Goal: Task Accomplishment & Management: Complete application form

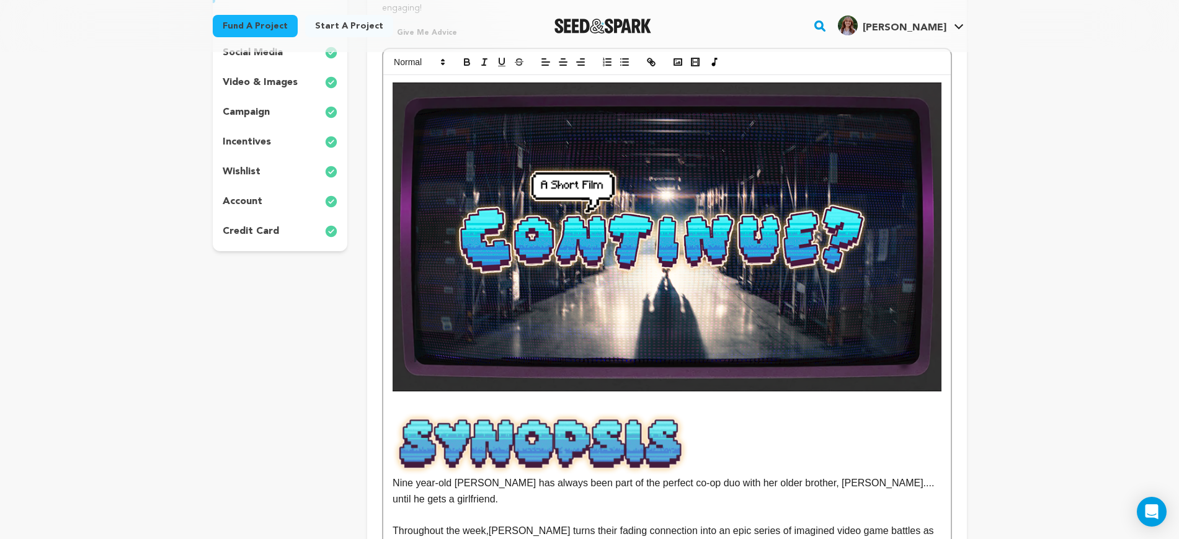
scroll to position [78, 0]
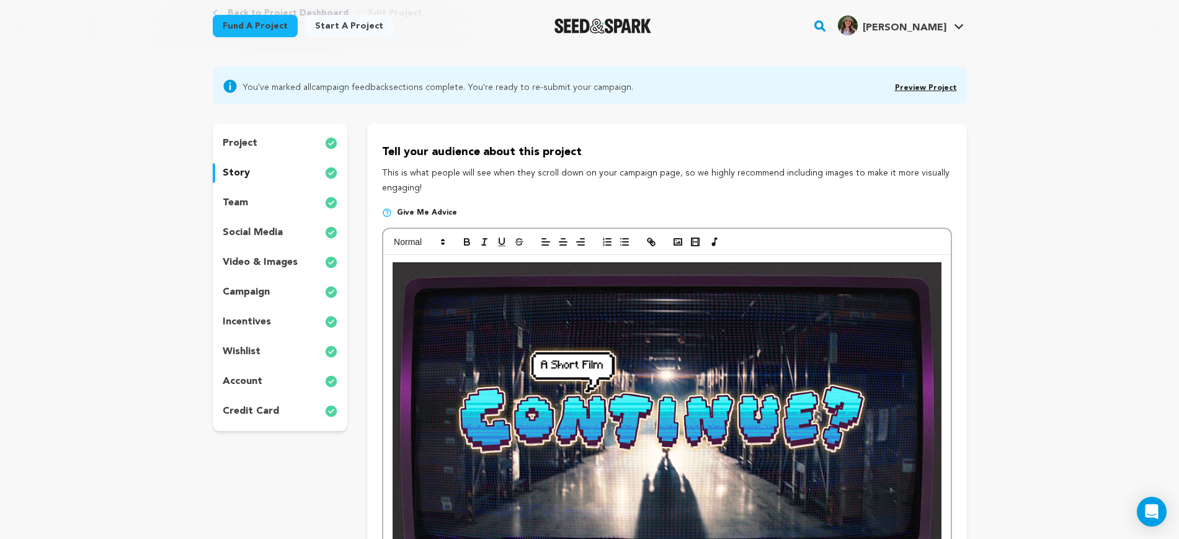
click at [250, 270] on div "video & images" at bounding box center [280, 262] width 135 height 20
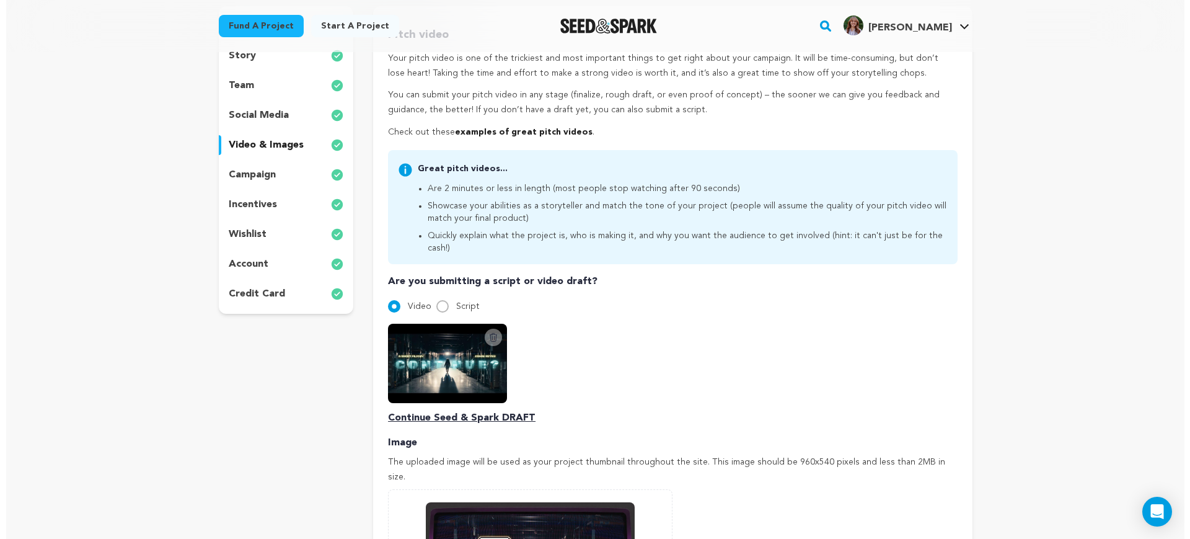
scroll to position [310, 0]
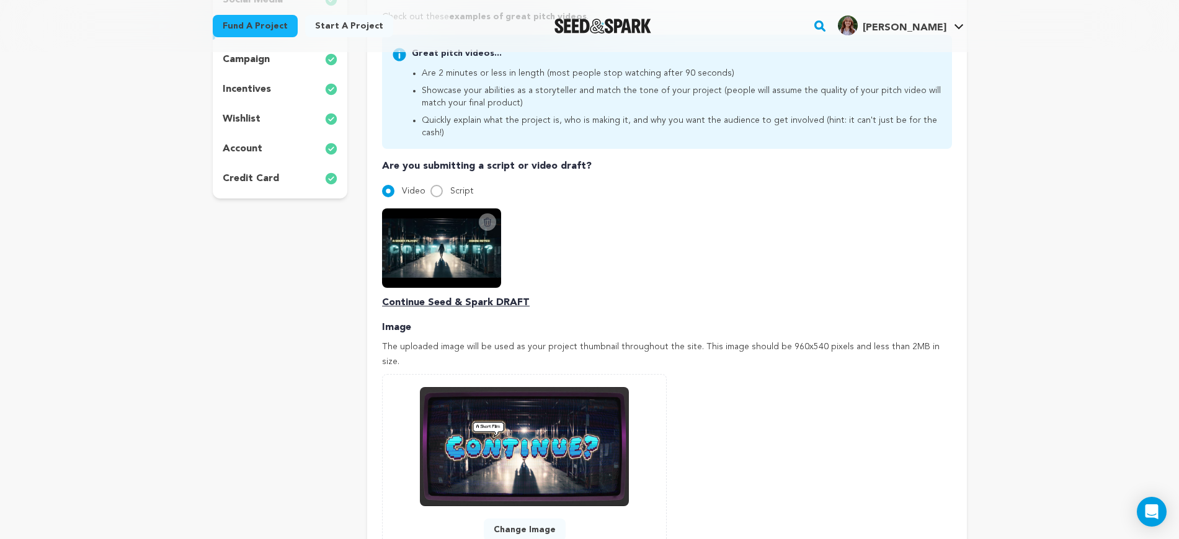
click at [486, 218] on icon at bounding box center [487, 222] width 7 height 8
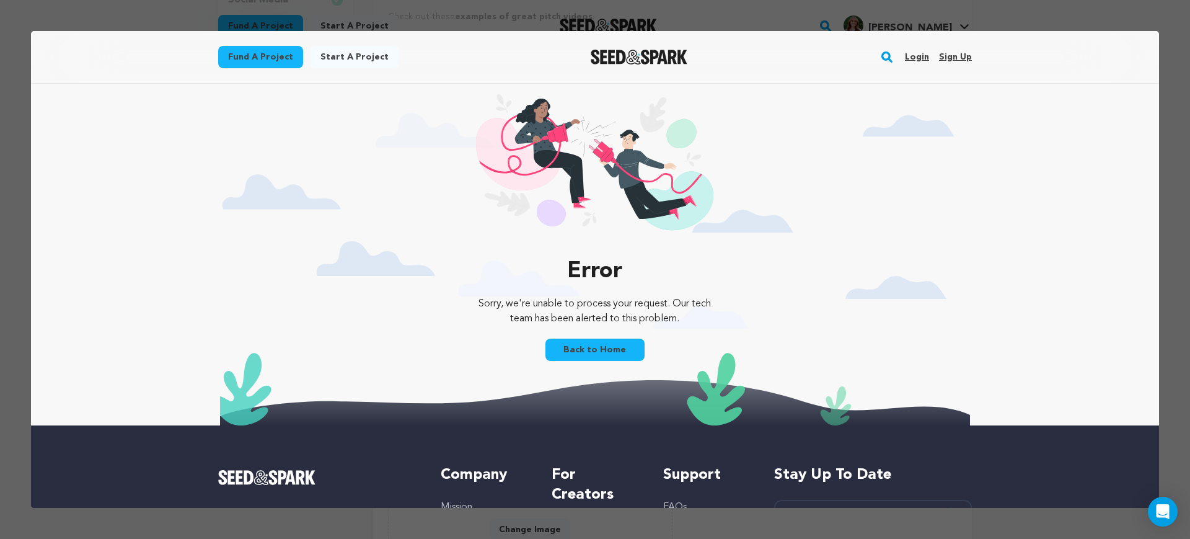
scroll to position [0, 0]
click at [588, 345] on link "Back to Home" at bounding box center [595, 350] width 99 height 22
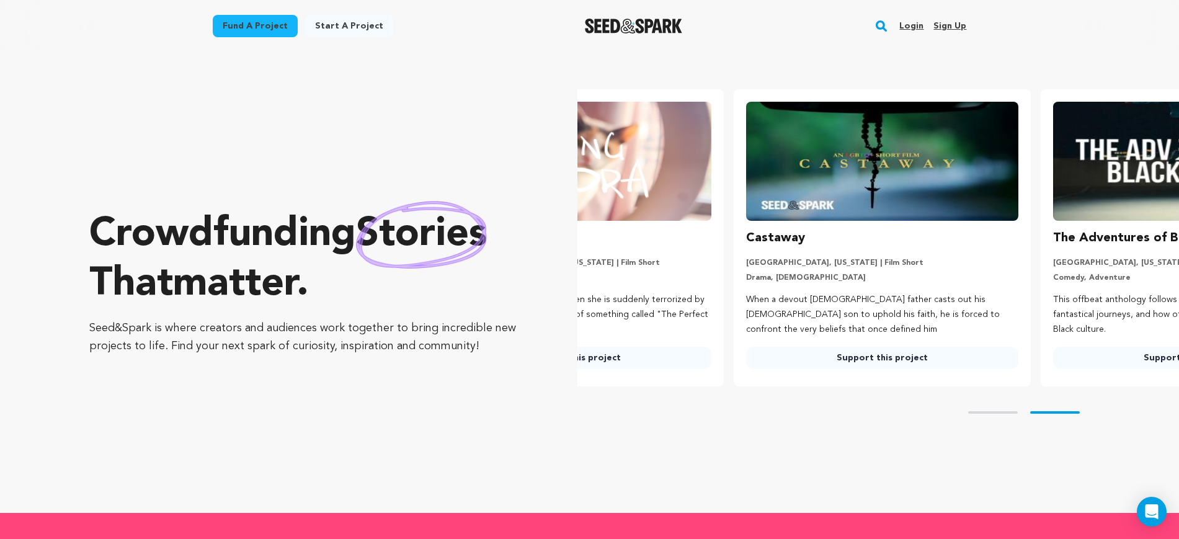
click at [916, 29] on link "Login" at bounding box center [911, 26] width 24 height 20
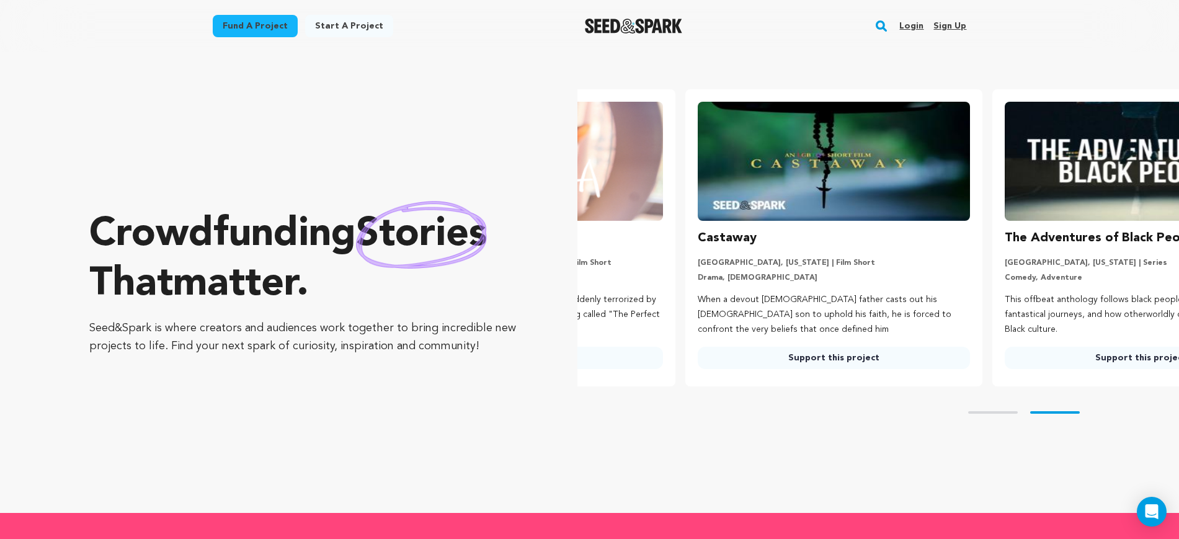
scroll to position [0, 317]
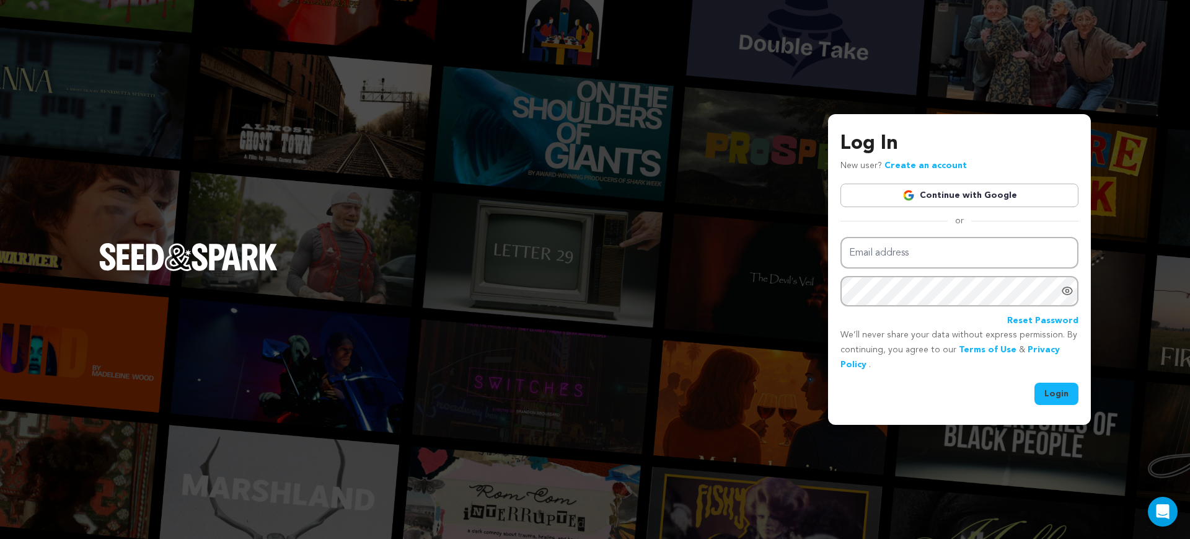
click at [906, 195] on img at bounding box center [909, 195] width 12 height 12
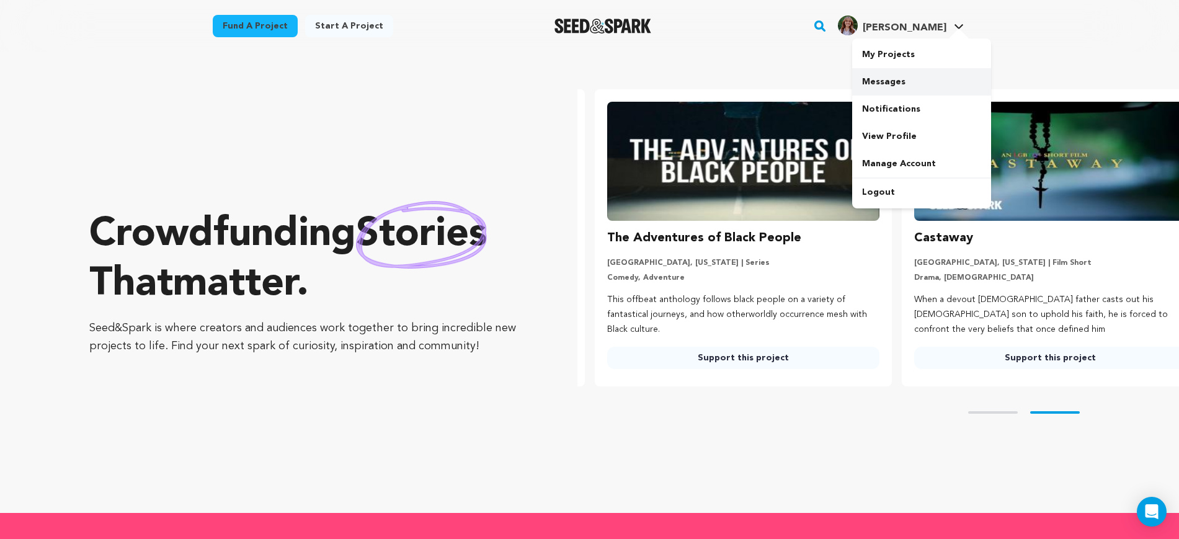
scroll to position [0, 317]
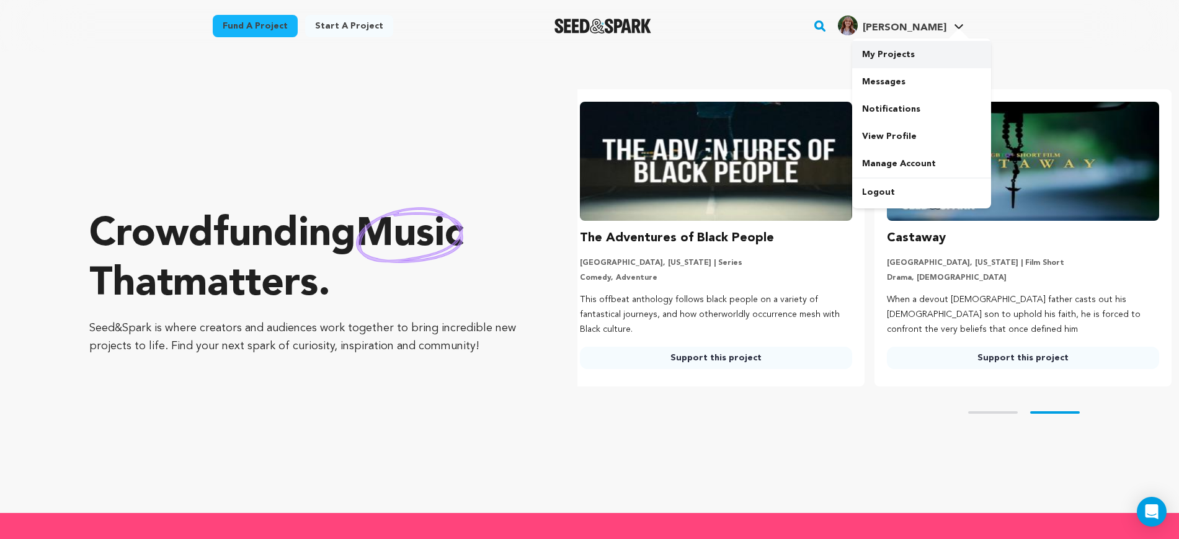
click at [897, 57] on link "My Projects" at bounding box center [921, 54] width 139 height 27
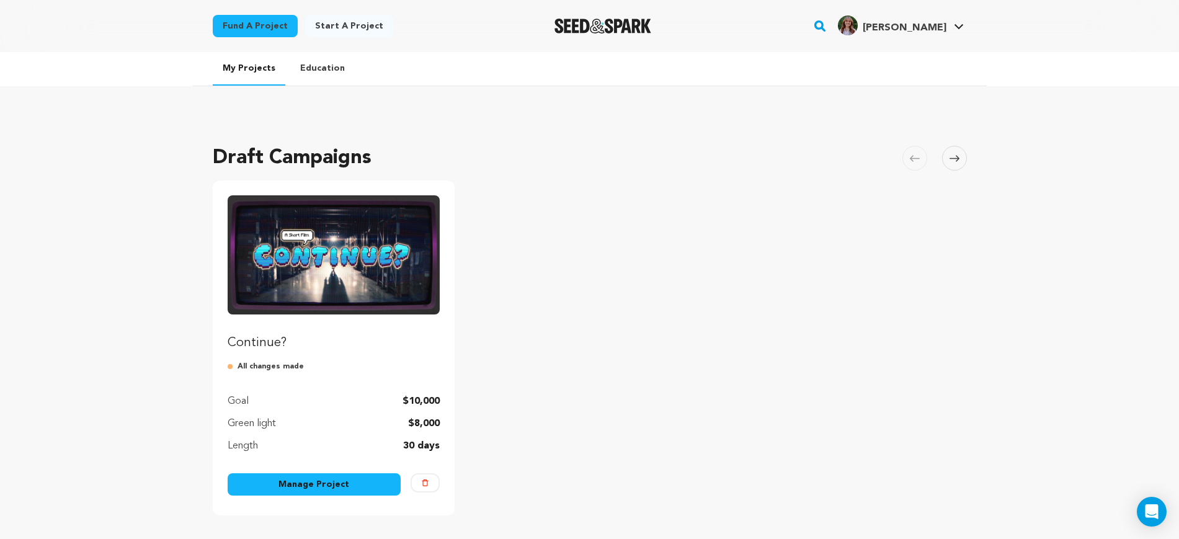
click at [343, 252] on img "Fund Continue?" at bounding box center [334, 254] width 213 height 119
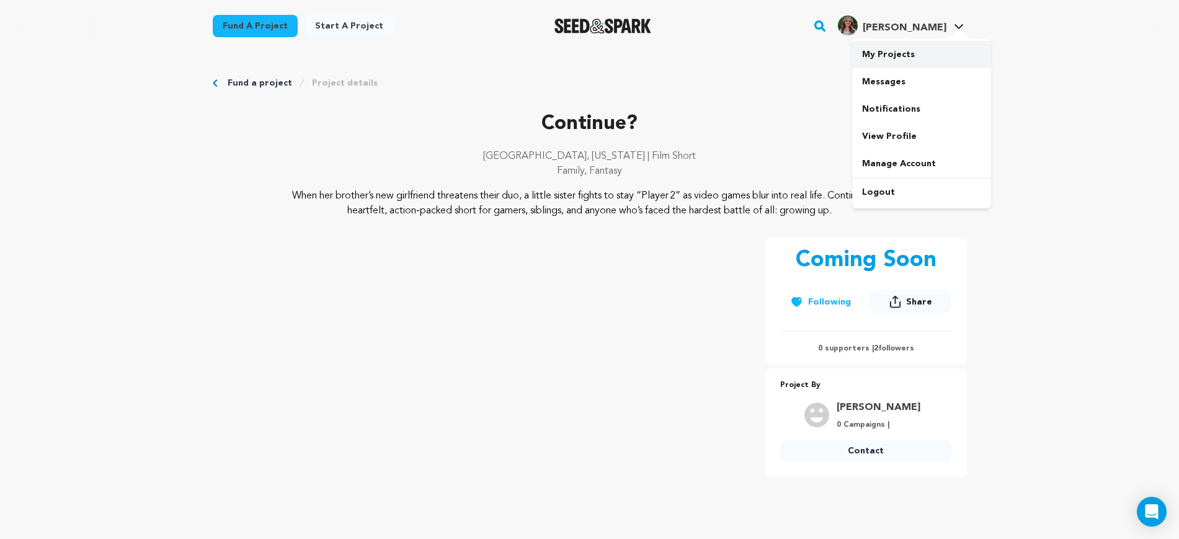
click at [903, 50] on link "My Projects" at bounding box center [921, 54] width 139 height 27
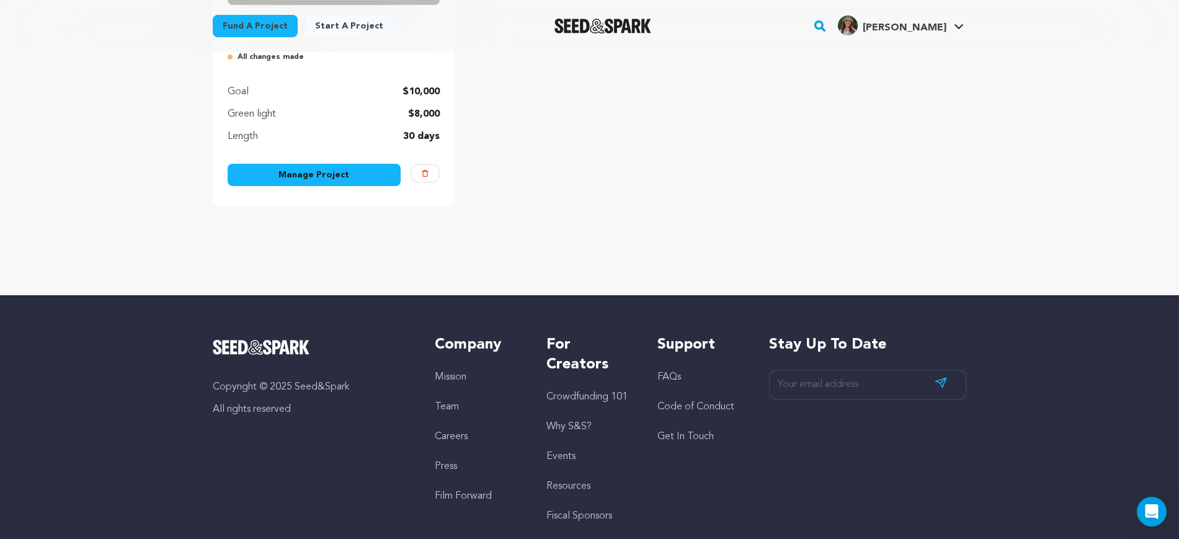
scroll to position [310, 0]
click at [340, 178] on link "Manage Project" at bounding box center [315, 174] width 174 height 22
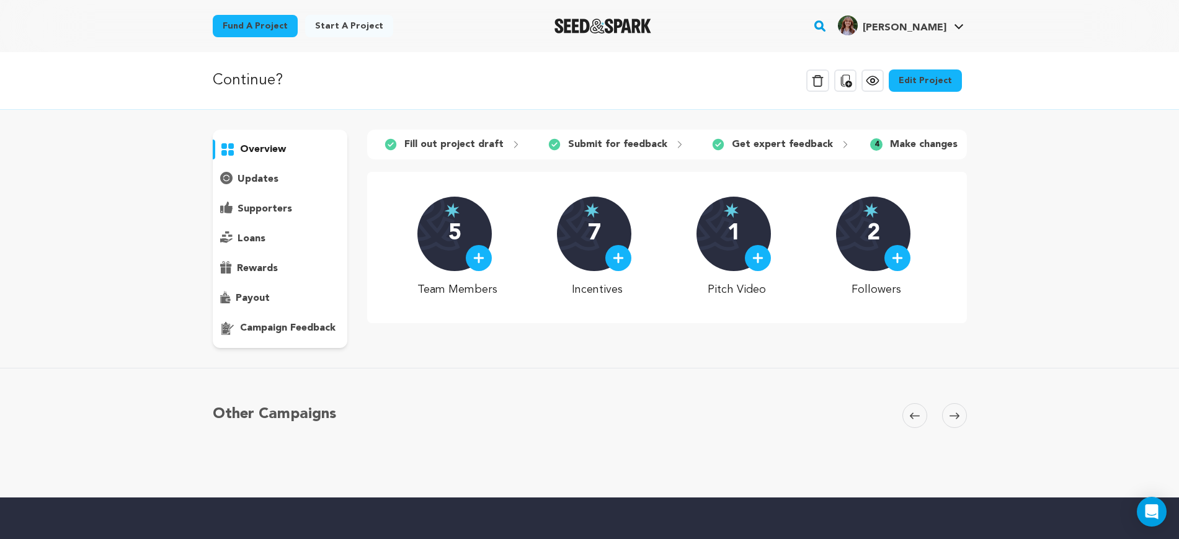
click at [946, 87] on link "Edit Project" at bounding box center [924, 80] width 73 height 22
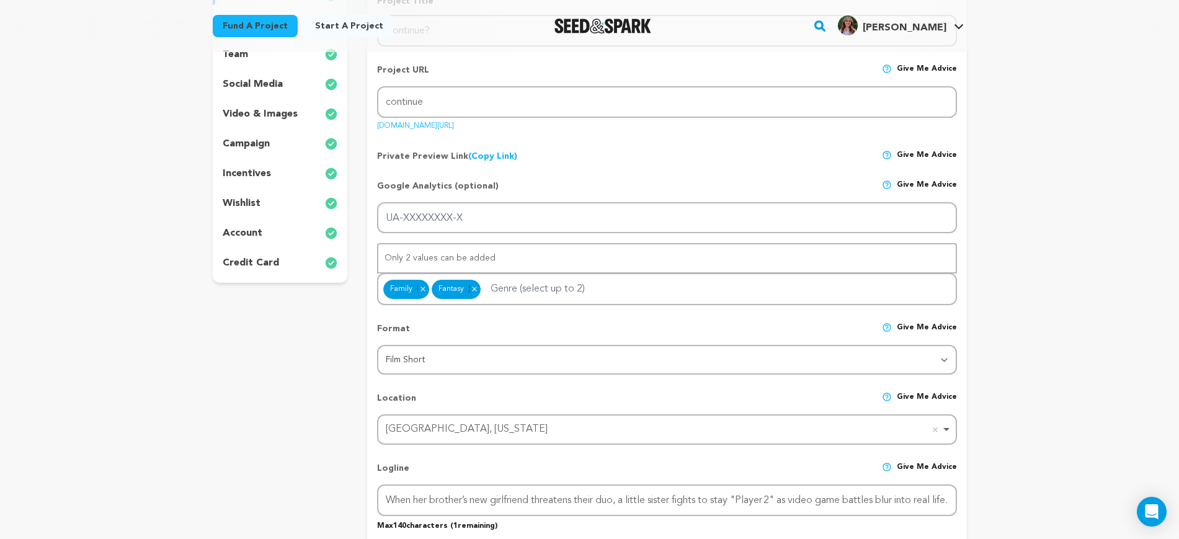
scroll to position [78, 0]
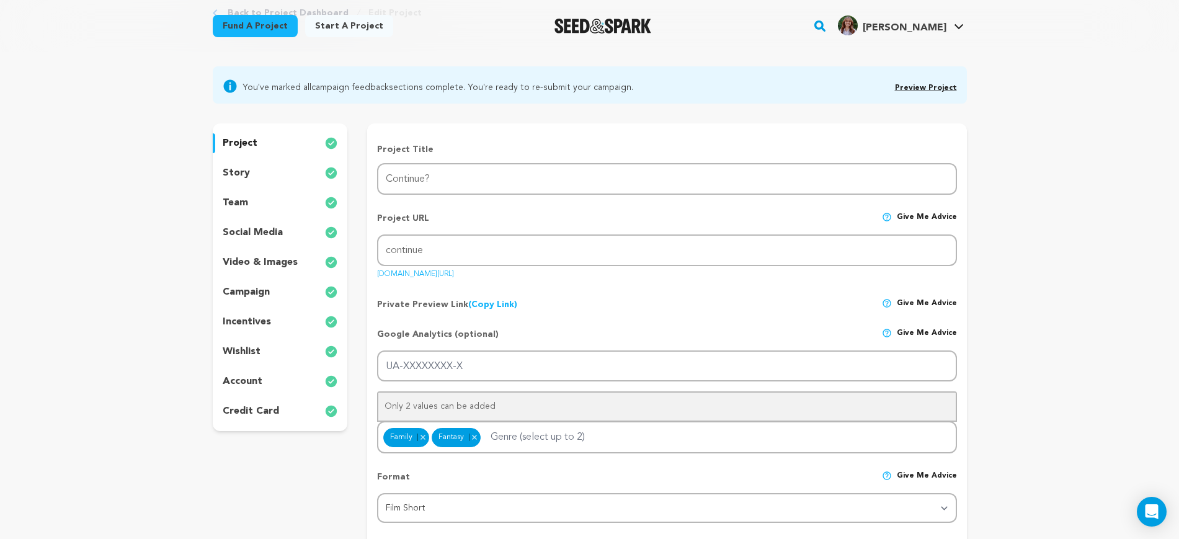
click at [256, 263] on p "video & images" at bounding box center [260, 262] width 75 height 15
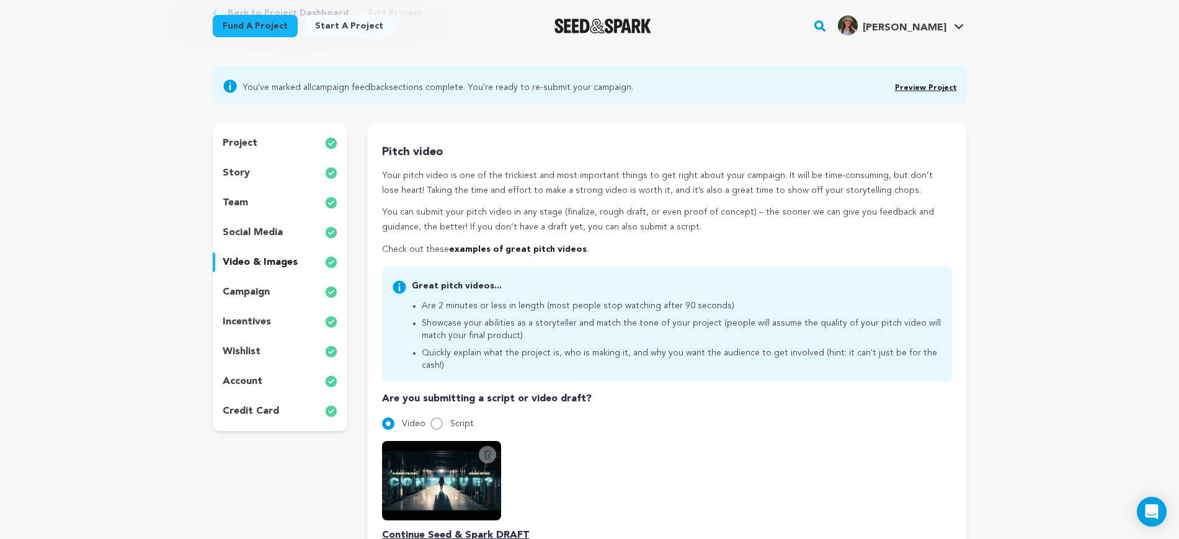
click at [490, 450] on icon at bounding box center [487, 455] width 10 height 10
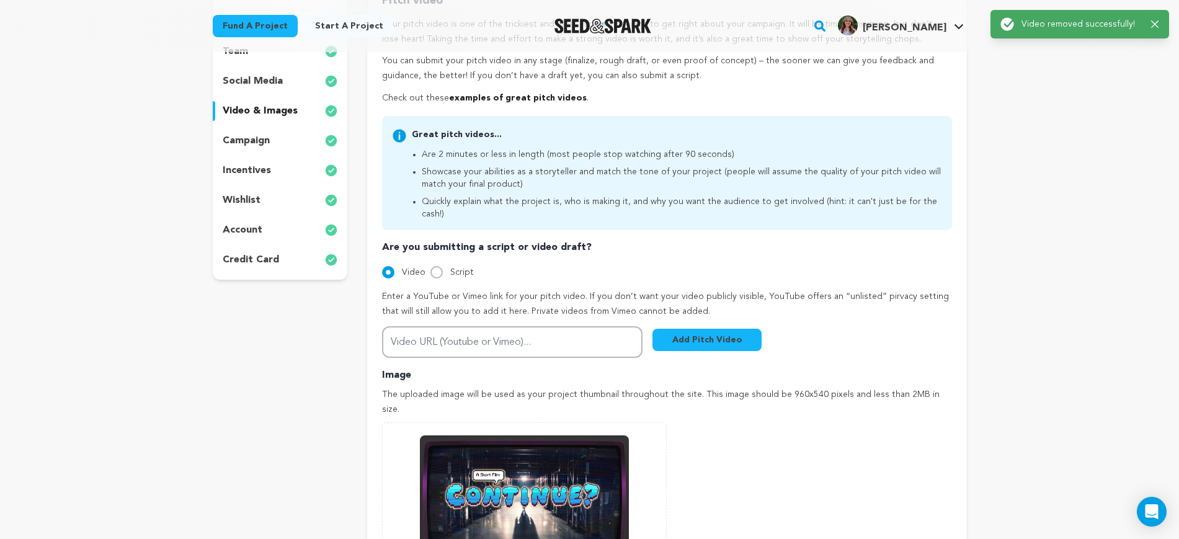
scroll to position [233, 0]
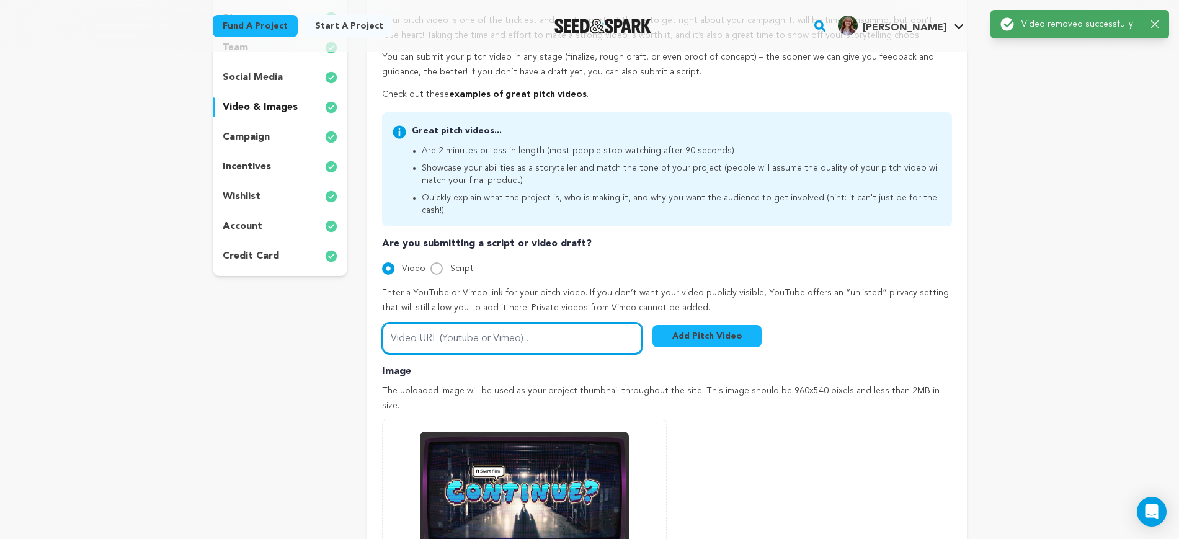
click at [496, 331] on input "Video URL (Youtube or Vimeo)..." at bounding box center [512, 338] width 260 height 32
paste input "https://youtu.be/0R873PaALOo"
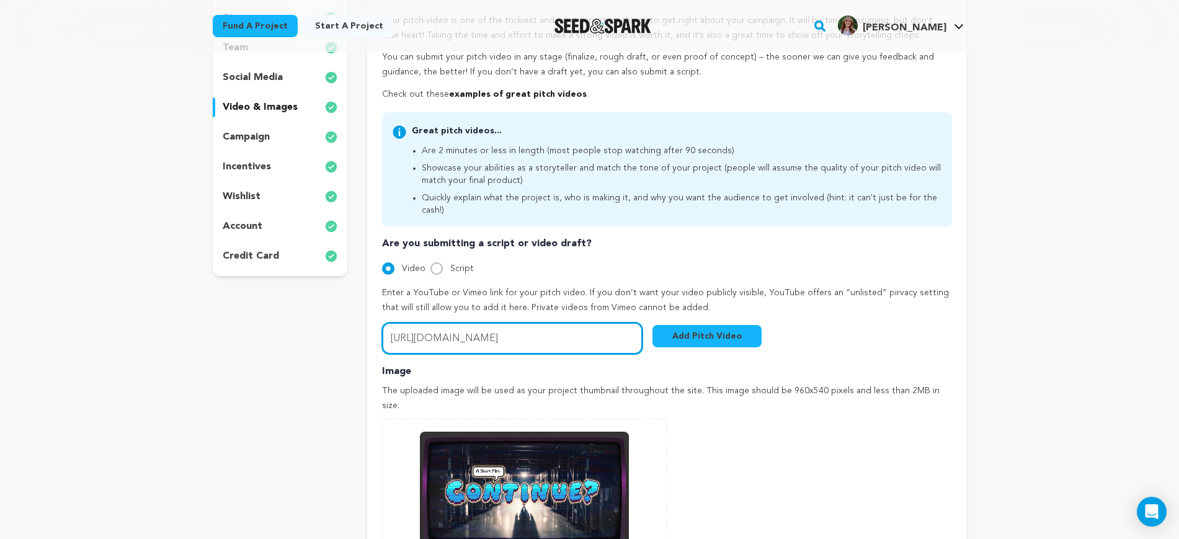
type input "https://youtu.be/0R873PaALOo"
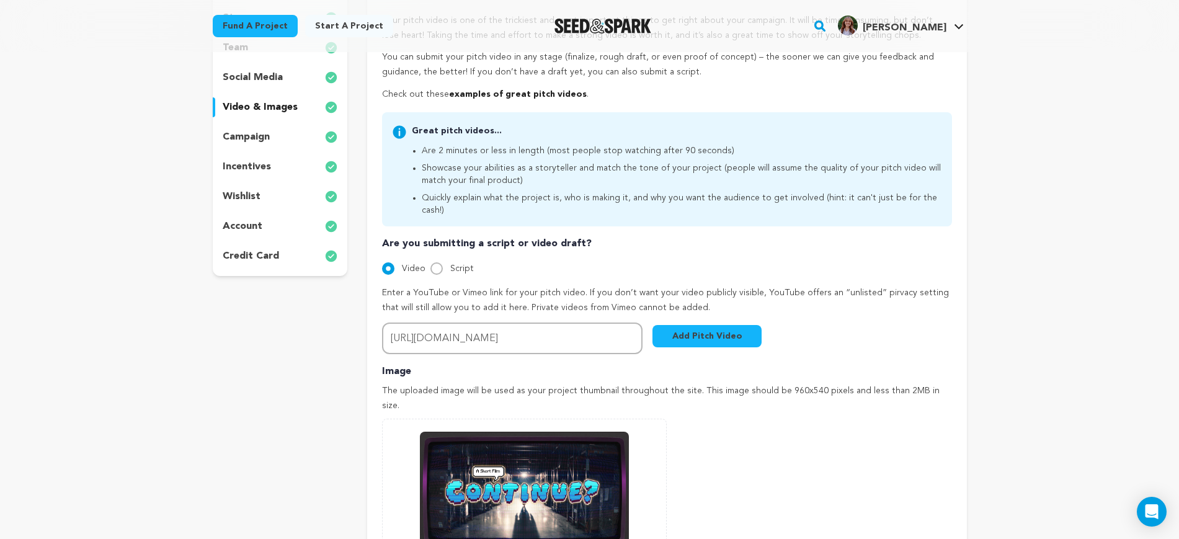
click at [733, 327] on button "Add Pitch Video" at bounding box center [706, 336] width 109 height 22
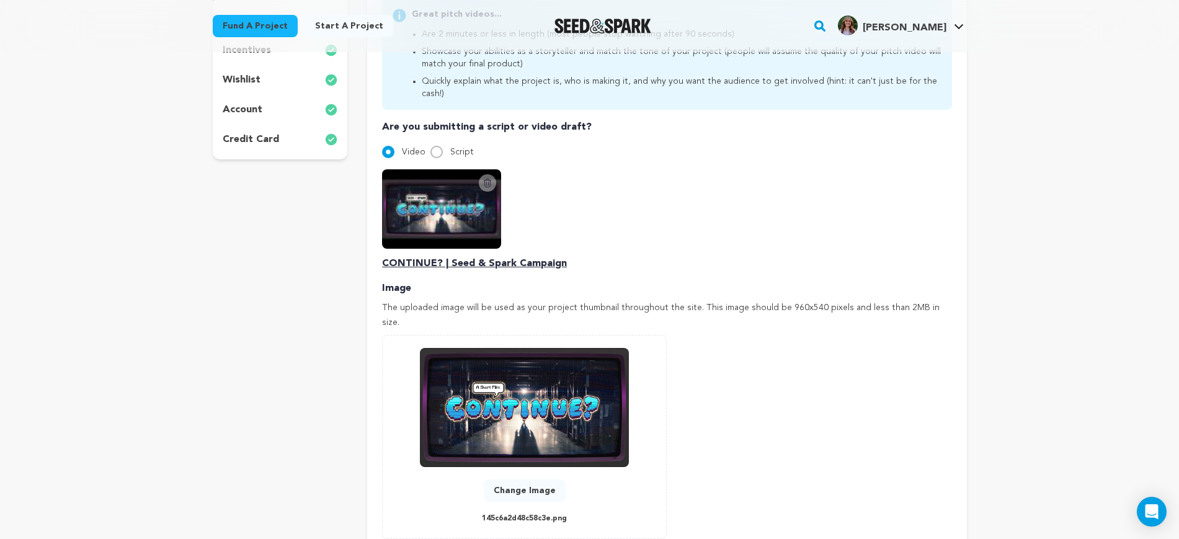
scroll to position [465, 0]
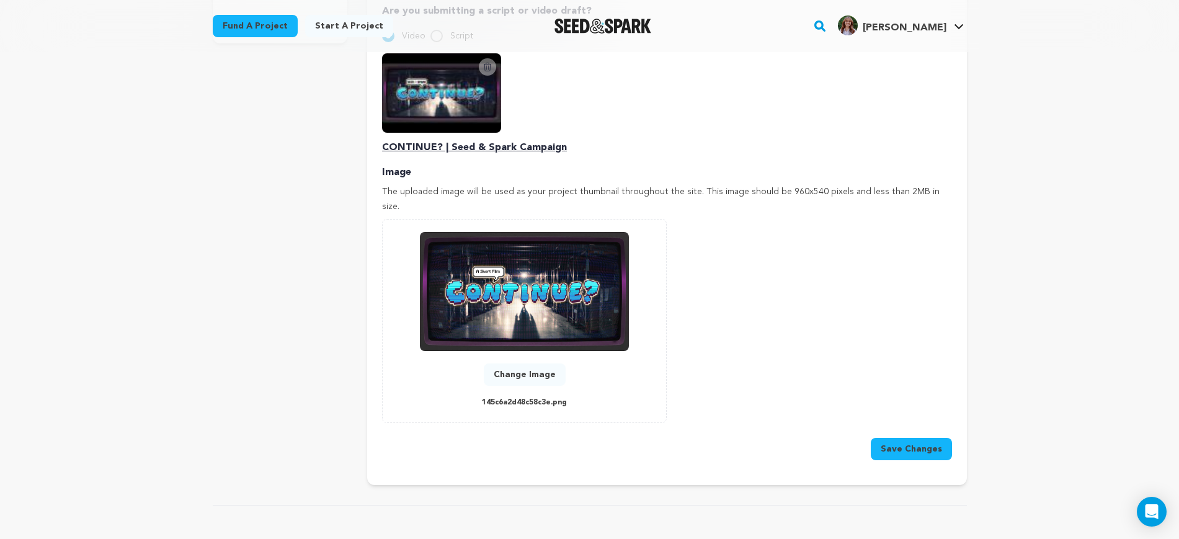
click at [899, 438] on button "Save Changes" at bounding box center [911, 449] width 81 height 22
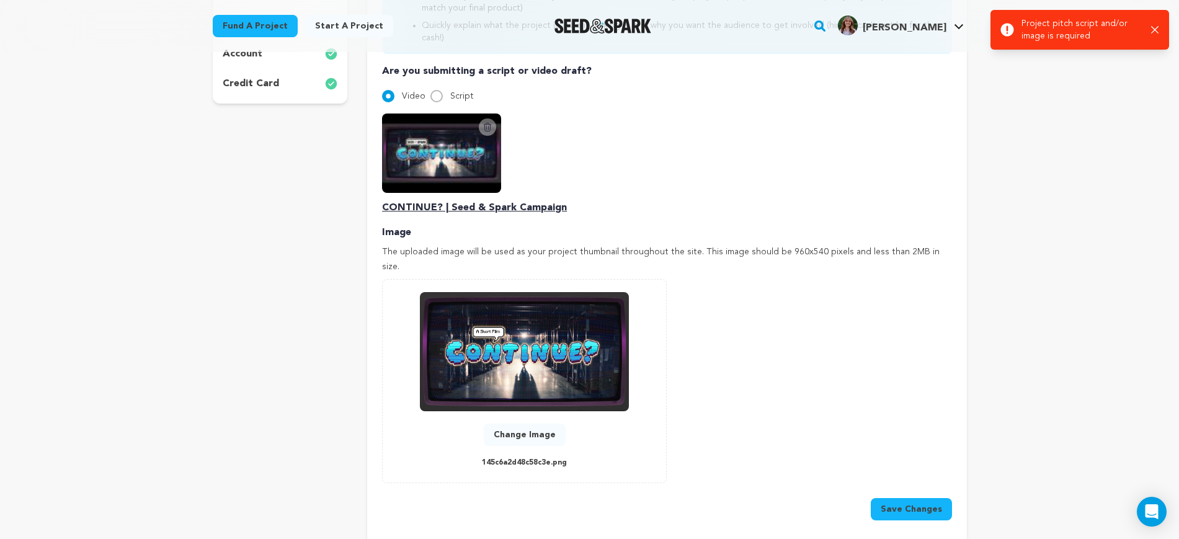
scroll to position [310, 0]
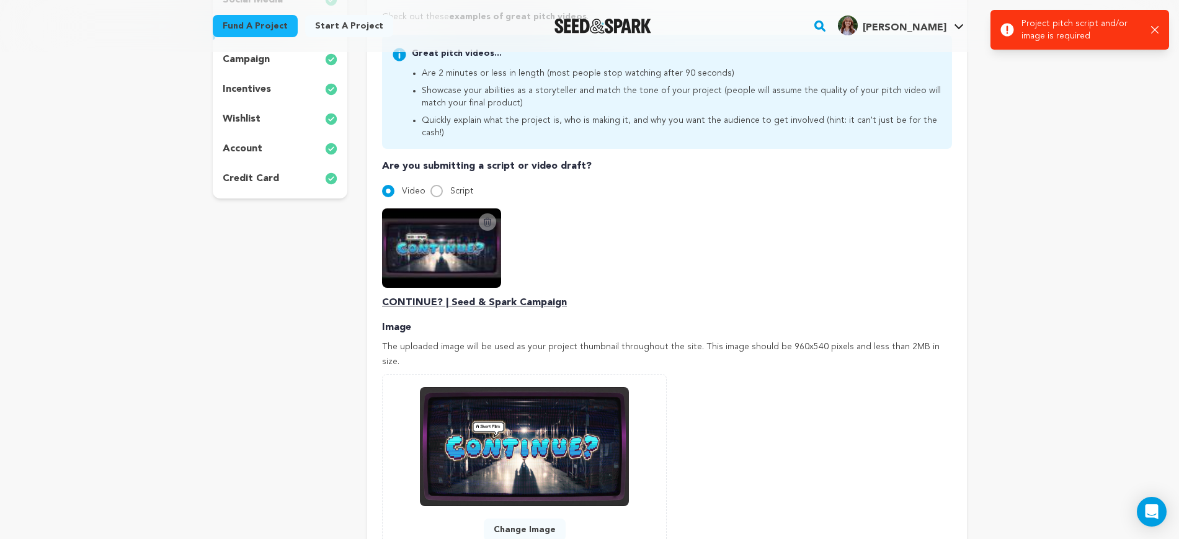
click at [650, 210] on div "Delete Script Video CONTINUE? | Seed & Spark Campaign" at bounding box center [666, 259] width 569 height 102
click at [490, 295] on p "CONTINUE? | Seed & Spark Campaign" at bounding box center [666, 302] width 569 height 15
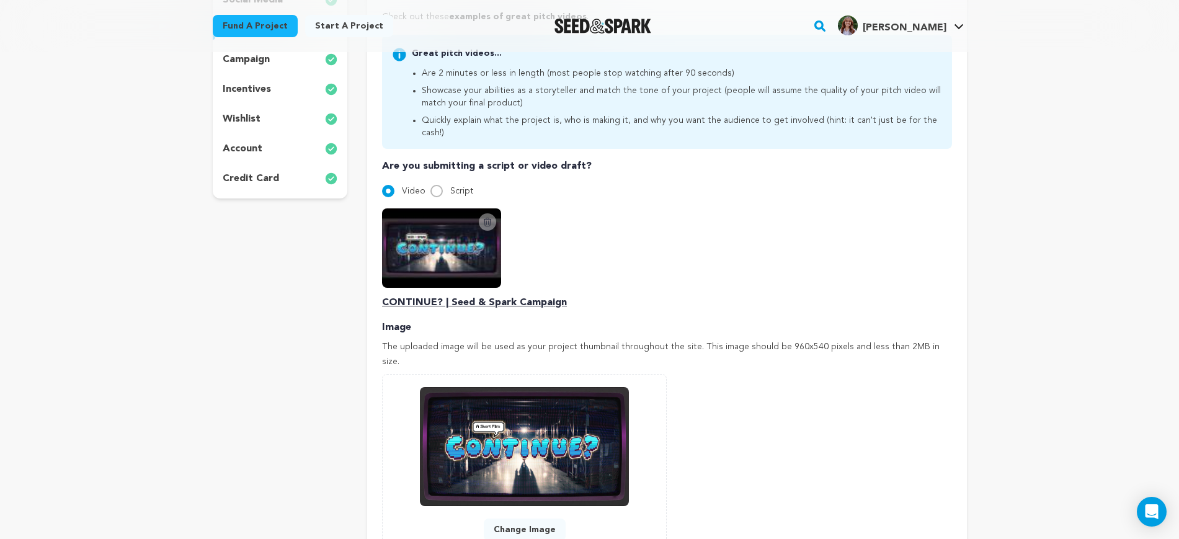
click at [479, 250] on img at bounding box center [441, 247] width 119 height 79
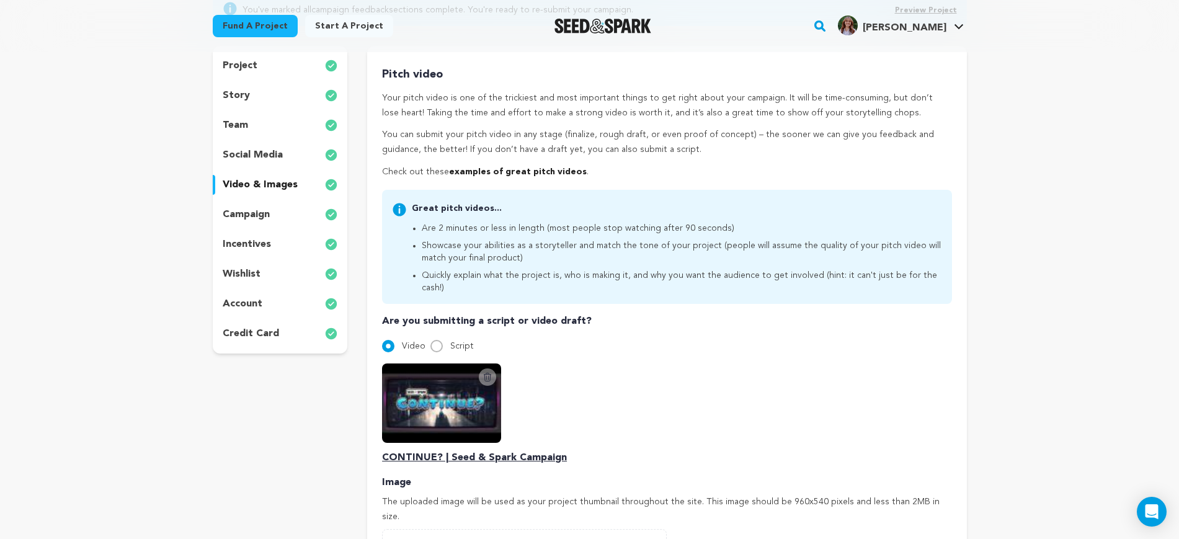
click at [599, 245] on li "Showcase your abilities as a storyteller and match the tone of your project (pe…" at bounding box center [682, 251] width 520 height 25
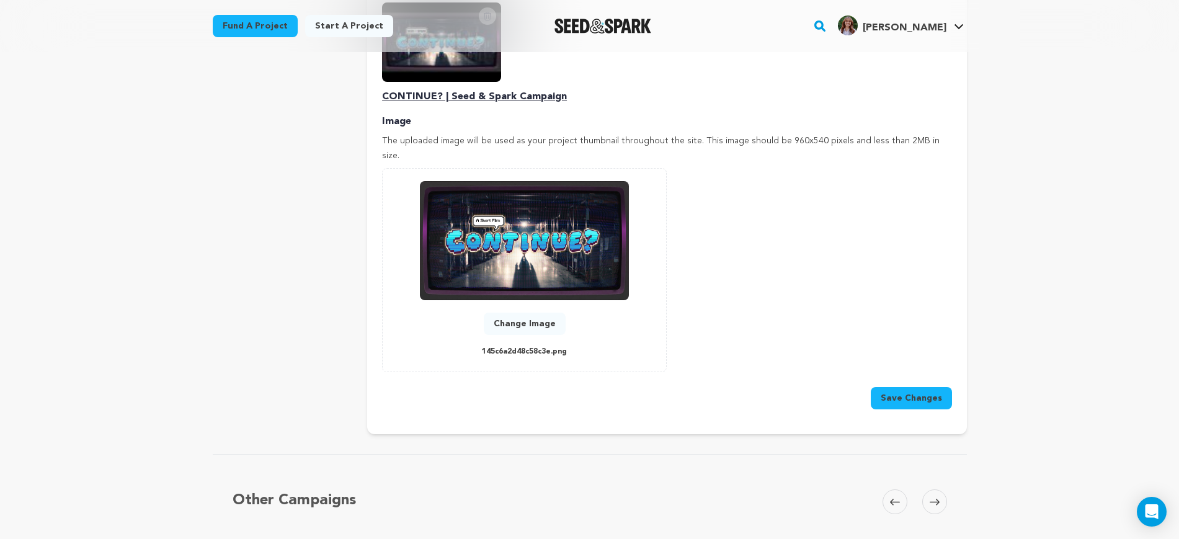
scroll to position [543, 0]
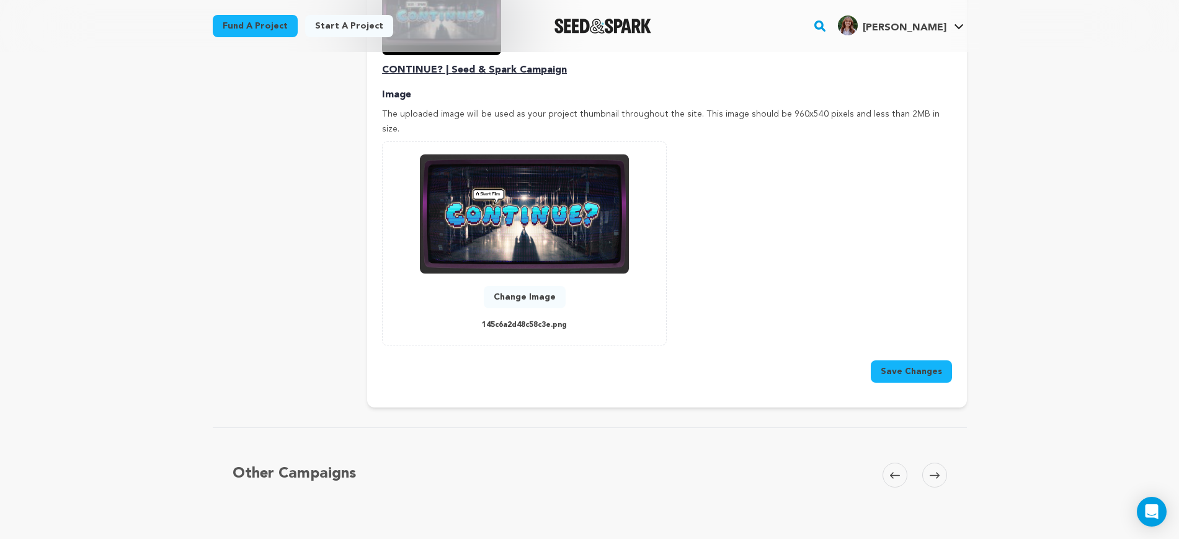
click at [928, 360] on button "Save Changes" at bounding box center [911, 371] width 81 height 22
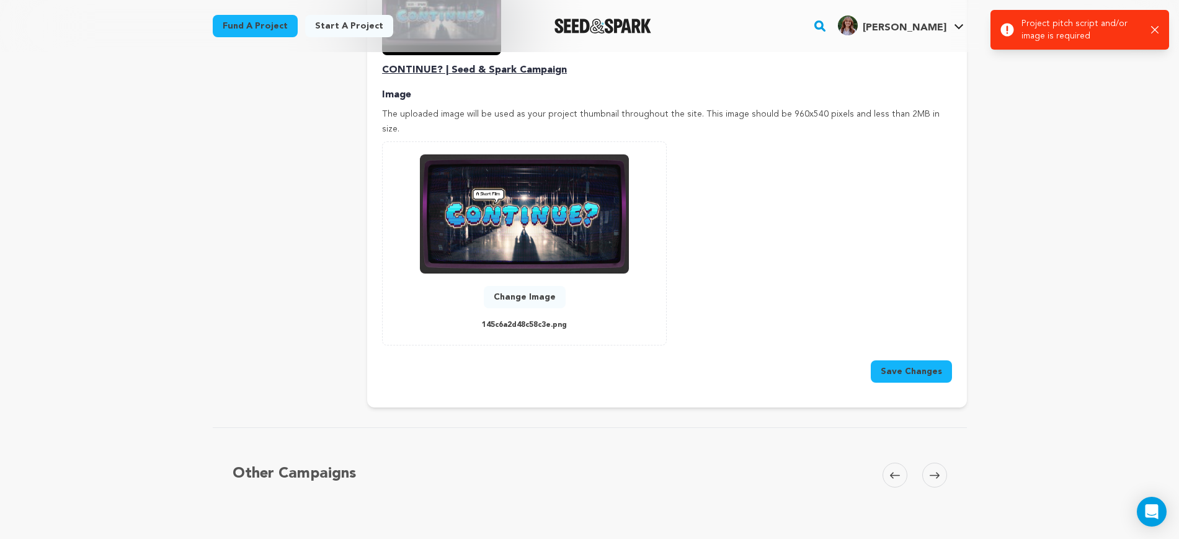
click at [546, 286] on button "Change Image" at bounding box center [525, 297] width 82 height 22
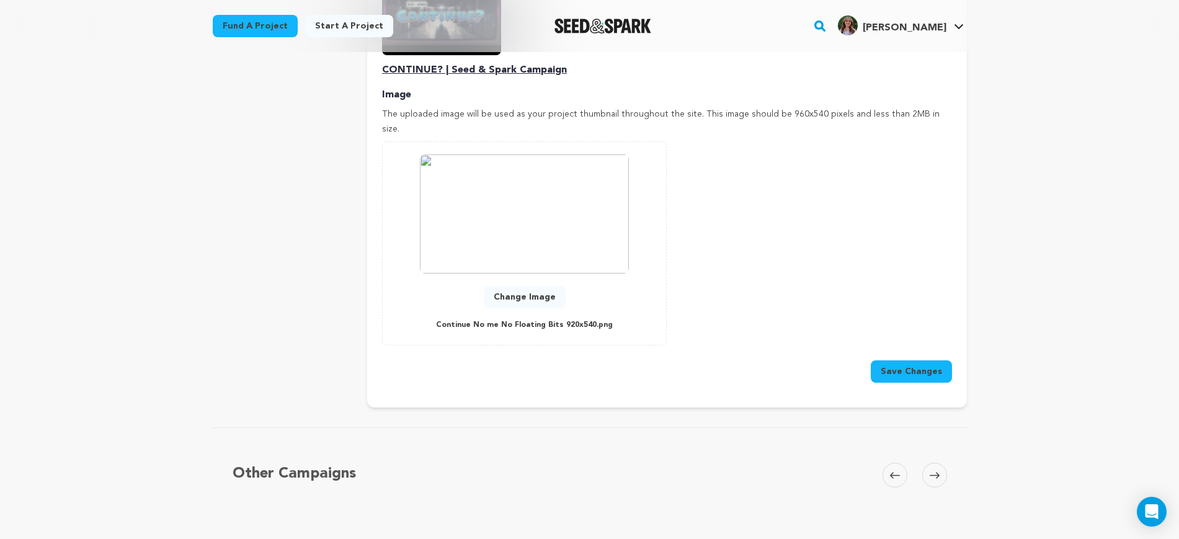
click at [913, 360] on button "Save Changes" at bounding box center [911, 371] width 81 height 22
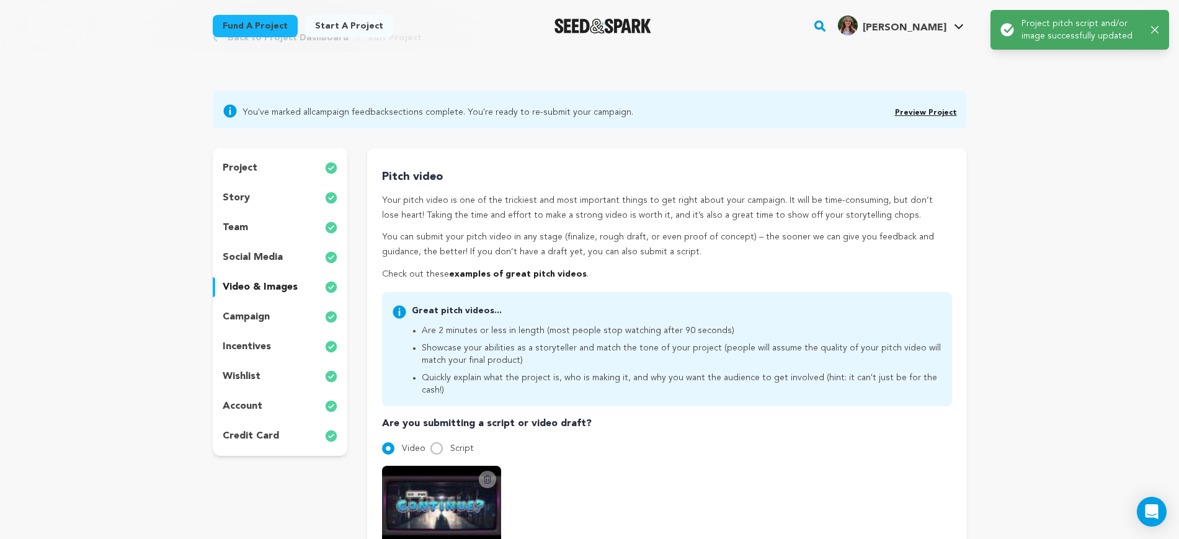
scroll to position [0, 0]
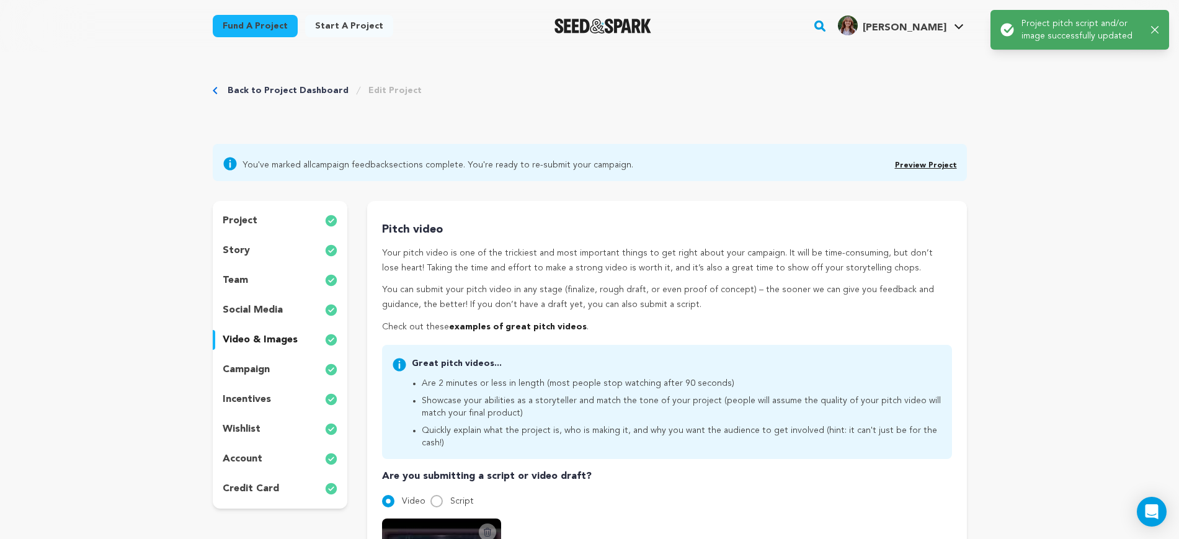
click at [262, 278] on div "team" at bounding box center [280, 280] width 135 height 20
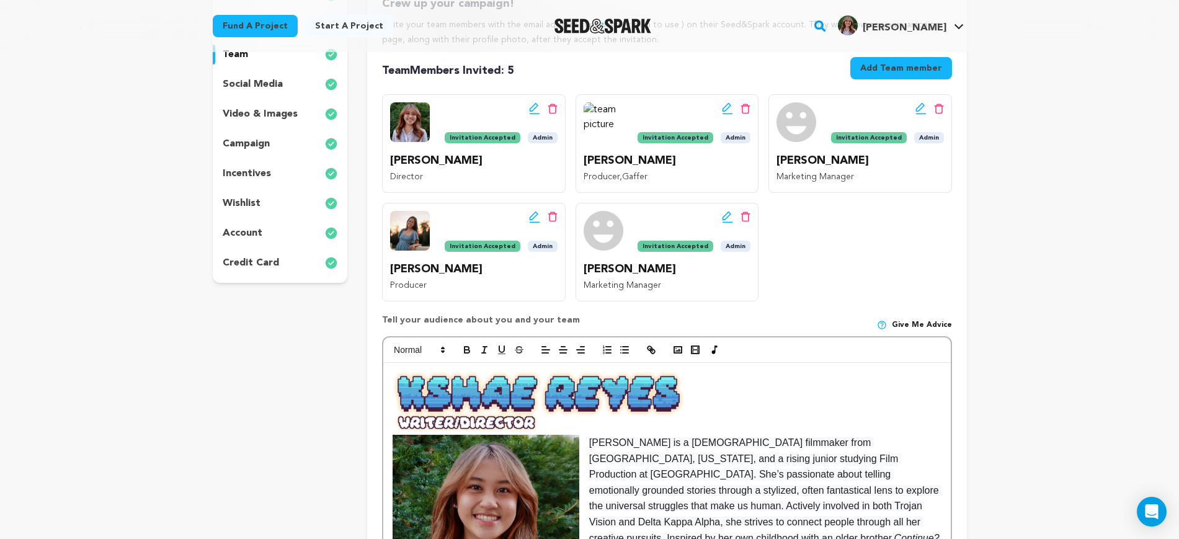
scroll to position [78, 0]
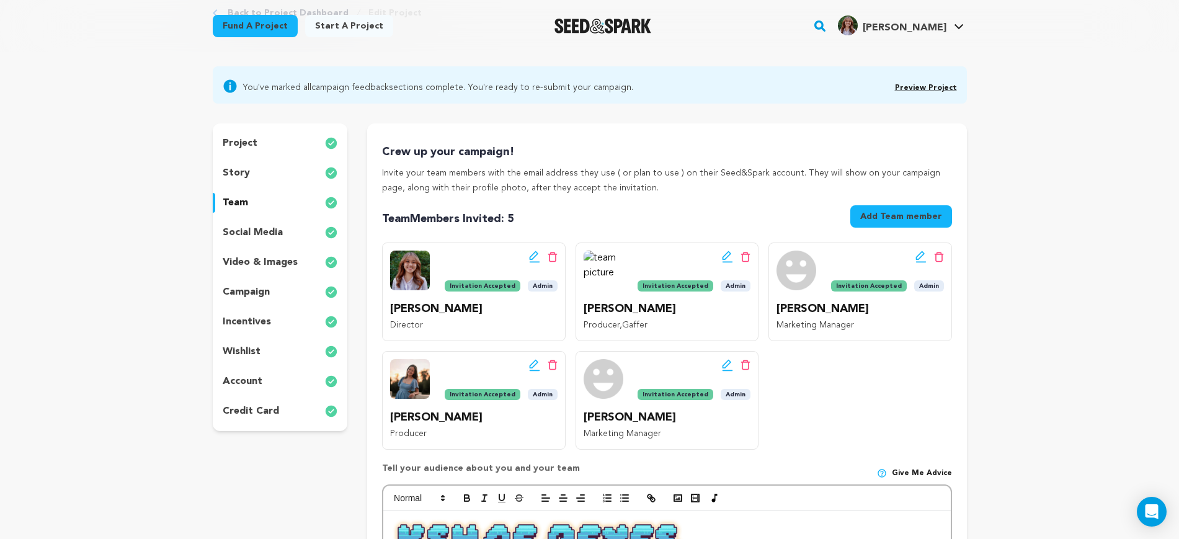
click at [247, 318] on p "incentives" at bounding box center [247, 321] width 48 height 15
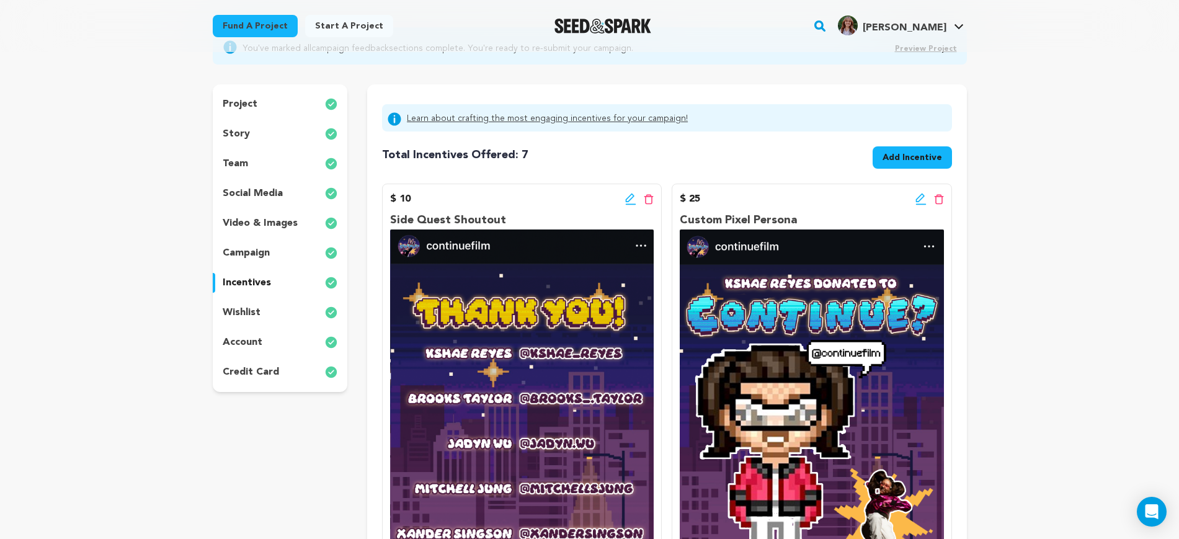
scroll to position [155, 0]
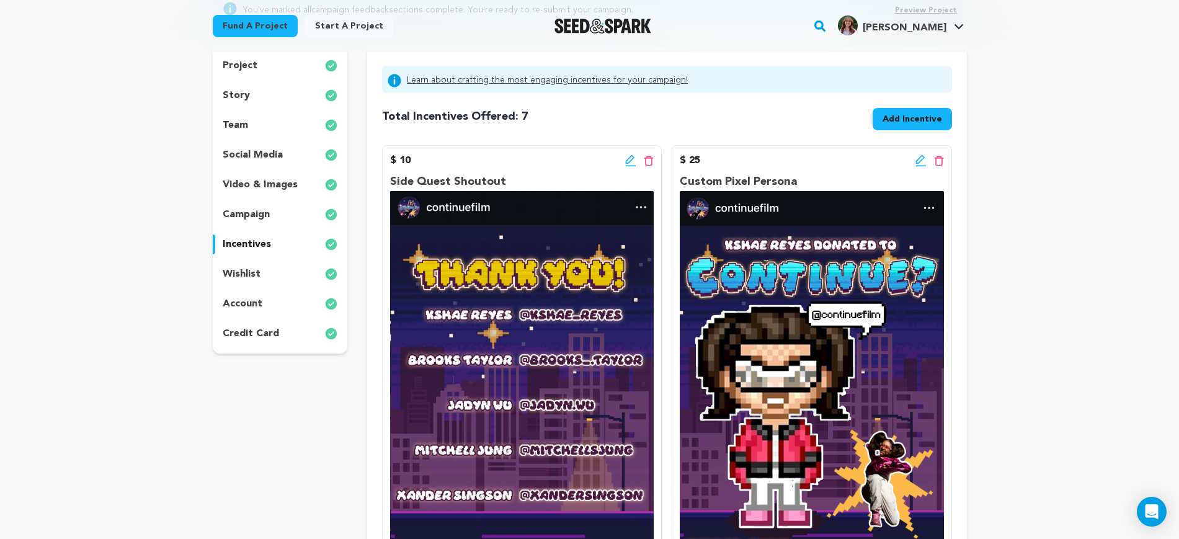
click at [937, 164] on icon at bounding box center [939, 161] width 10 height 11
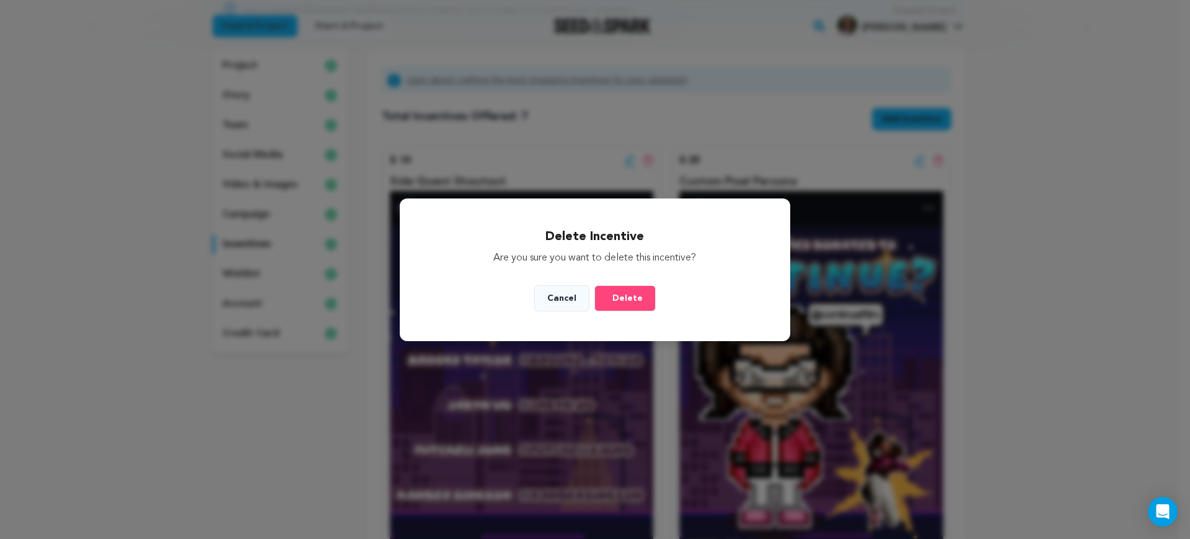
click at [629, 298] on span "Delete" at bounding box center [628, 298] width 30 height 12
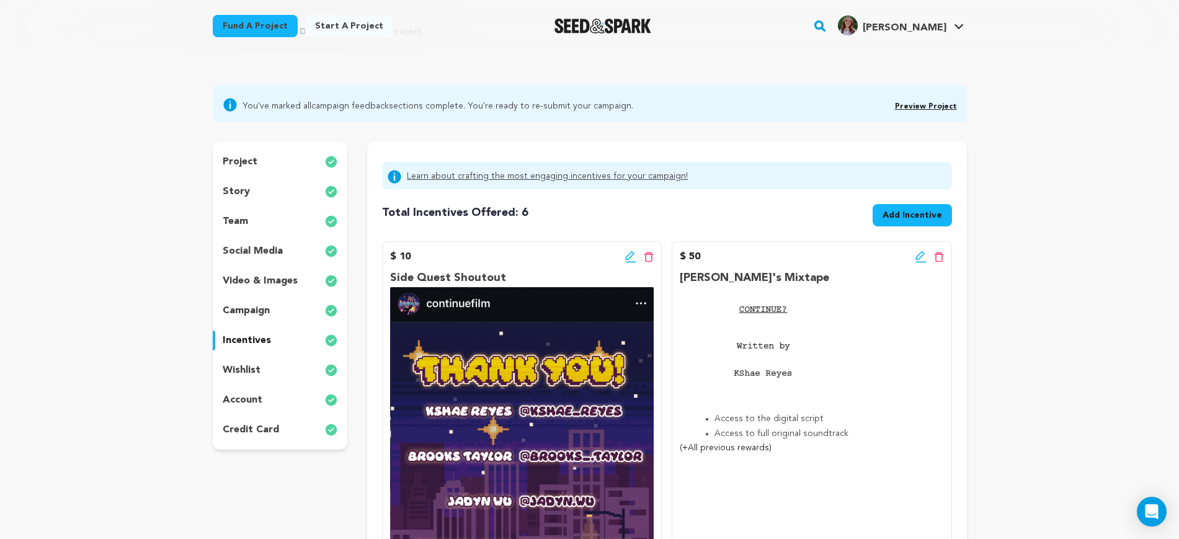
scroll to position [0, 0]
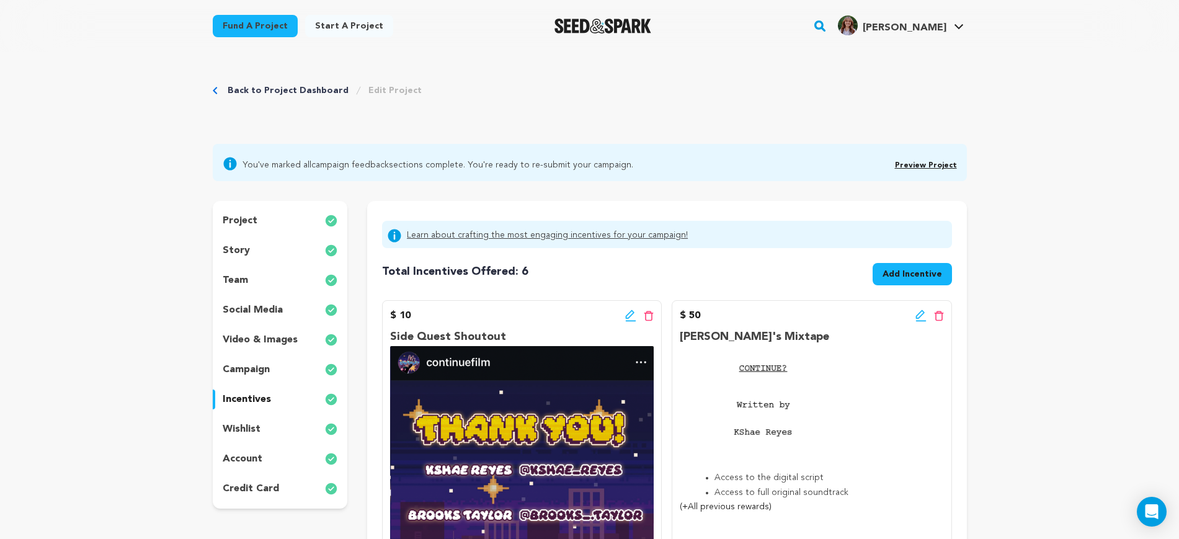
click at [931, 279] on span "Add Incentive" at bounding box center [912, 274] width 60 height 12
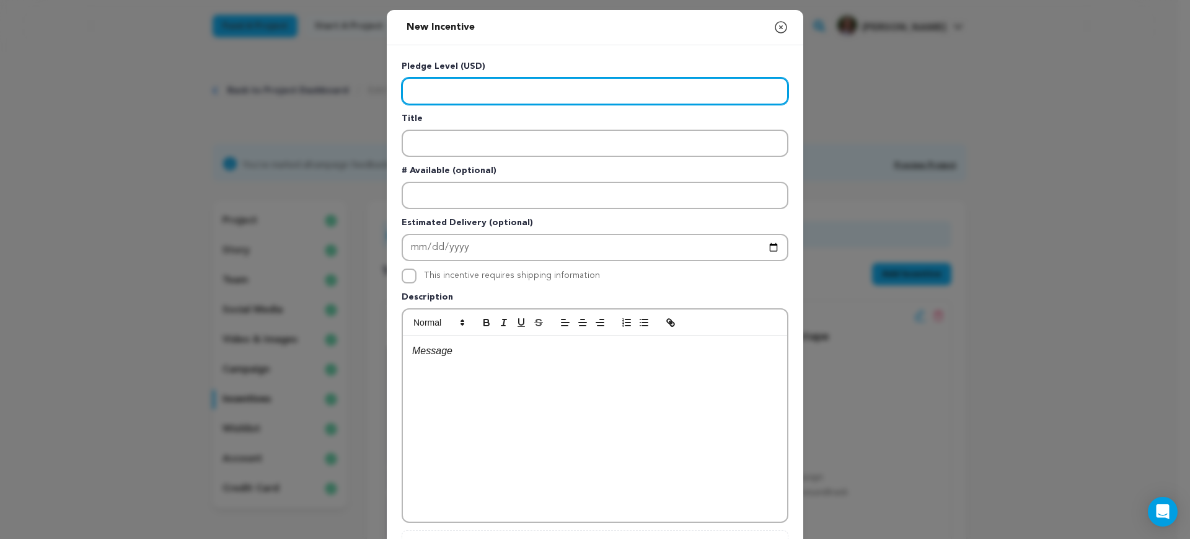
click at [524, 93] on input "Enter level" at bounding box center [595, 91] width 387 height 27
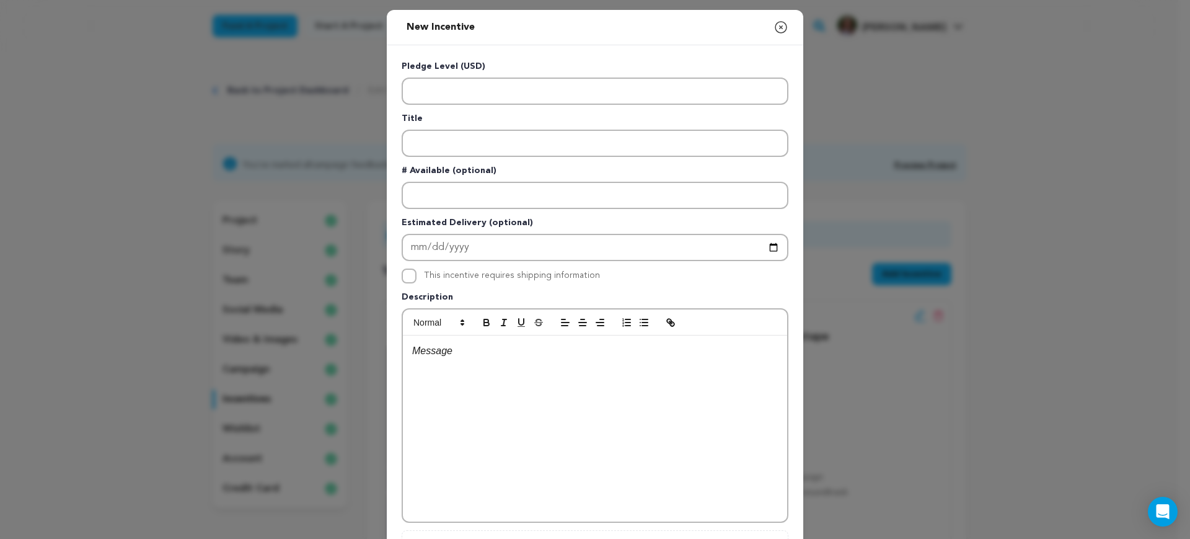
click at [776, 25] on icon "button" at bounding box center [781, 27] width 11 height 11
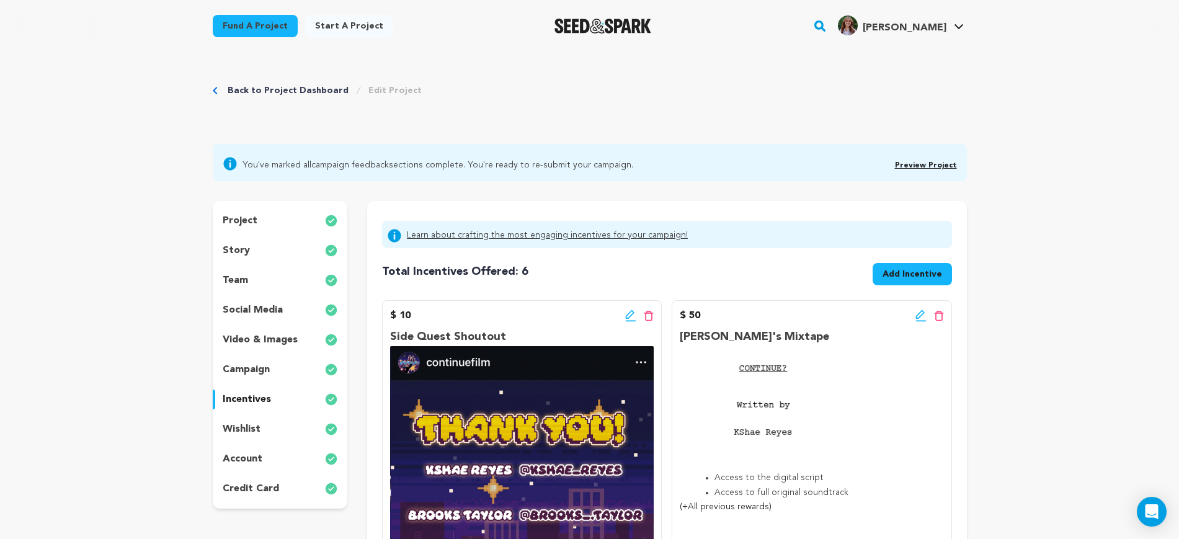
click at [934, 268] on span "Add Incentive" at bounding box center [912, 274] width 60 height 12
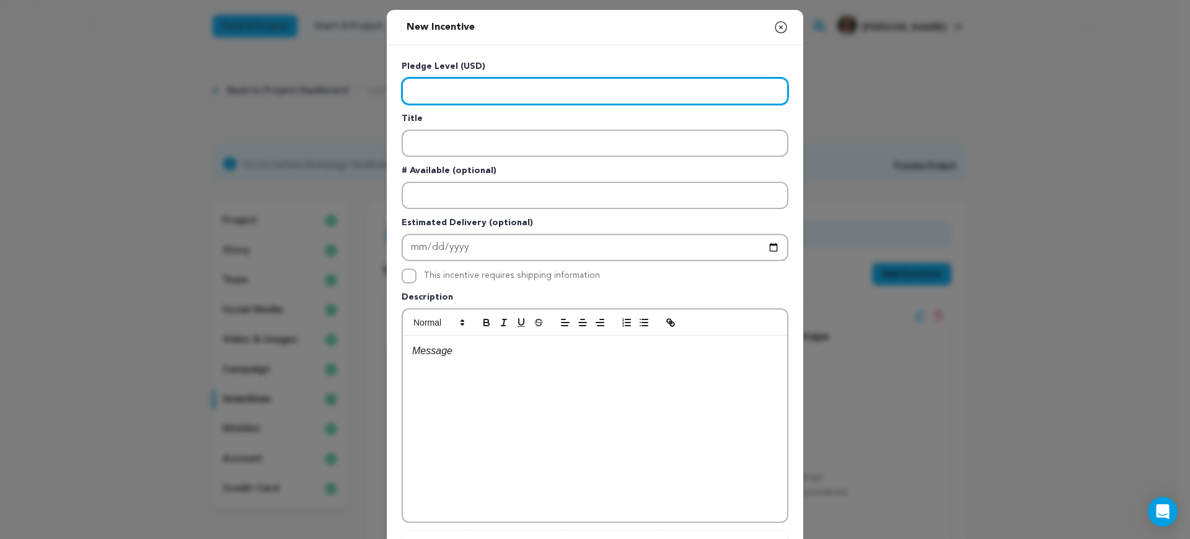
click at [466, 91] on input "Enter level" at bounding box center [595, 91] width 387 height 27
type input "25"
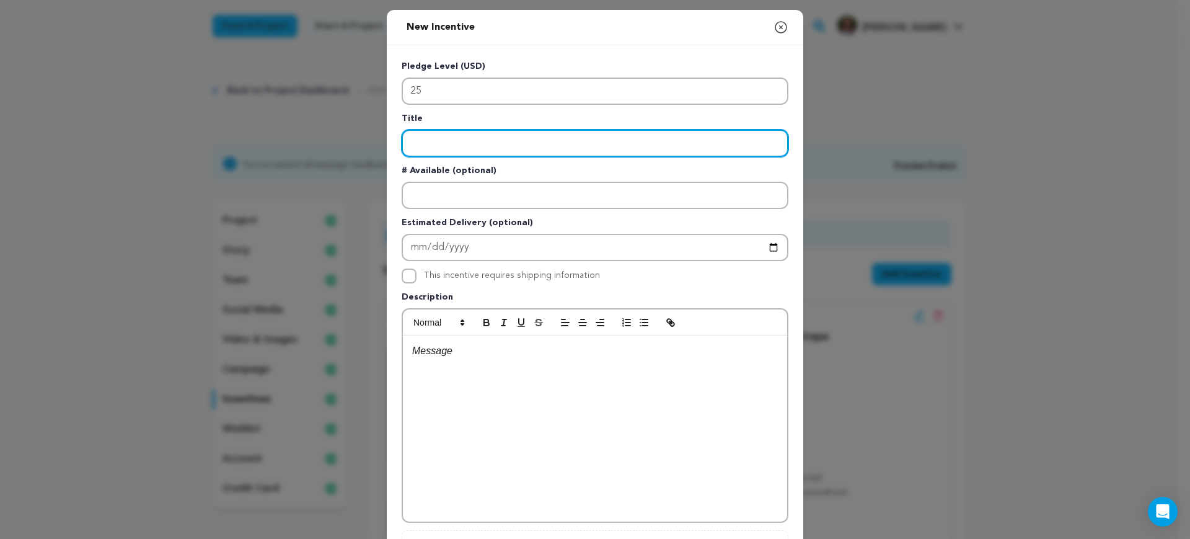
click at [462, 144] on input "Enter title" at bounding box center [595, 143] width 387 height 27
type input "P"
type input "V"
type input "Custom Pixel Persona"
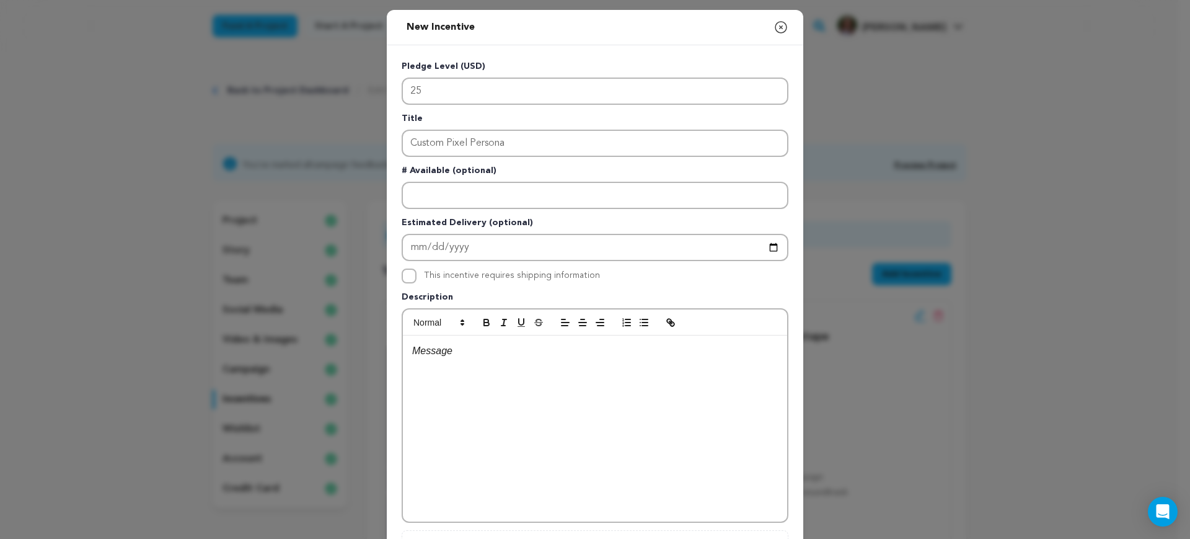
click at [456, 401] on div at bounding box center [595, 428] width 384 height 186
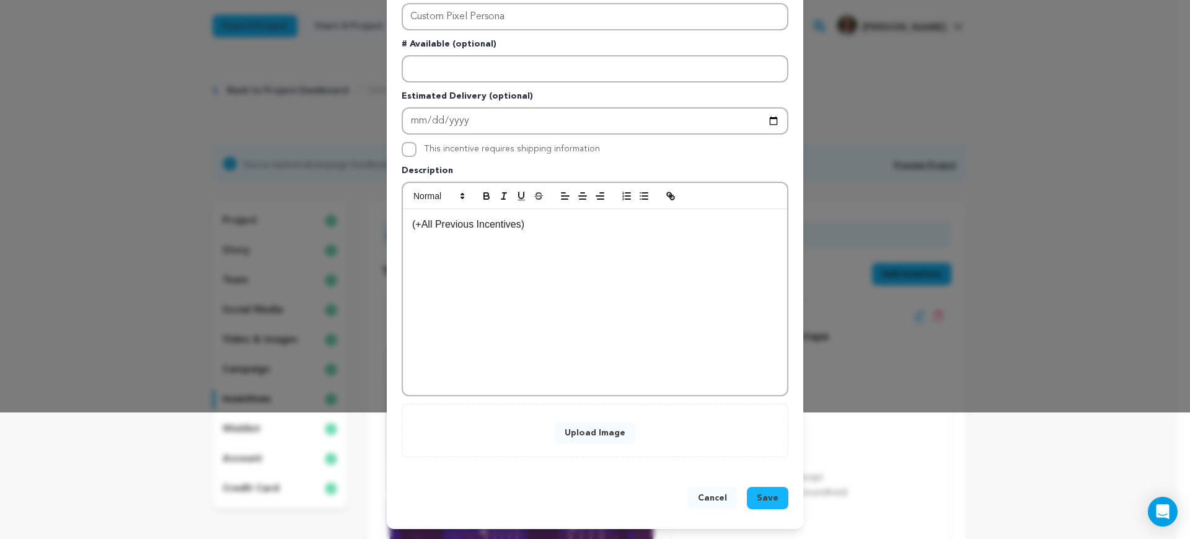
click at [599, 429] on button "Upload Image" at bounding box center [595, 433] width 81 height 22
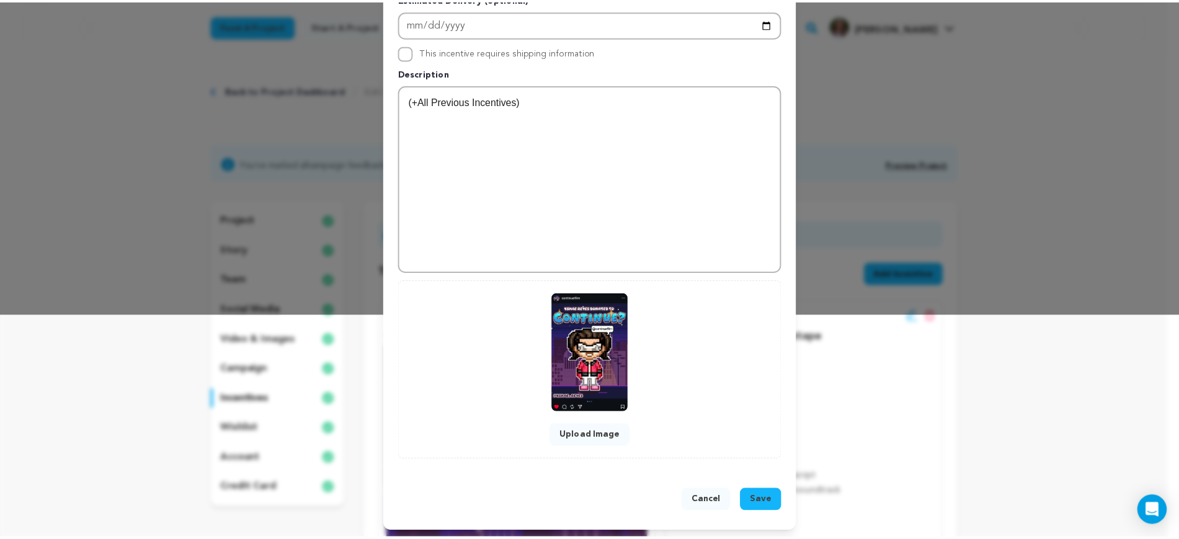
scroll to position [227, 0]
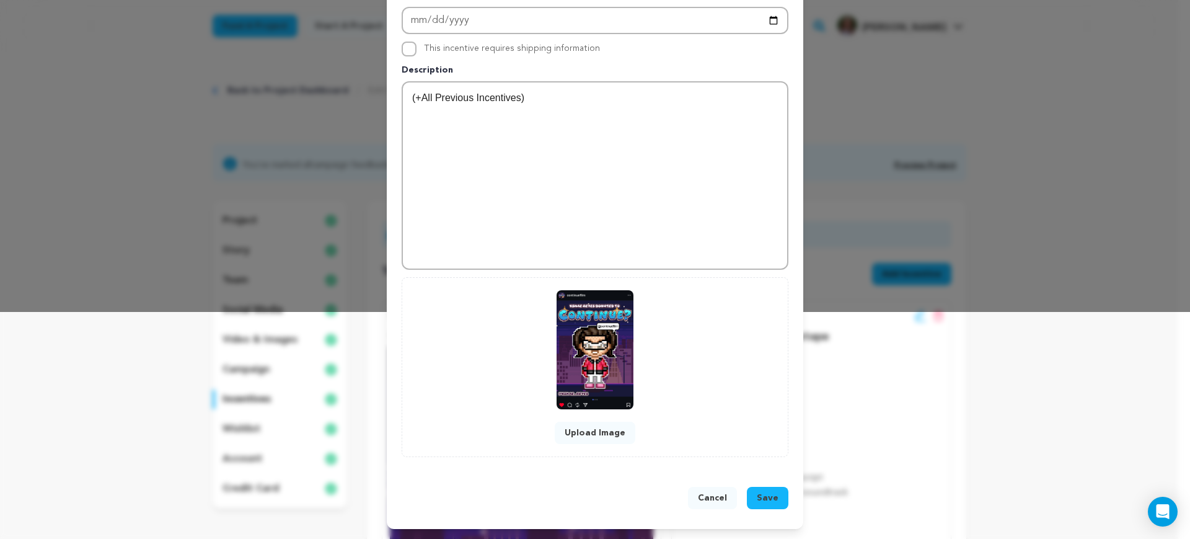
click at [763, 492] on span "Save" at bounding box center [768, 498] width 22 height 12
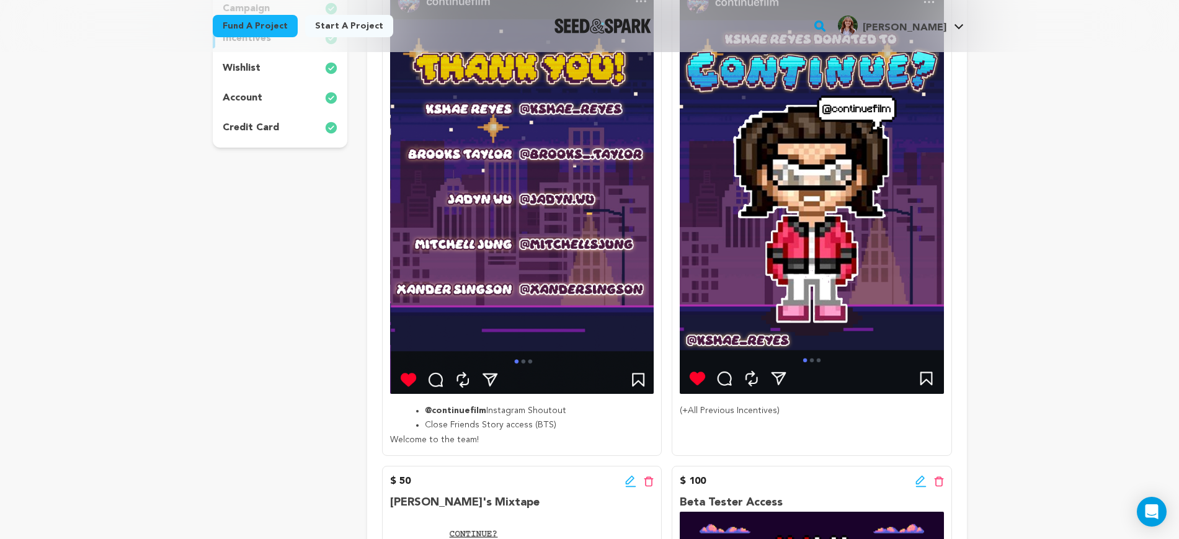
scroll to position [388, 0]
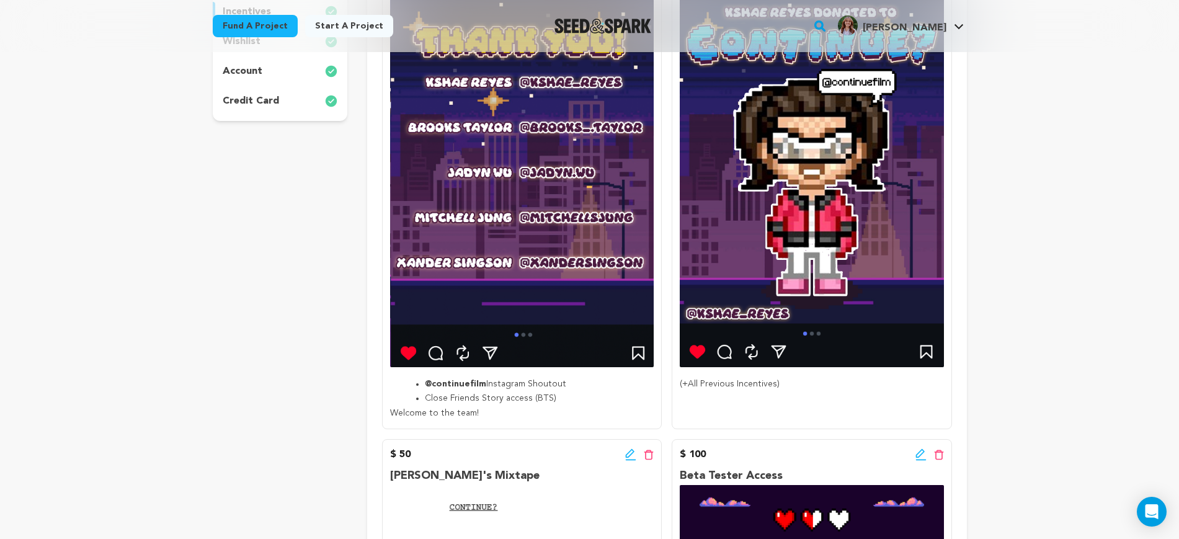
click at [804, 383] on p "(+All Previous Incentives)" at bounding box center [812, 384] width 264 height 15
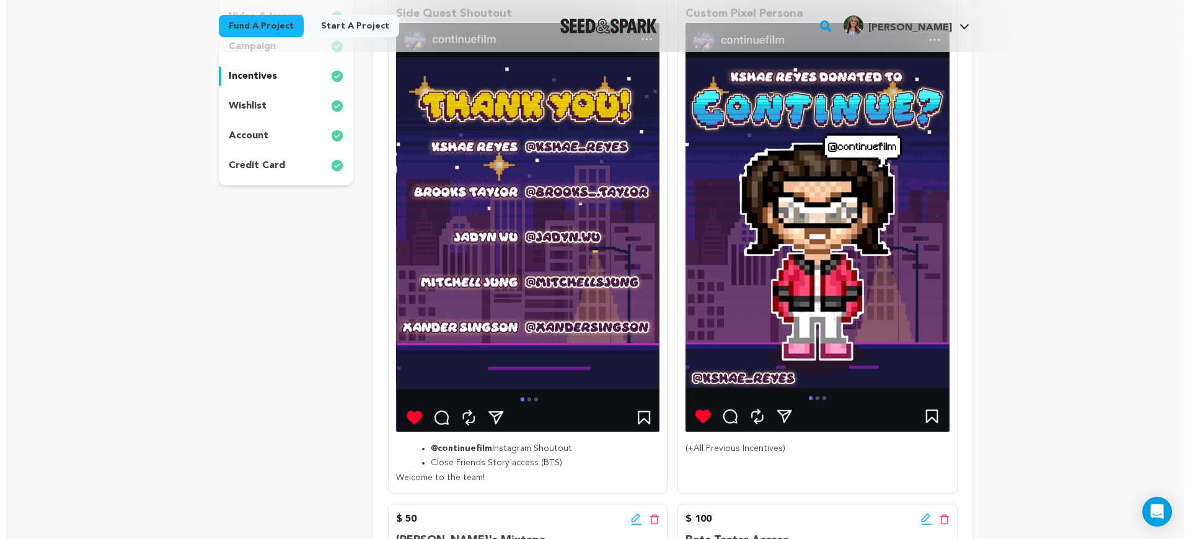
scroll to position [233, 0]
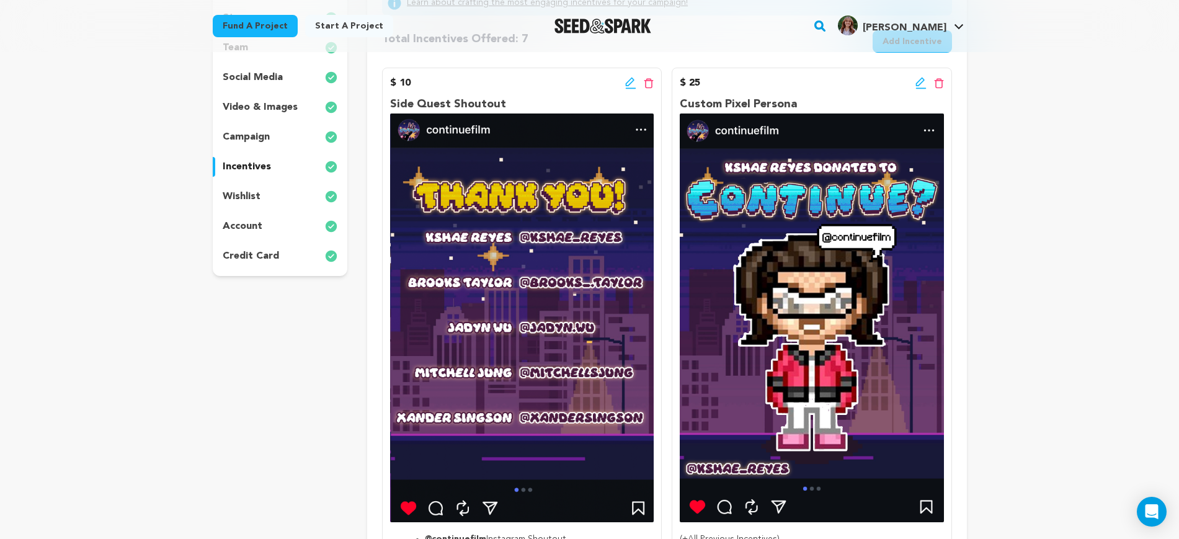
click at [916, 82] on icon at bounding box center [920, 83] width 11 height 12
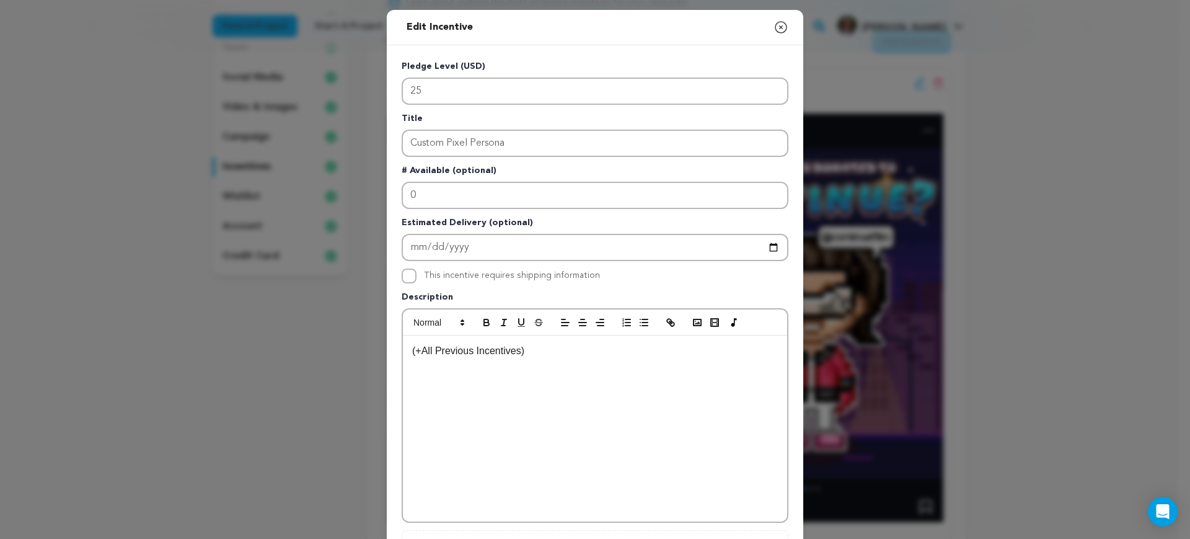
click at [404, 353] on div "(+All Previous Incentives)" at bounding box center [595, 428] width 384 height 186
click at [461, 349] on p at bounding box center [595, 351] width 366 height 16
click at [642, 326] on line "button" at bounding box center [645, 326] width 6 height 0
click at [609, 415] on div "We'll create a CUSTOMIZED video game pixel avatar and a sharable post! (+All Pr…" at bounding box center [595, 428] width 384 height 186
click at [670, 355] on li "We'll create a CUSTOMIZED video game pixel avatar and a sharable post!" at bounding box center [602, 351] width 351 height 16
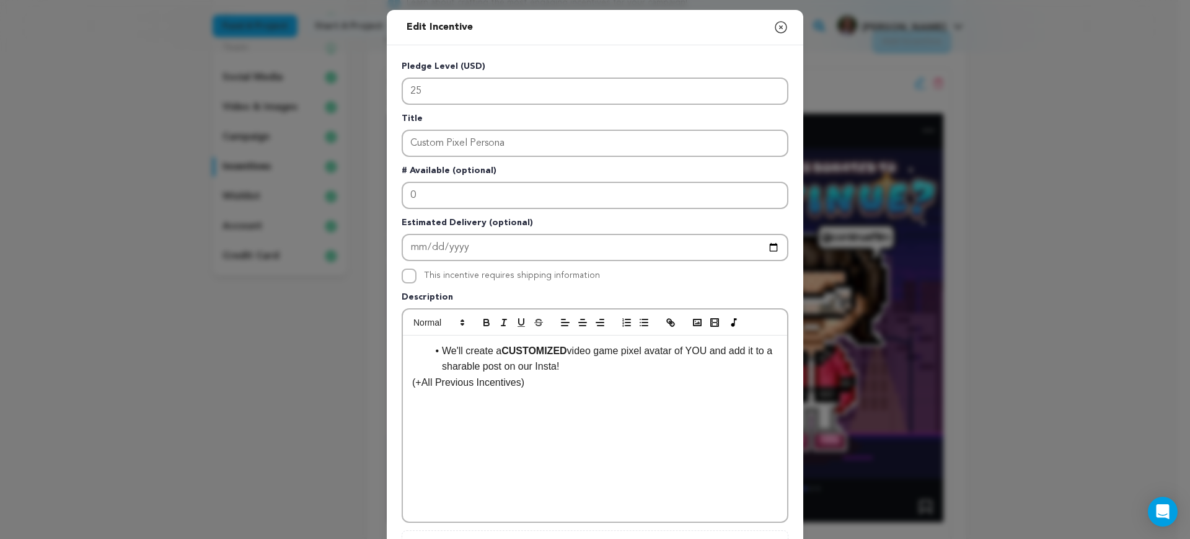
click at [730, 375] on p "(+All Previous Incentives)" at bounding box center [595, 382] width 366 height 16
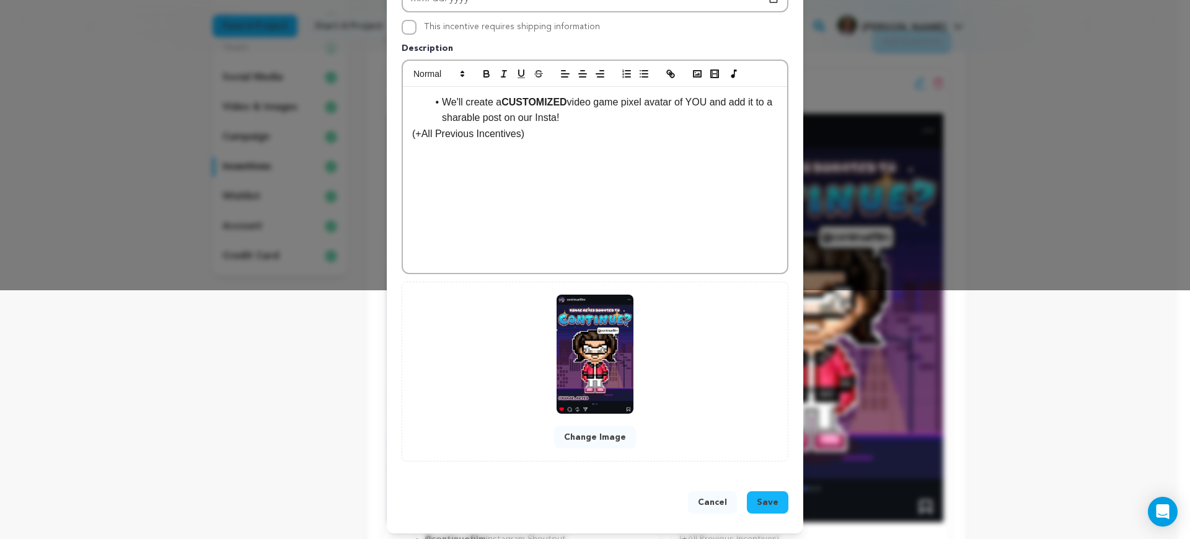
scroll to position [253, 0]
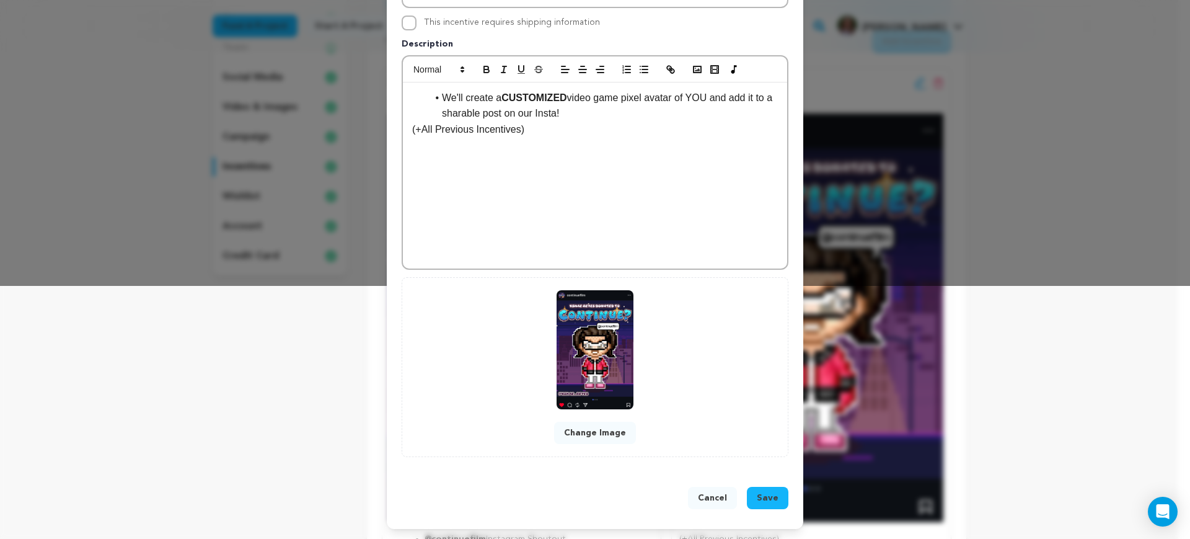
click at [773, 499] on span "Save" at bounding box center [768, 498] width 22 height 12
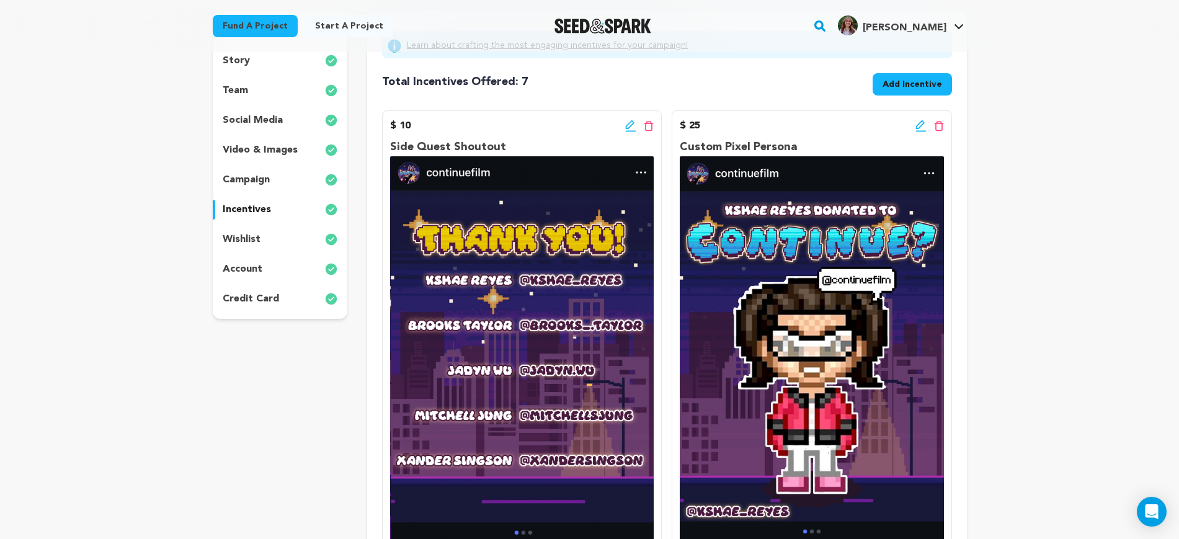
scroll to position [155, 0]
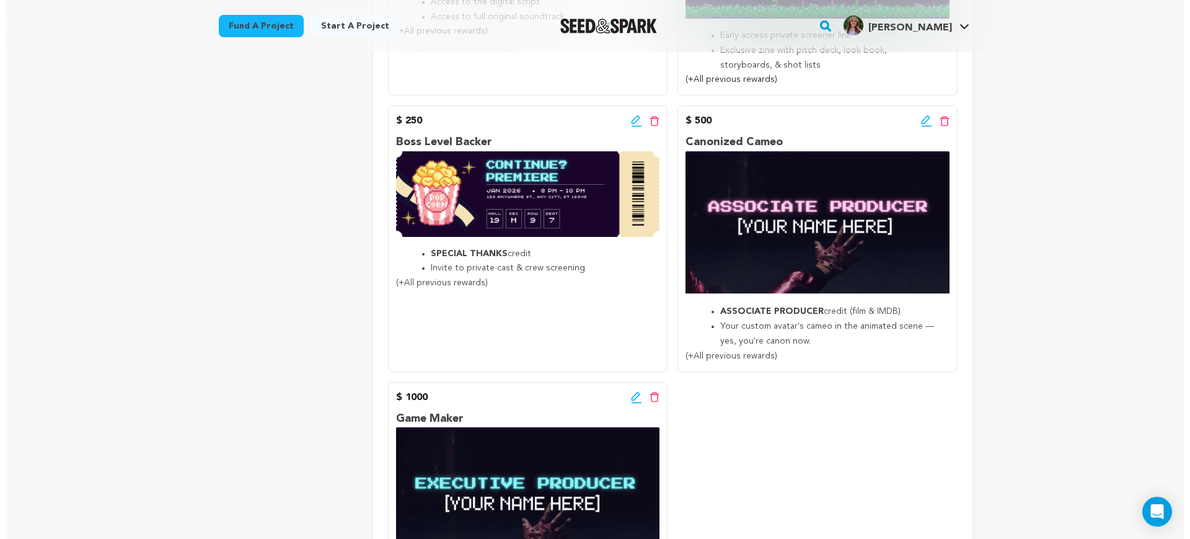
scroll to position [1008, 0]
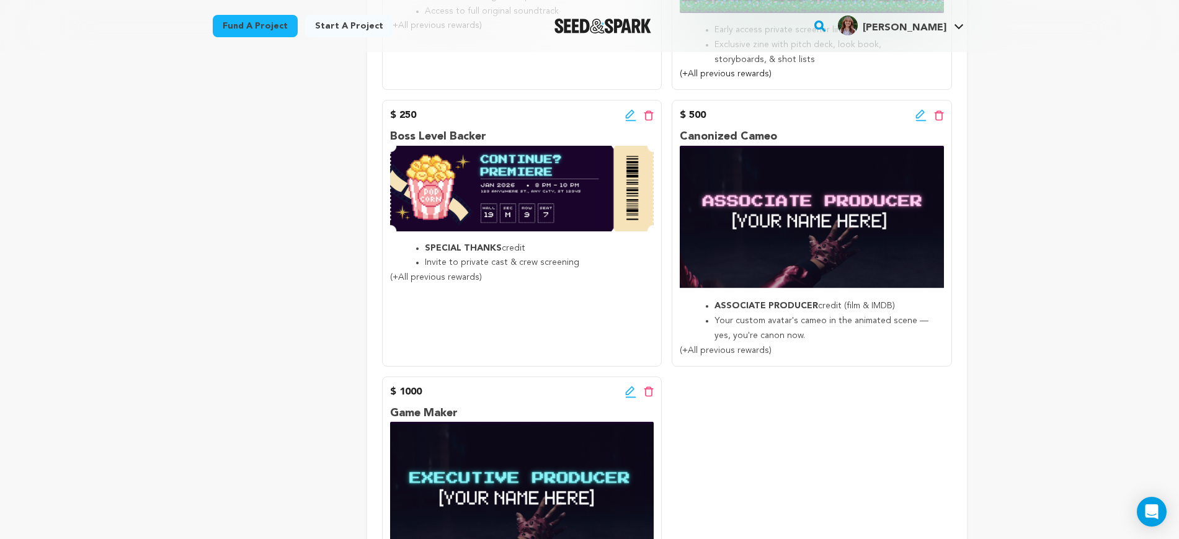
click at [923, 118] on icon at bounding box center [920, 115] width 11 height 12
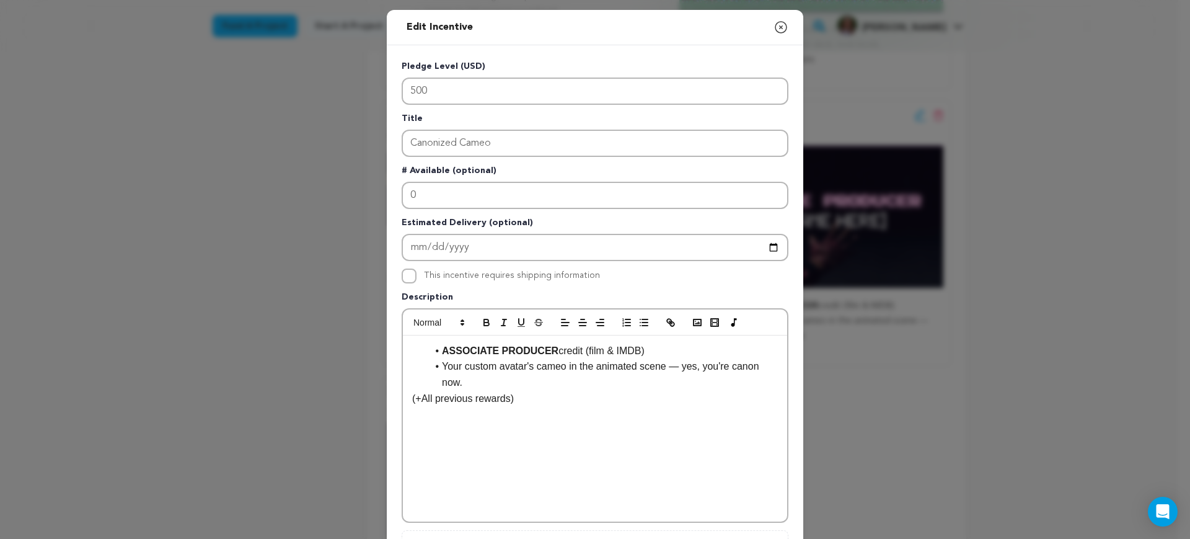
click at [627, 351] on li "ASSOCIATE PRODUCER credit (film & IMDB)" at bounding box center [602, 351] width 351 height 16
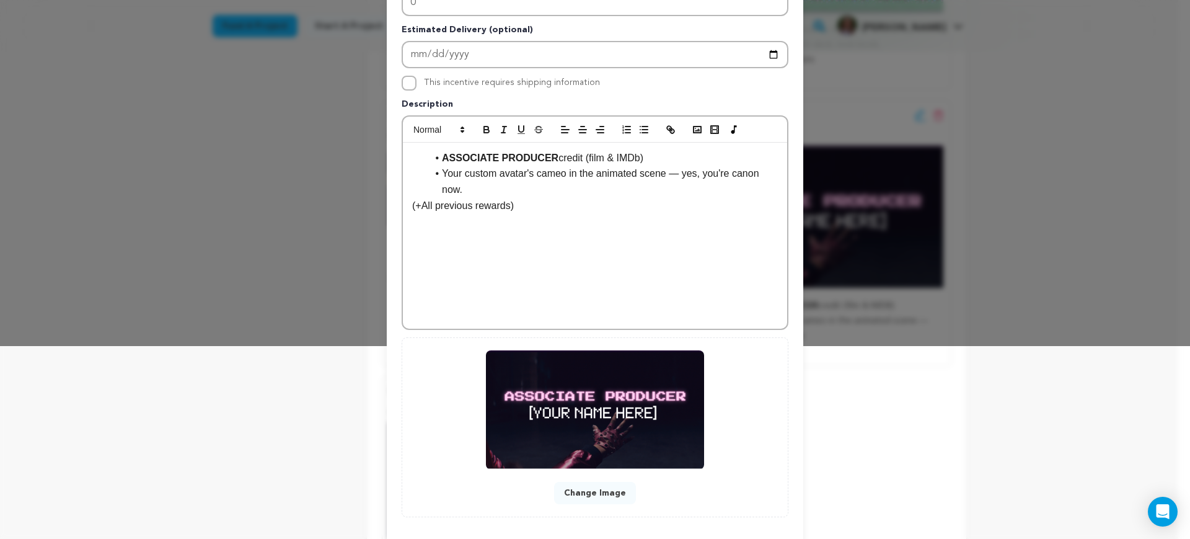
scroll to position [253, 0]
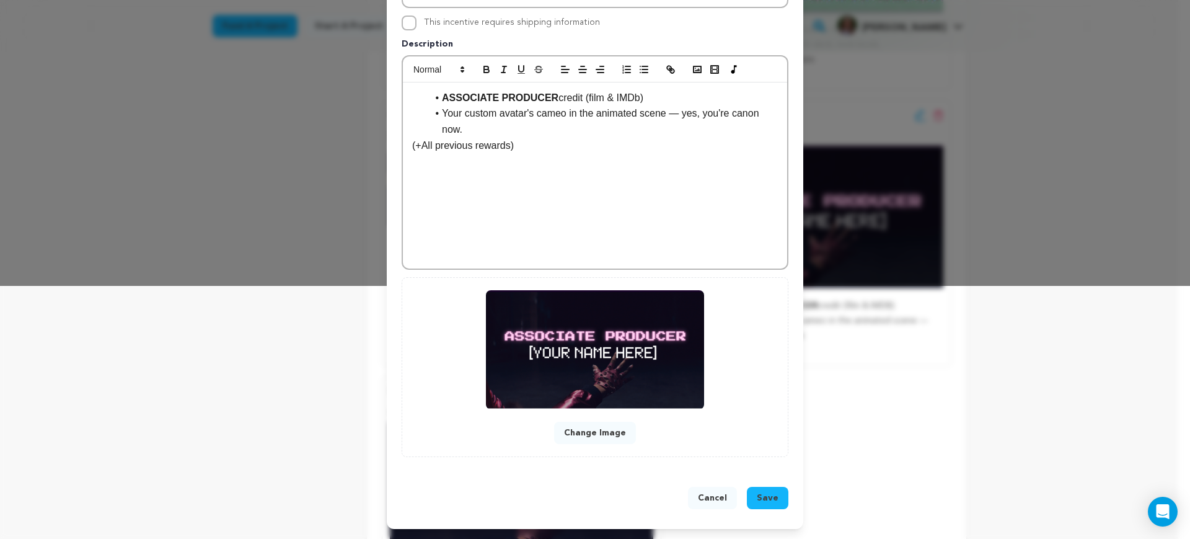
click at [757, 497] on span "Save" at bounding box center [768, 498] width 22 height 12
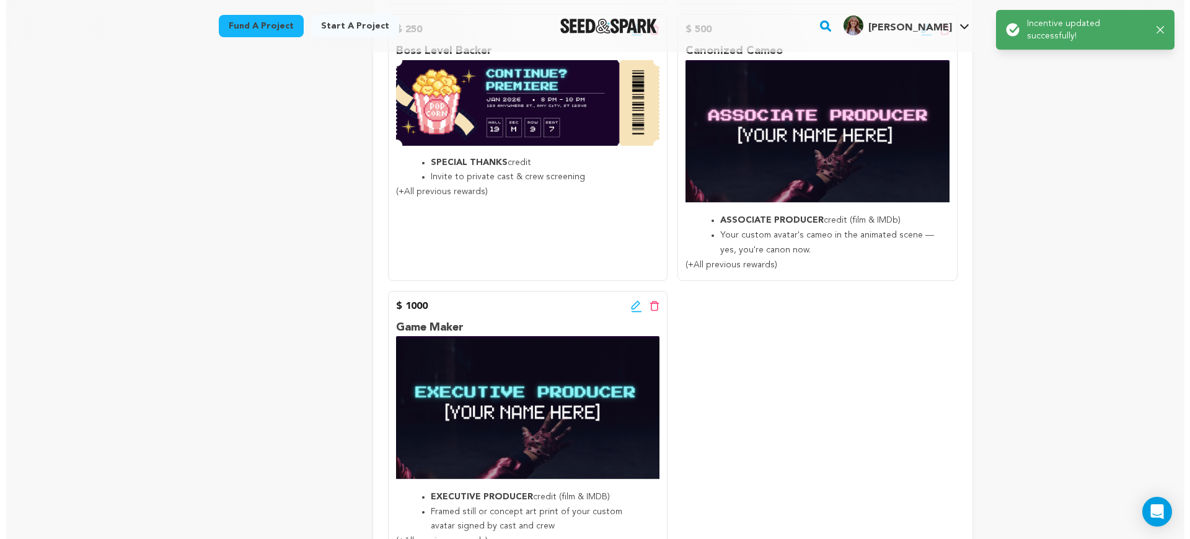
scroll to position [1163, 0]
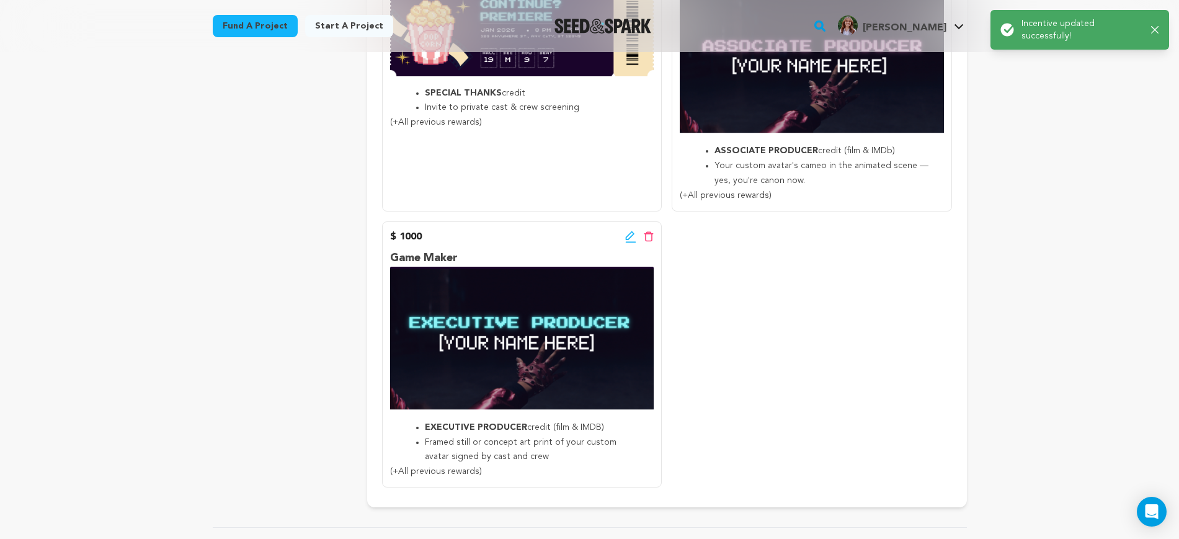
click at [630, 239] on icon at bounding box center [630, 237] width 11 height 12
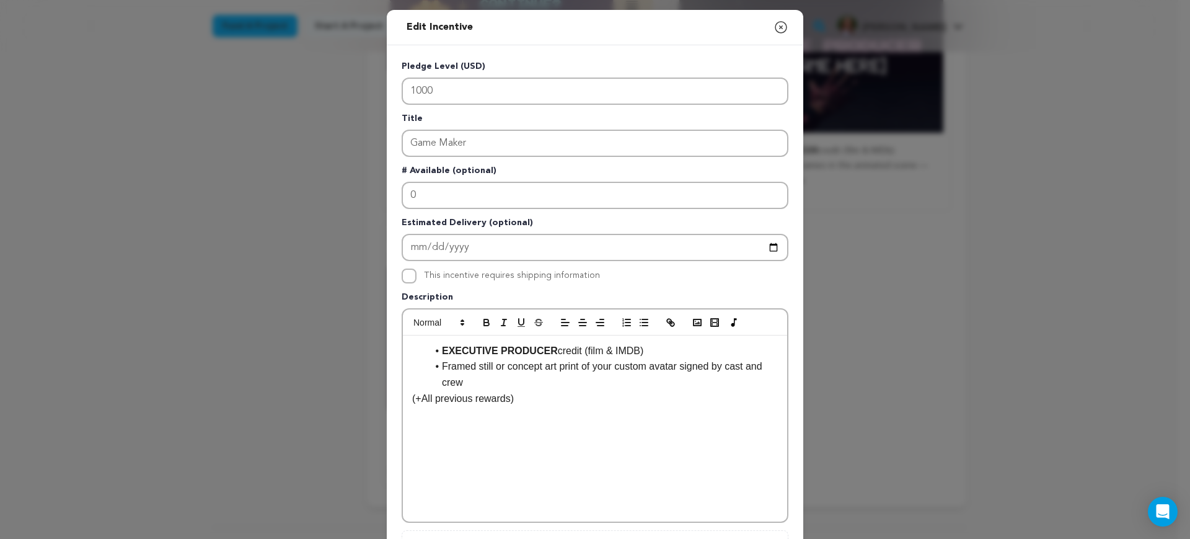
click at [629, 350] on li "EXECUTIVE PRODUCER credit (film & IMDB)" at bounding box center [602, 351] width 351 height 16
click at [625, 399] on p "(+All previous rewards)" at bounding box center [595, 399] width 366 height 16
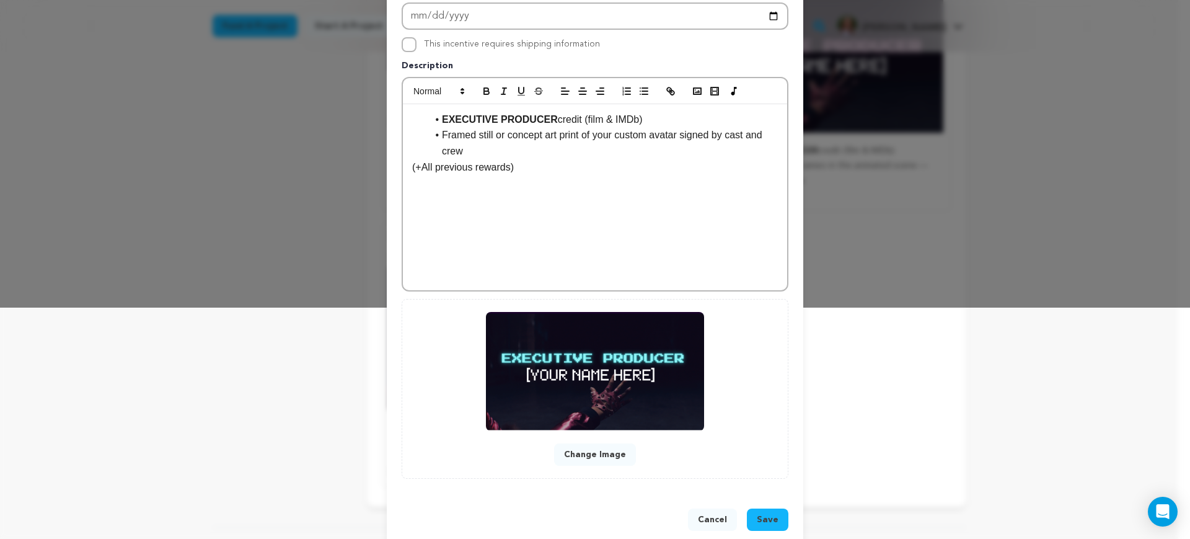
scroll to position [253, 0]
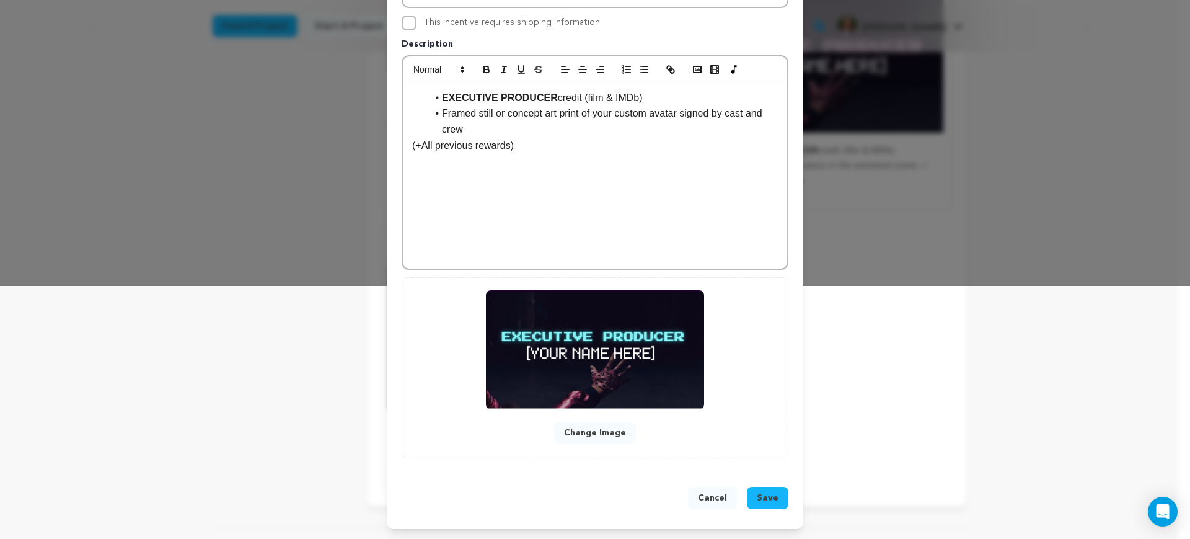
click at [763, 490] on button "Save" at bounding box center [768, 498] width 42 height 22
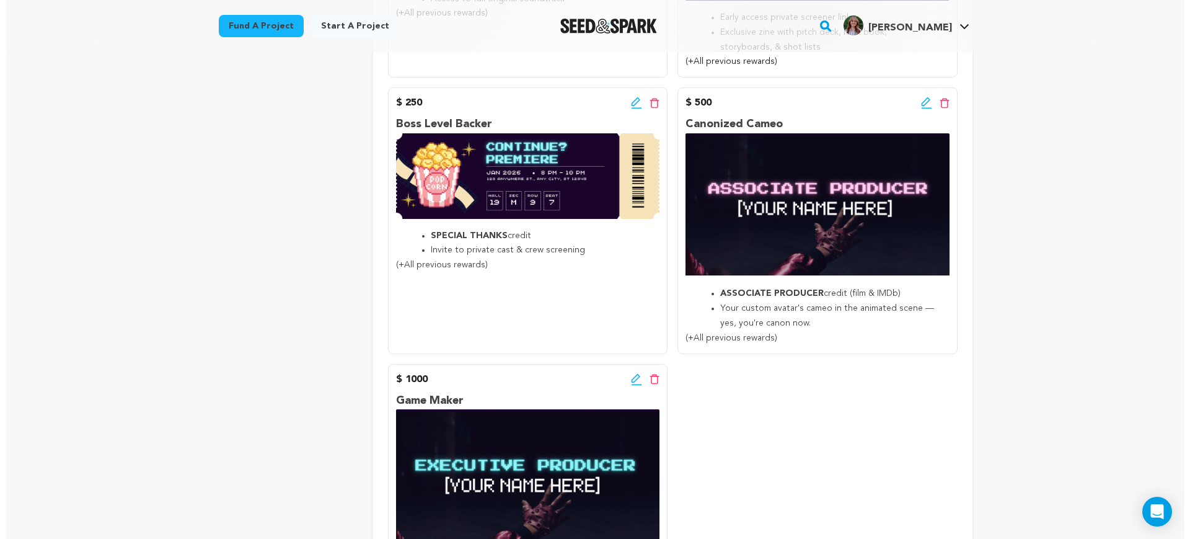
scroll to position [1019, 0]
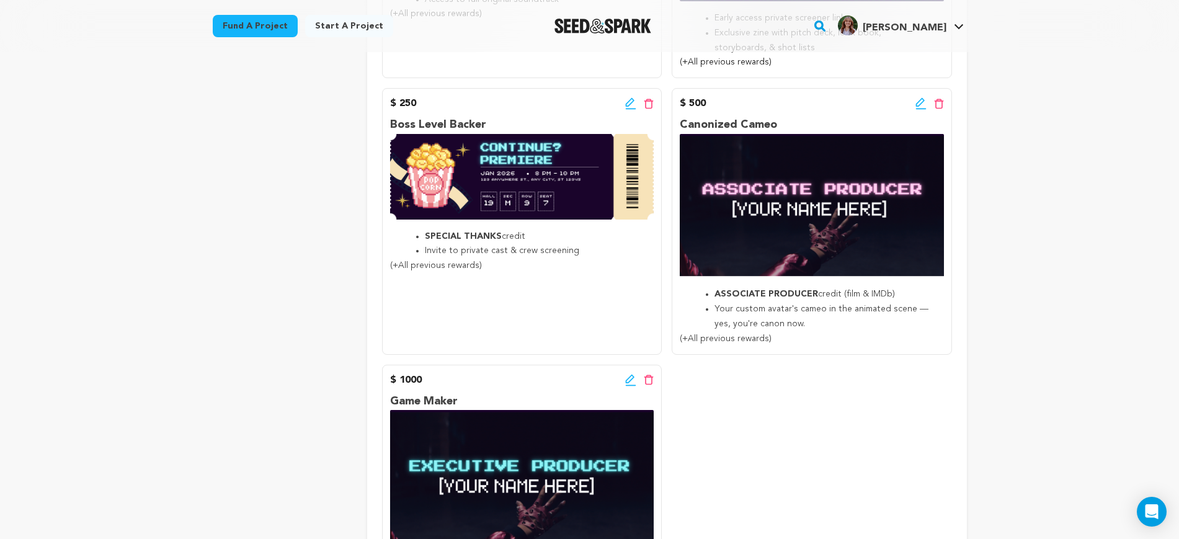
click at [923, 109] on icon at bounding box center [920, 109] width 11 height 1
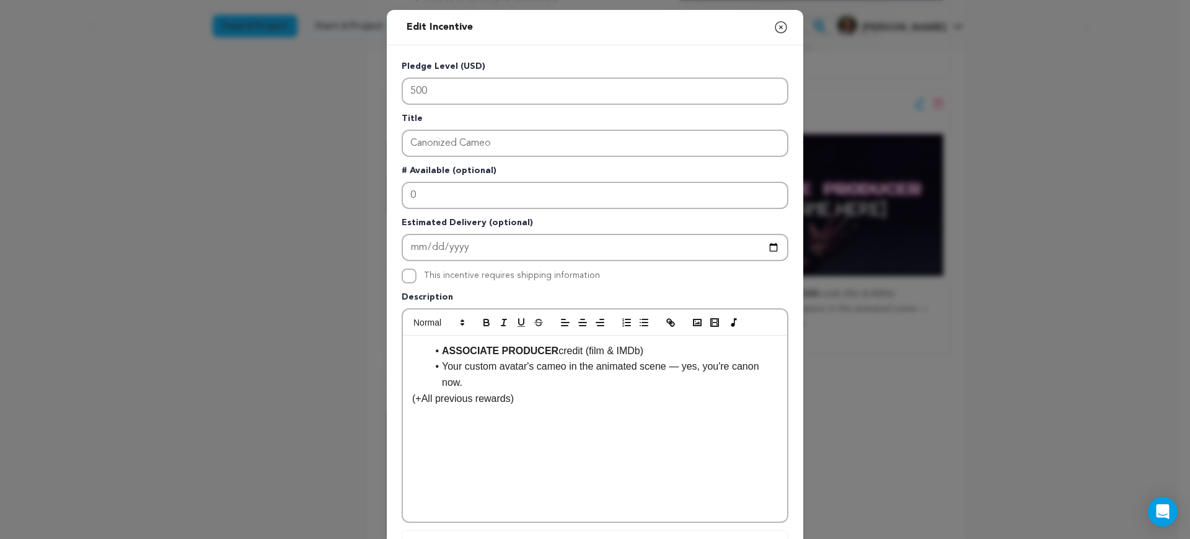
click at [674, 366] on li "Your custom avatar's cameo in the animated scene — yes, you're canon now." at bounding box center [602, 374] width 351 height 32
click at [678, 378] on p "(+All previous rewards)" at bounding box center [595, 382] width 366 height 16
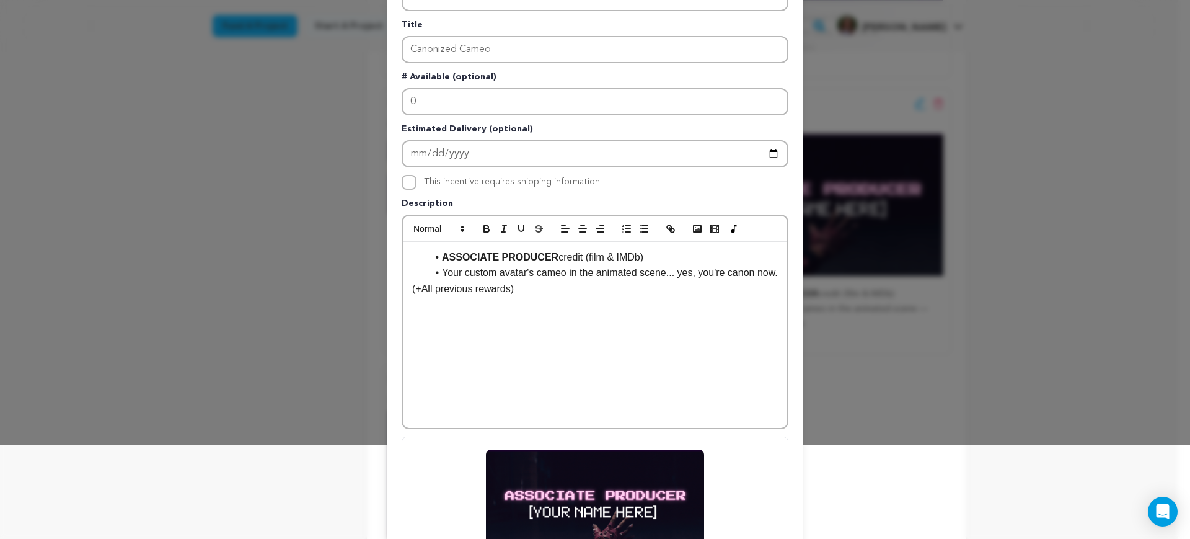
scroll to position [253, 0]
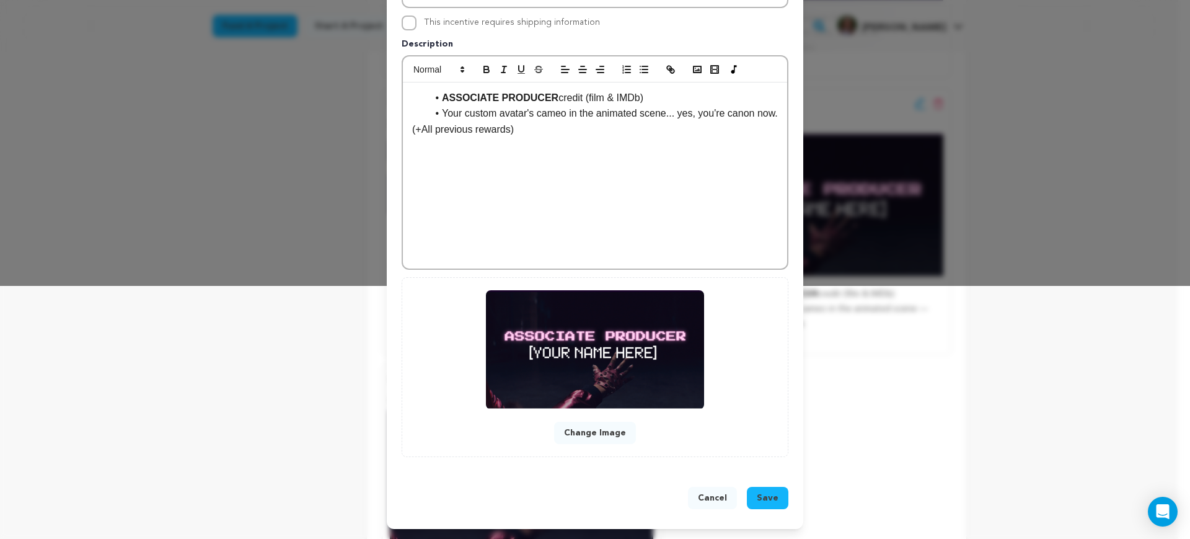
click at [757, 500] on span "Save" at bounding box center [768, 498] width 22 height 12
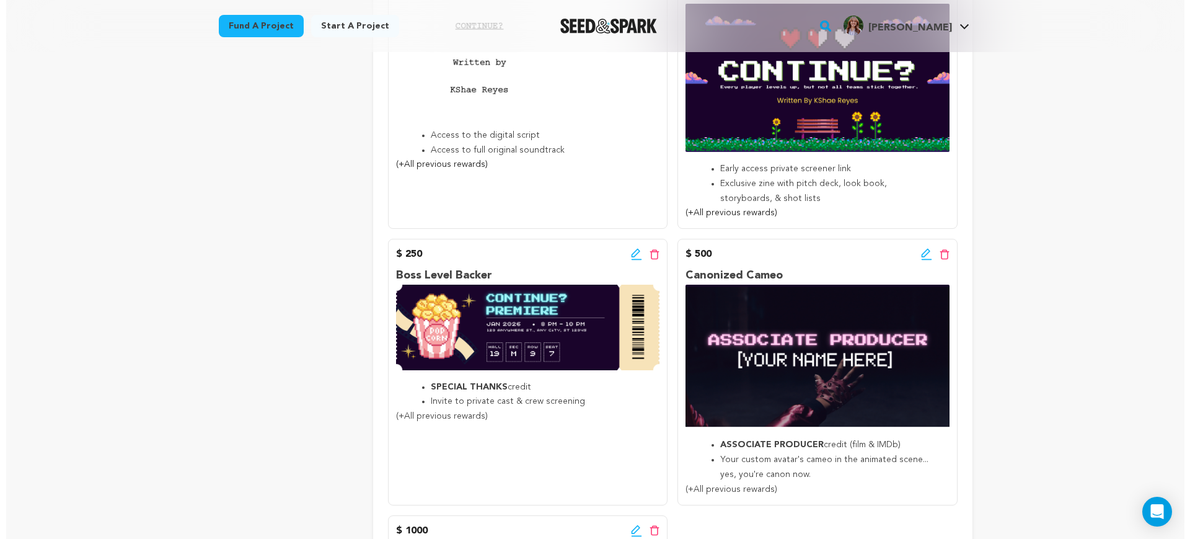
scroll to position [868, 0]
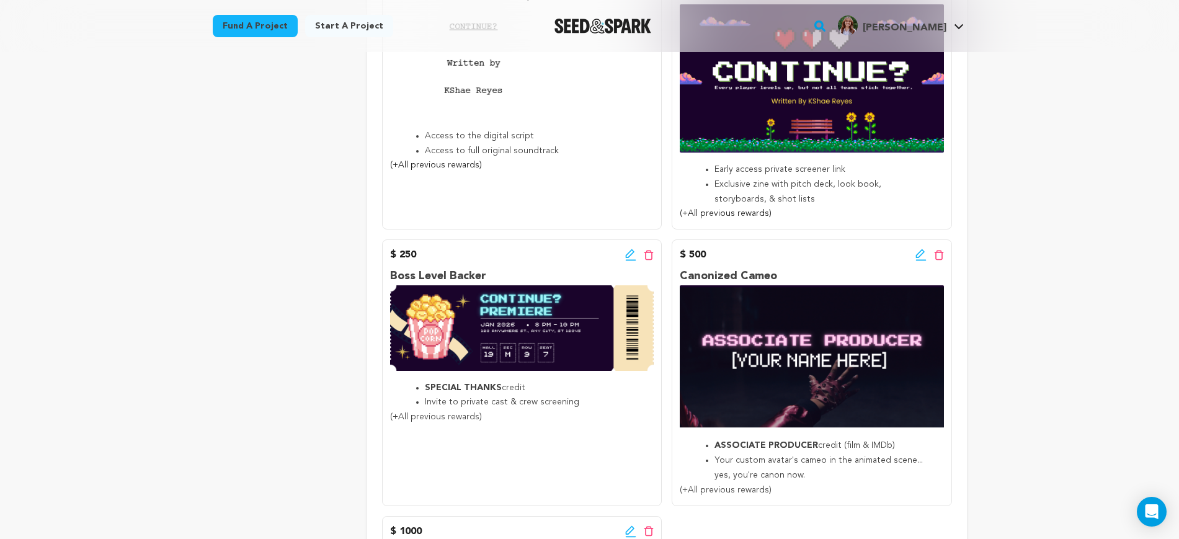
click at [918, 260] on icon at bounding box center [920, 260] width 11 height 1
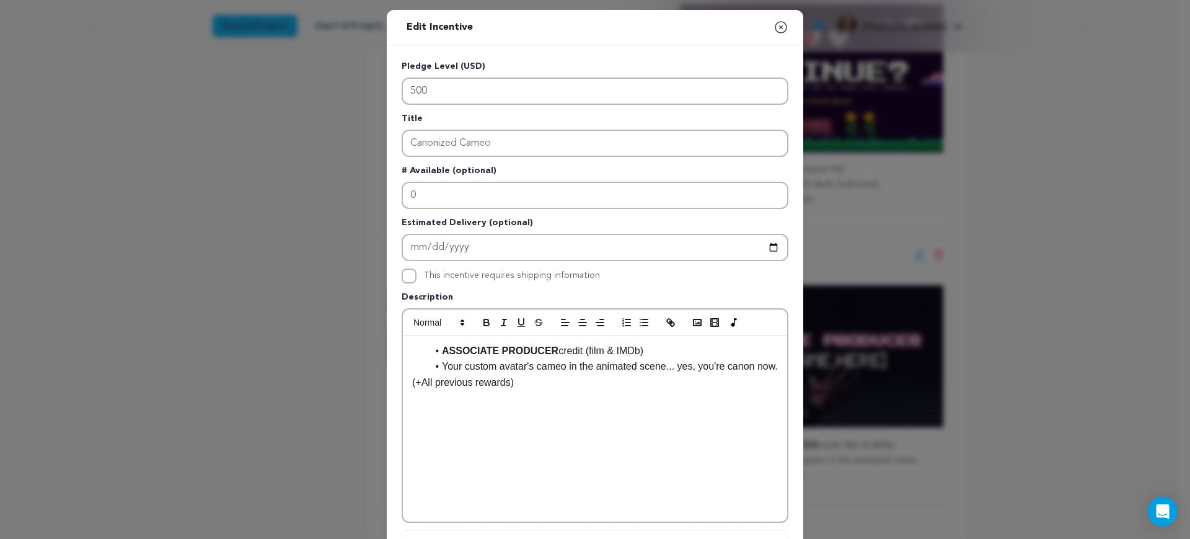
click at [493, 368] on li "Your custom avatar's cameo in the animated scene... yes, you're canon now." at bounding box center [602, 366] width 351 height 16
drag, startPoint x: 559, startPoint y: 368, endPoint x: 459, endPoint y: 368, distance: 99.8
click at [462, 368] on strong "Custom Pixel Persona" at bounding box center [514, 366] width 105 height 11
click at [556, 384] on li "Your Custom Pixel Persona ﻿ avatar's cameo in the animated scene... yes, you're…" at bounding box center [602, 374] width 351 height 32
drag, startPoint x: 551, startPoint y: 367, endPoint x: 460, endPoint y: 367, distance: 90.5
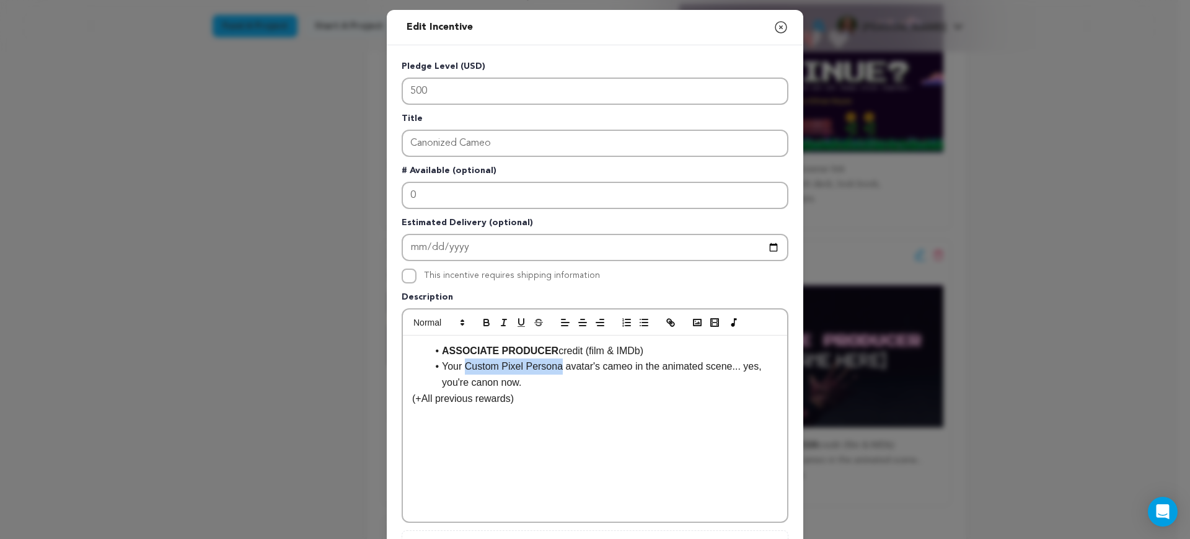
click at [460, 367] on li "Your Custom Pixel Persona avatar's cameo in the animated scene... yes, you're c…" at bounding box center [602, 374] width 351 height 32
click at [516, 384] on li "Your Custom Pixel Persona avatar's cameo in the animated scene... yes, you're c…" at bounding box center [602, 374] width 351 height 32
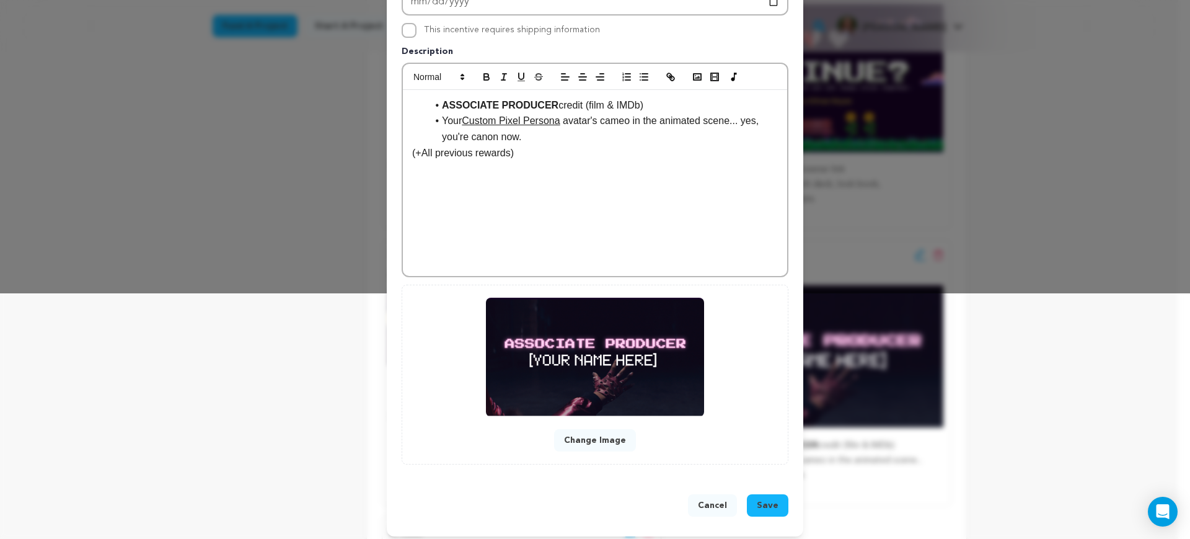
scroll to position [253, 0]
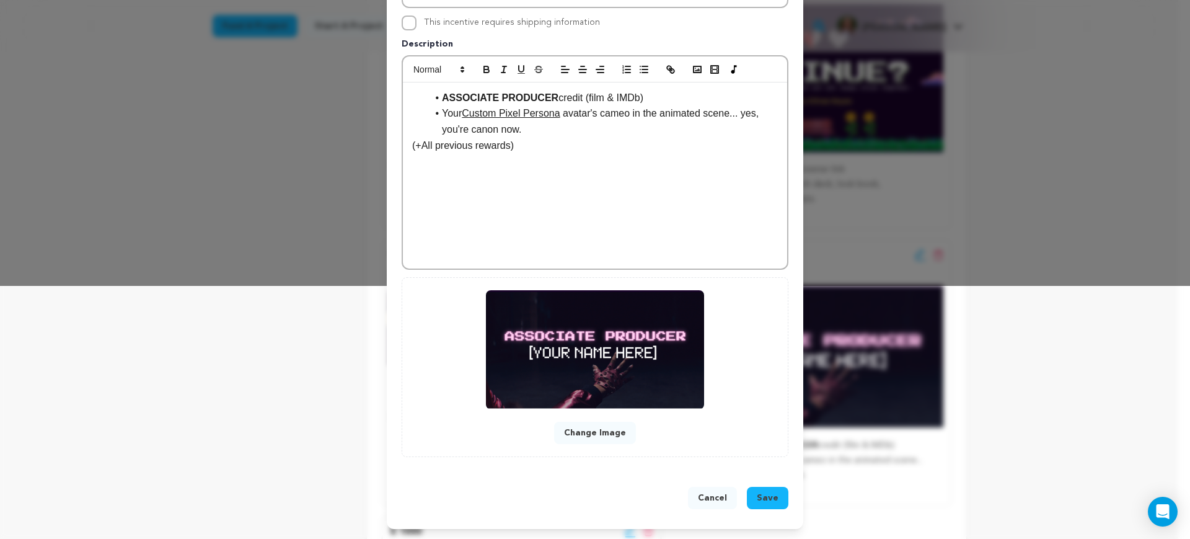
click at [768, 490] on button "Save" at bounding box center [768, 498] width 42 height 22
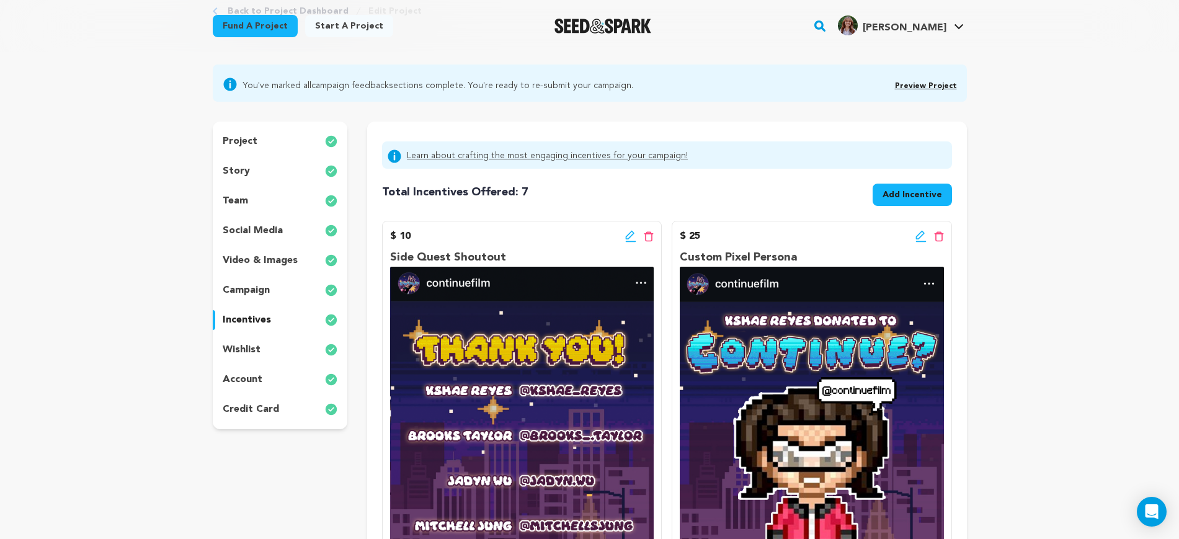
scroll to position [0, 0]
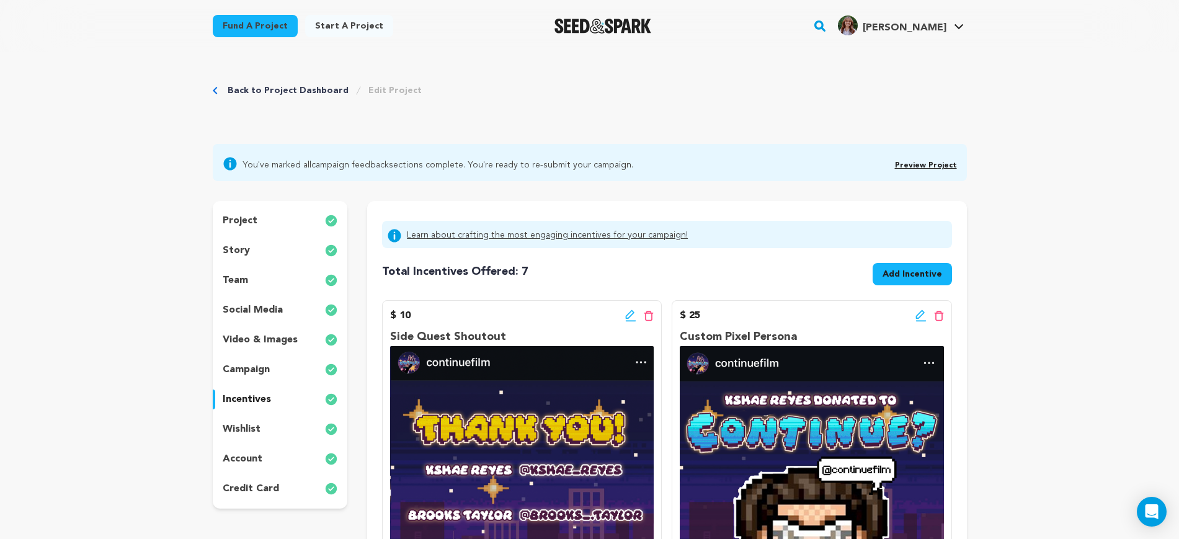
click at [259, 437] on div "wishlist" at bounding box center [280, 429] width 135 height 20
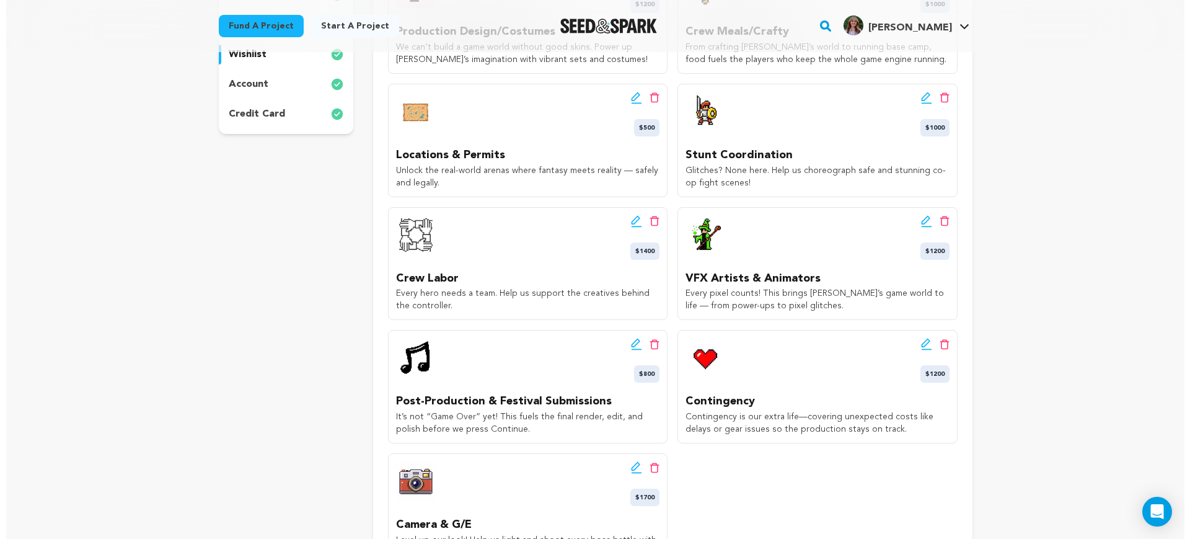
scroll to position [388, 0]
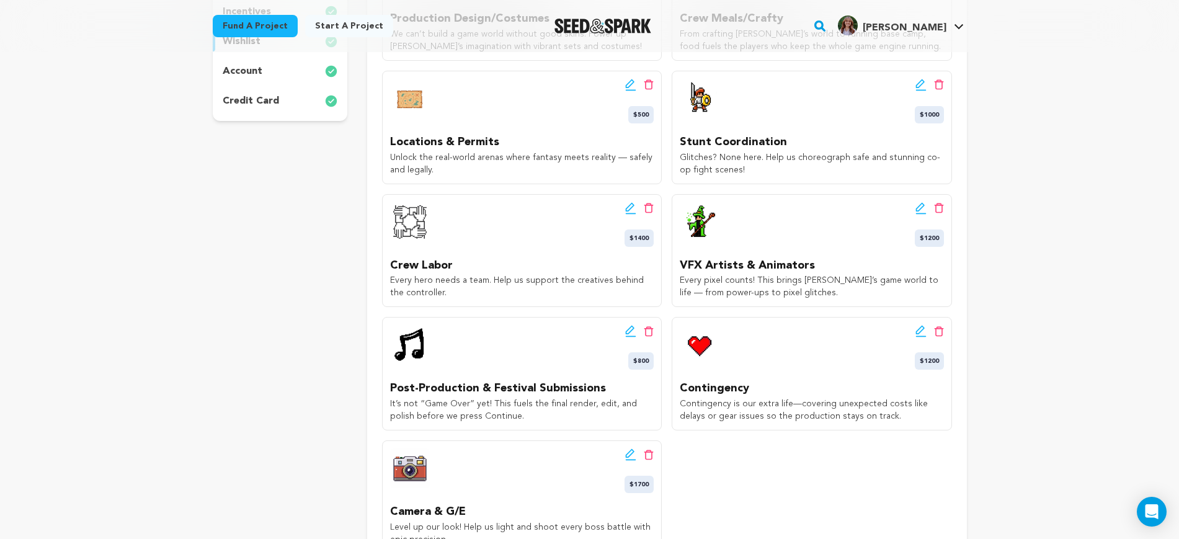
click at [629, 208] on icon at bounding box center [630, 206] width 9 height 9
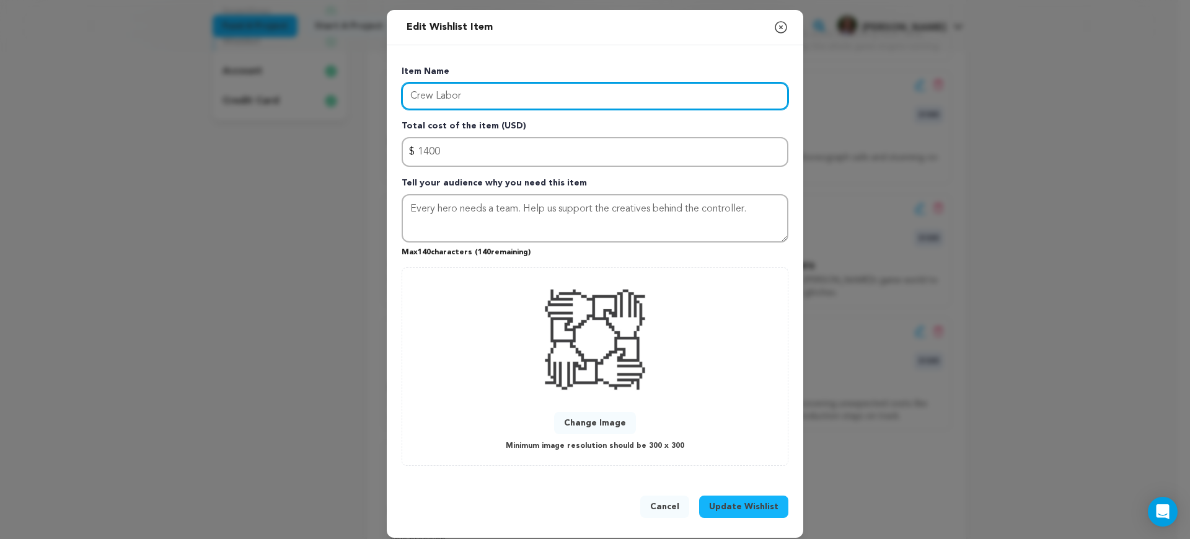
drag, startPoint x: 487, startPoint y: 102, endPoint x: 396, endPoint y: 99, distance: 91.8
click at [402, 99] on input "Crew Labor" at bounding box center [595, 95] width 387 height 27
type input "Studio Teacher"
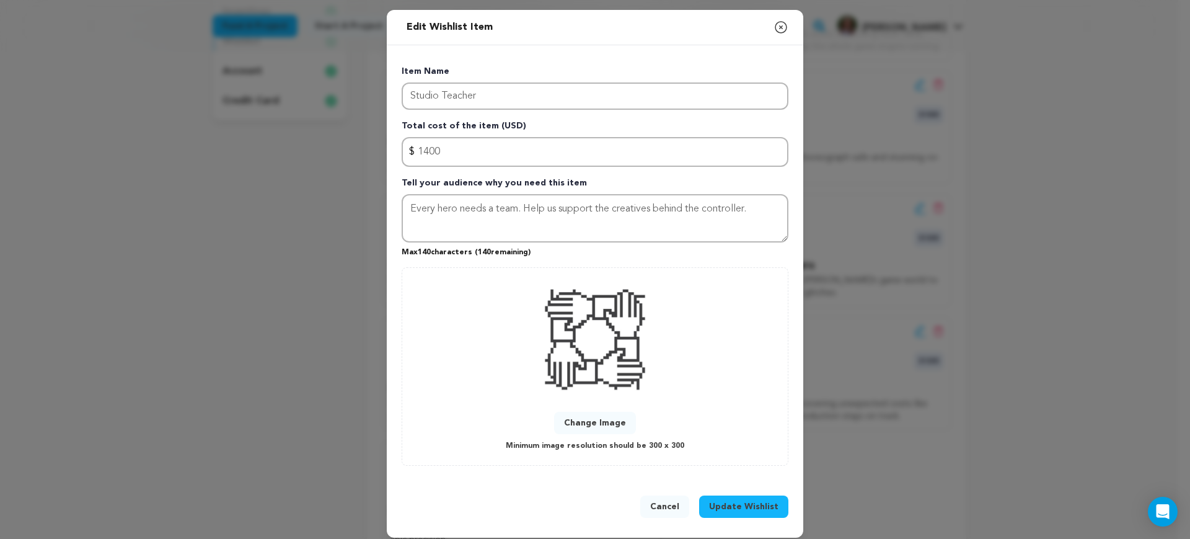
click at [755, 498] on button "Update Wishlist" at bounding box center [743, 506] width 89 height 22
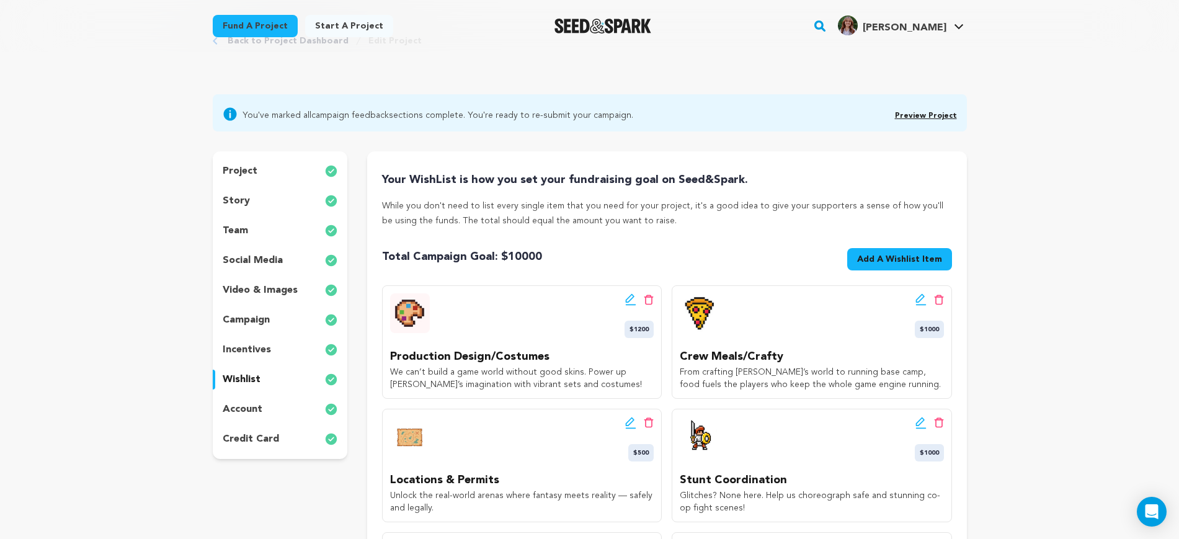
scroll to position [0, 0]
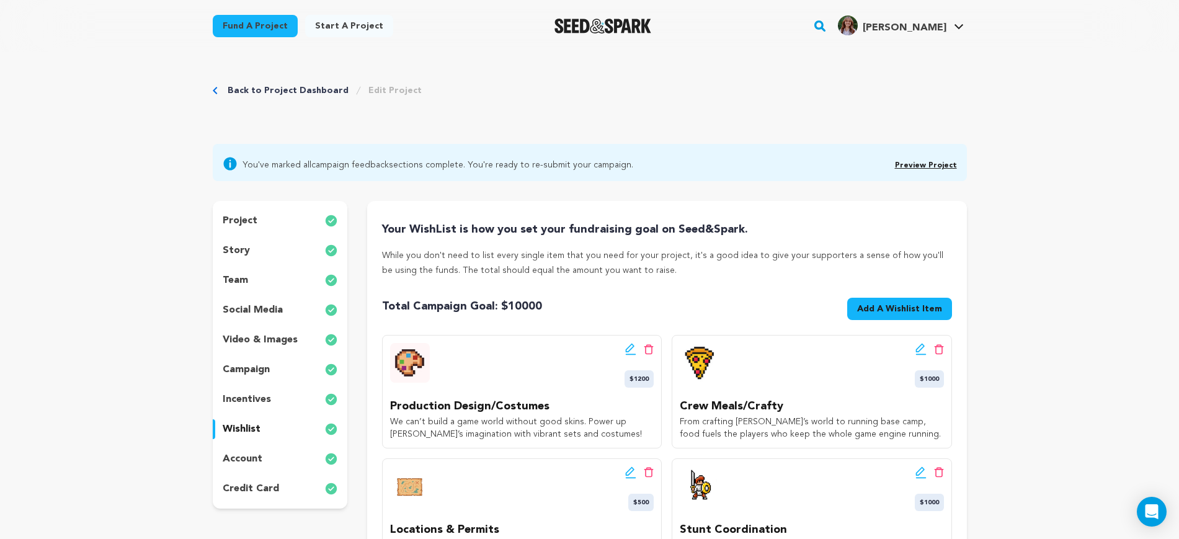
click at [941, 165] on link "Preview Project" at bounding box center [926, 165] width 62 height 7
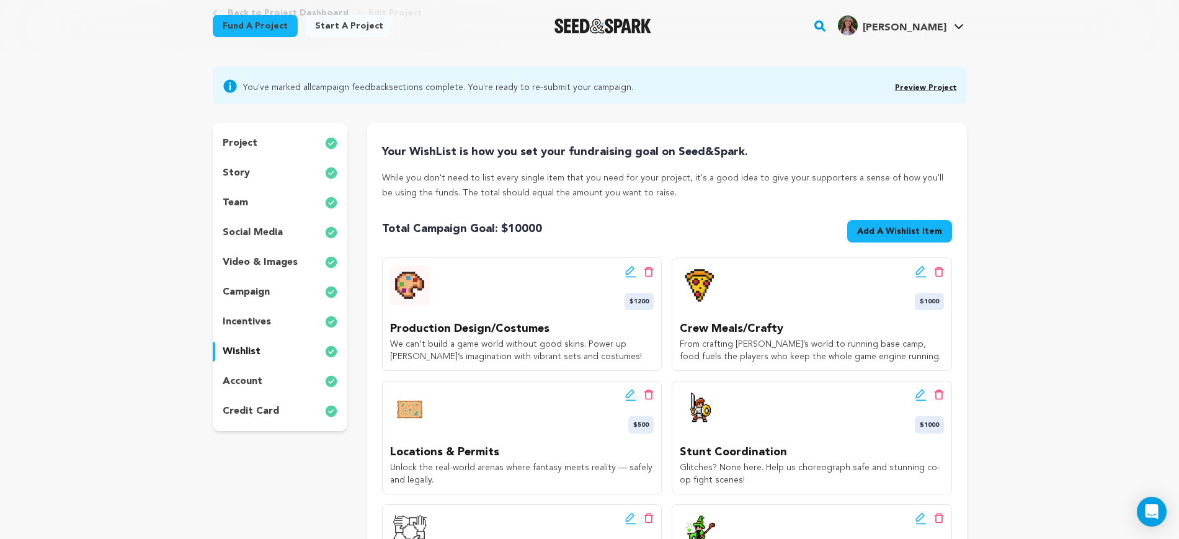
click at [260, 320] on p "incentives" at bounding box center [247, 321] width 48 height 15
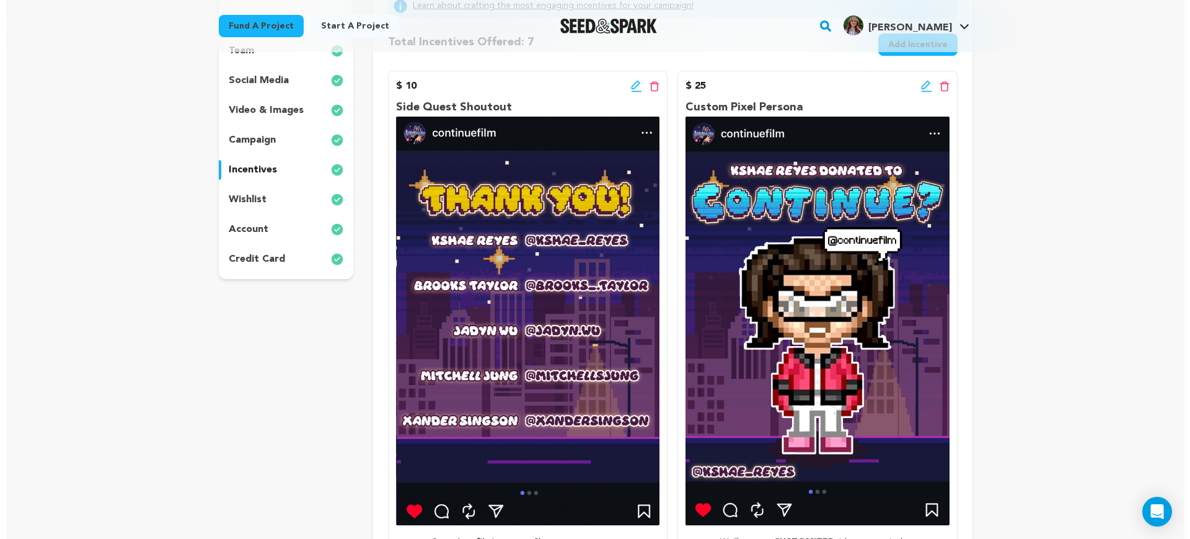
scroll to position [155, 0]
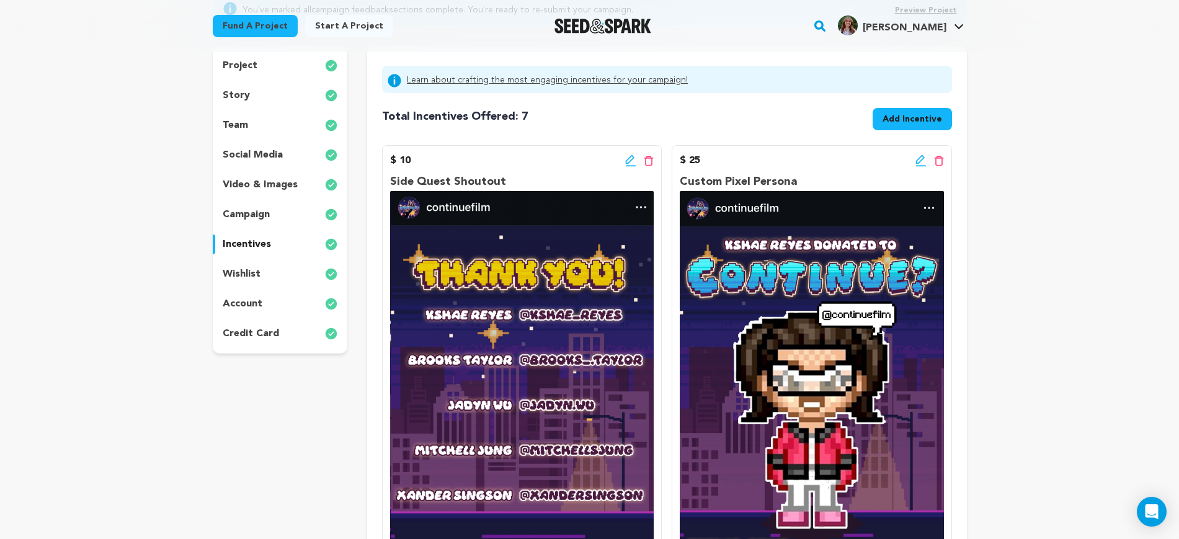
click at [630, 163] on icon at bounding box center [630, 160] width 11 height 12
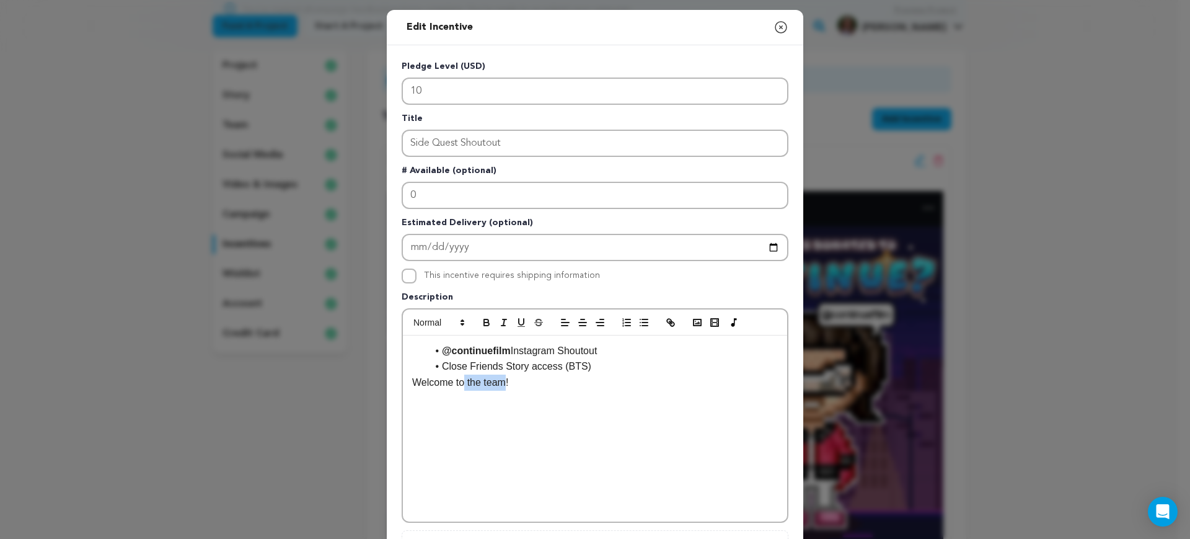
drag, startPoint x: 459, startPoint y: 386, endPoint x: 497, endPoint y: 385, distance: 38.4
click at [497, 385] on p "Welcome to the team!" at bounding box center [595, 382] width 366 height 16
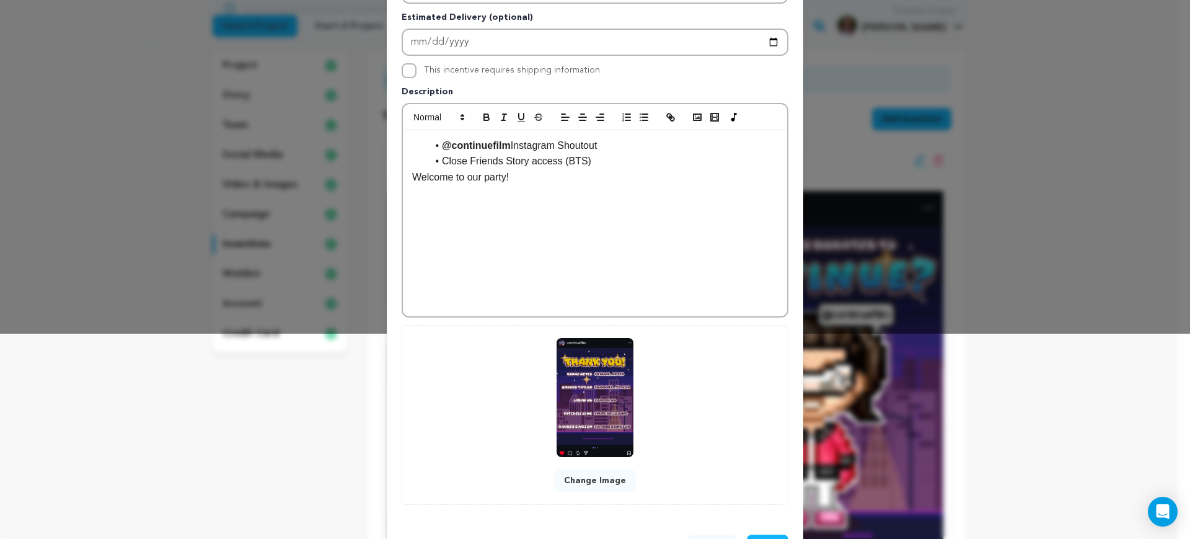
scroll to position [253, 0]
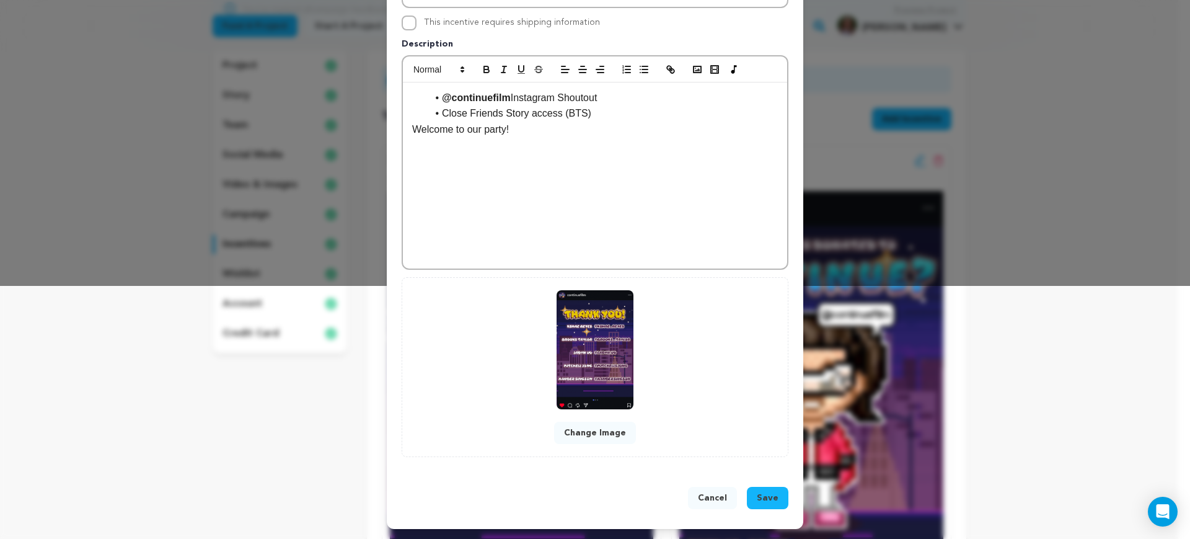
click at [760, 497] on span "Save" at bounding box center [768, 498] width 22 height 12
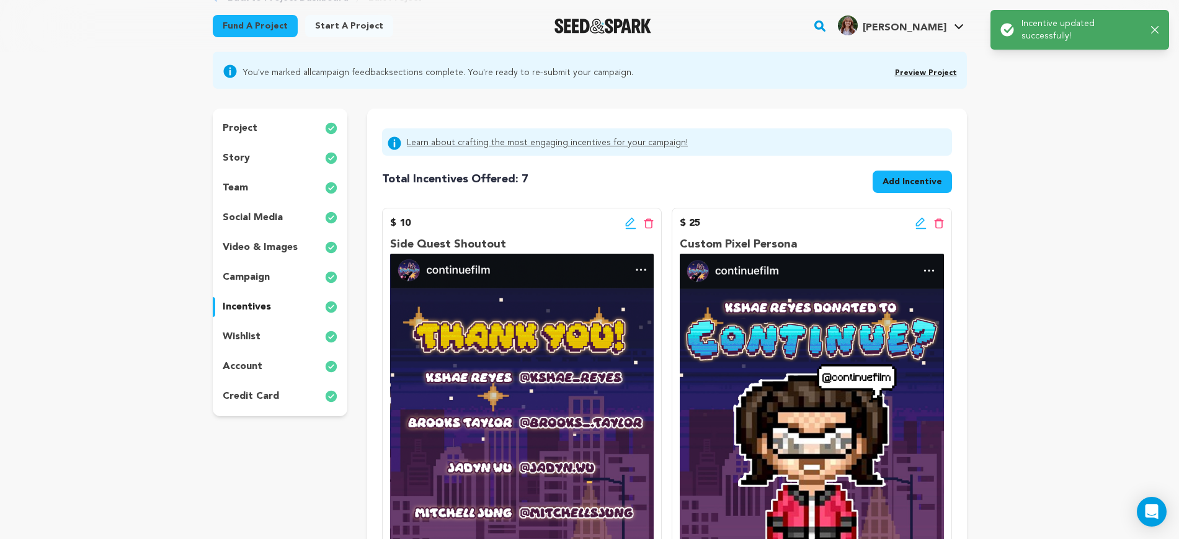
scroll to position [0, 0]
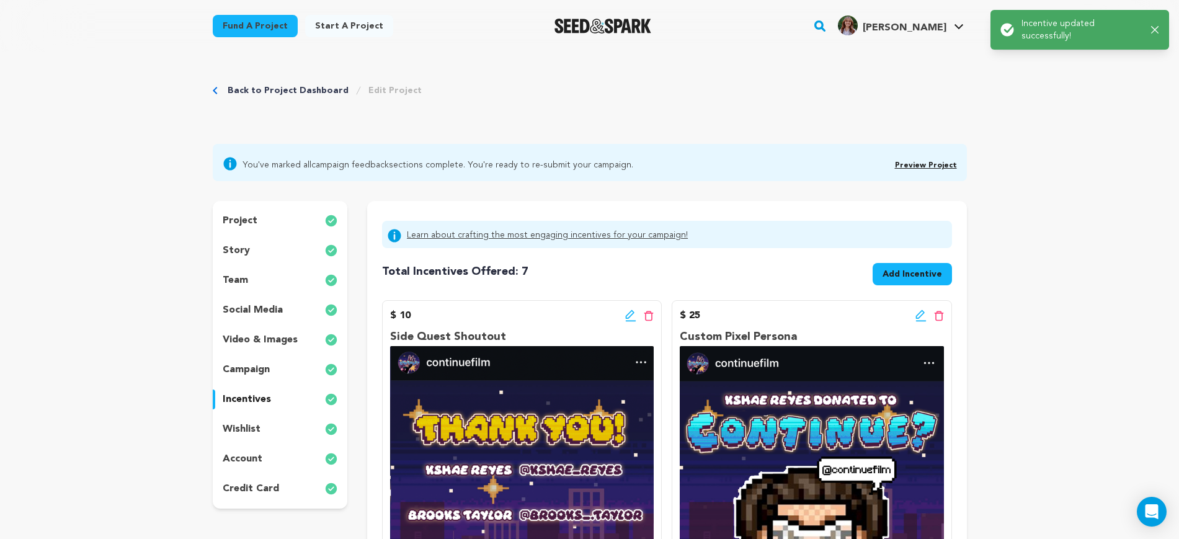
click at [927, 162] on link "Preview Project" at bounding box center [926, 165] width 62 height 7
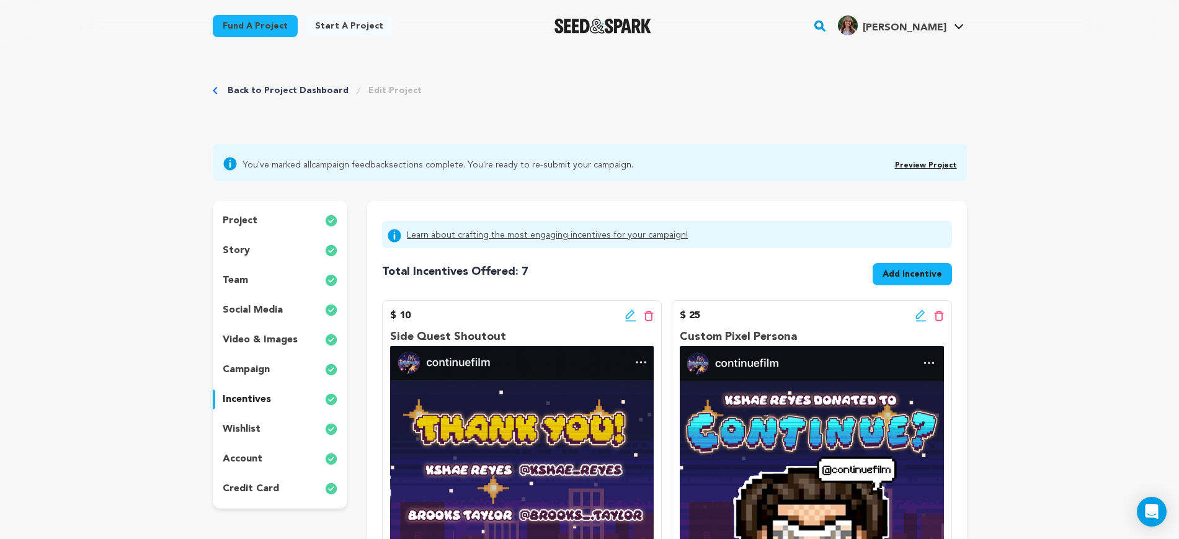
click at [252, 256] on div "story" at bounding box center [280, 251] width 135 height 20
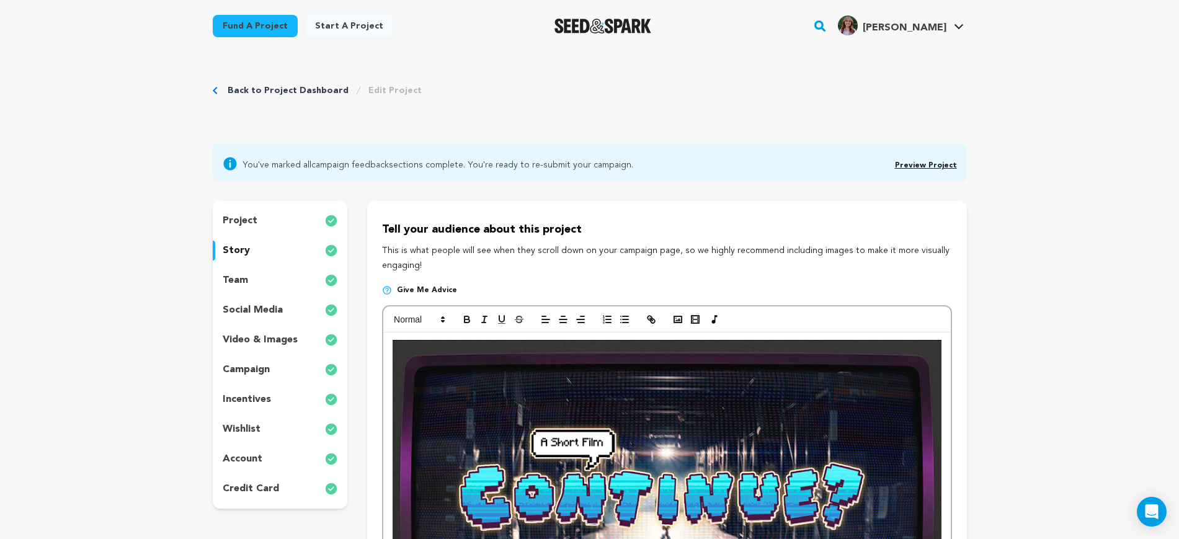
click at [255, 218] on p "project" at bounding box center [240, 220] width 35 height 15
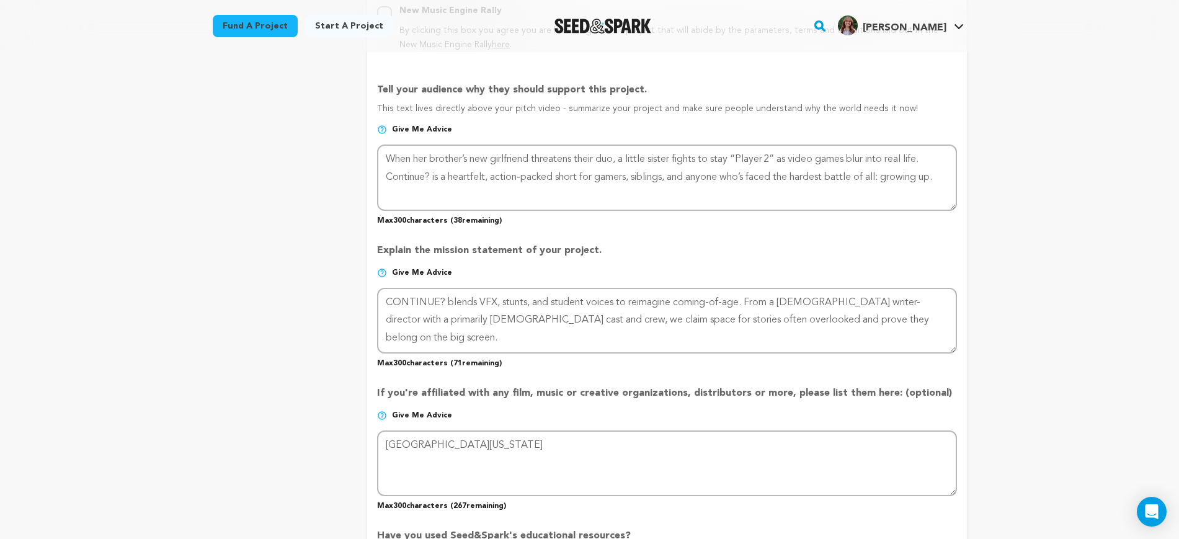
scroll to position [930, 0]
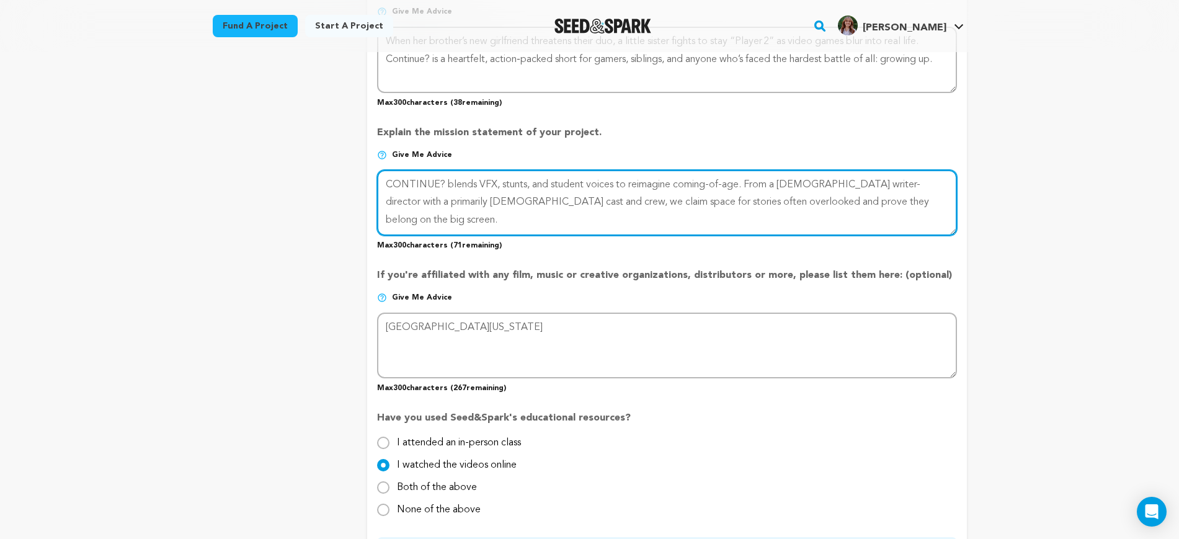
click at [531, 197] on textarea at bounding box center [666, 203] width 579 height 66
paste textarea "fuses VFX, stunts, and student voices to reimagine coming-of-age. Led by a fema…"
click at [448, 186] on textarea at bounding box center [666, 203] width 579 height 66
click at [784, 187] on textarea at bounding box center [666, 203] width 579 height 66
click at [750, 227] on textarea at bounding box center [666, 203] width 579 height 66
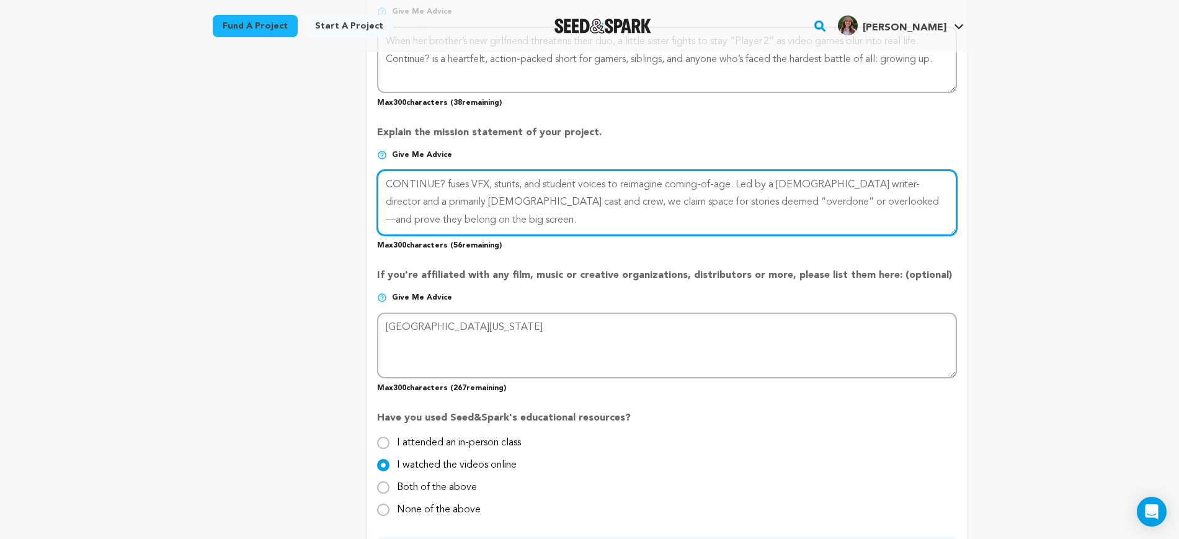
click at [760, 203] on textarea at bounding box center [666, 203] width 579 height 66
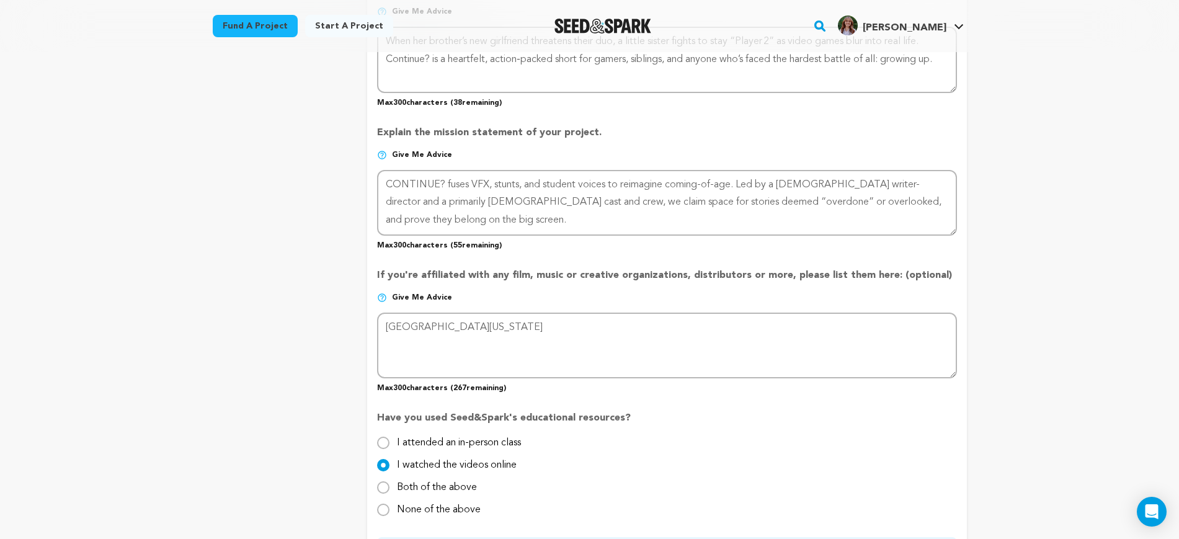
click at [988, 217] on div "Back to Project Dashboard Edit Project You've marked all campaign feedback sect…" at bounding box center [589, 152] width 1179 height 2061
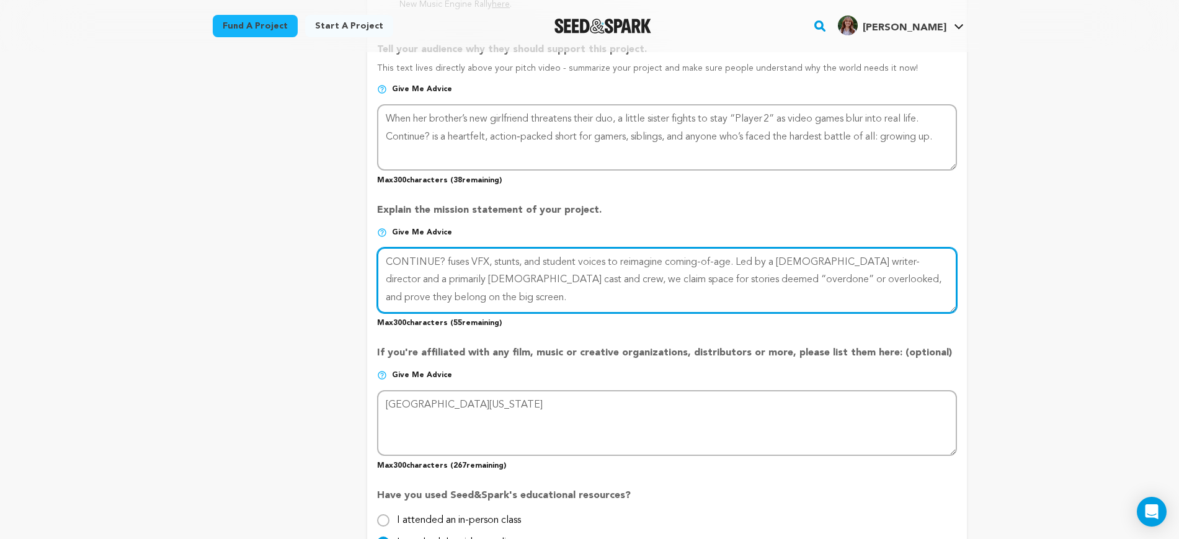
click at [668, 264] on textarea at bounding box center [666, 280] width 579 height 66
click at [750, 262] on textarea at bounding box center [666, 280] width 579 height 66
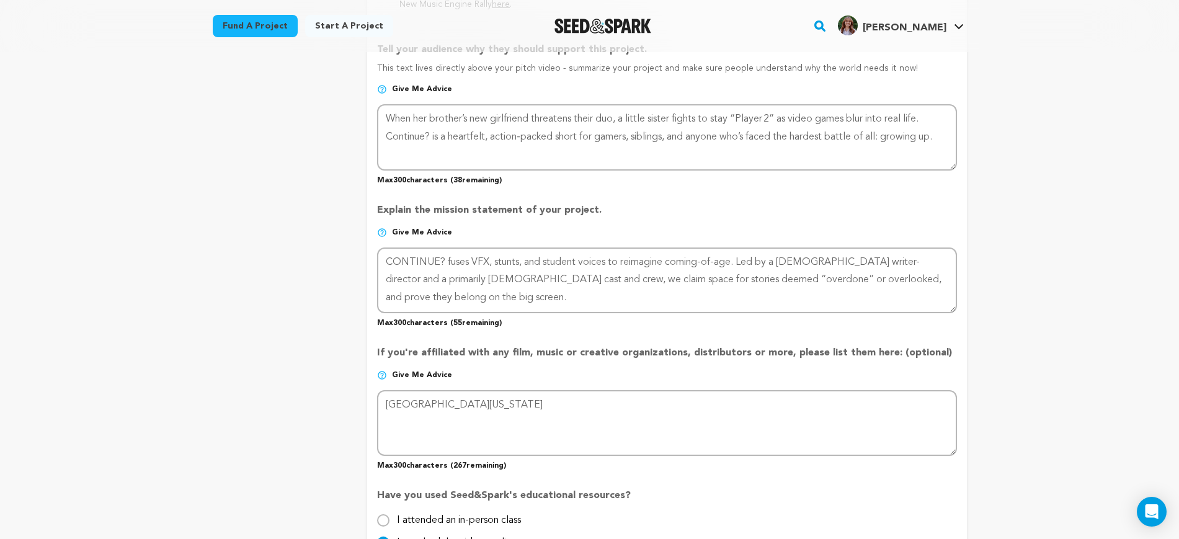
click at [1019, 252] on div "Back to Project Dashboard Edit Project You've marked all campaign feedback sect…" at bounding box center [589, 230] width 1179 height 2061
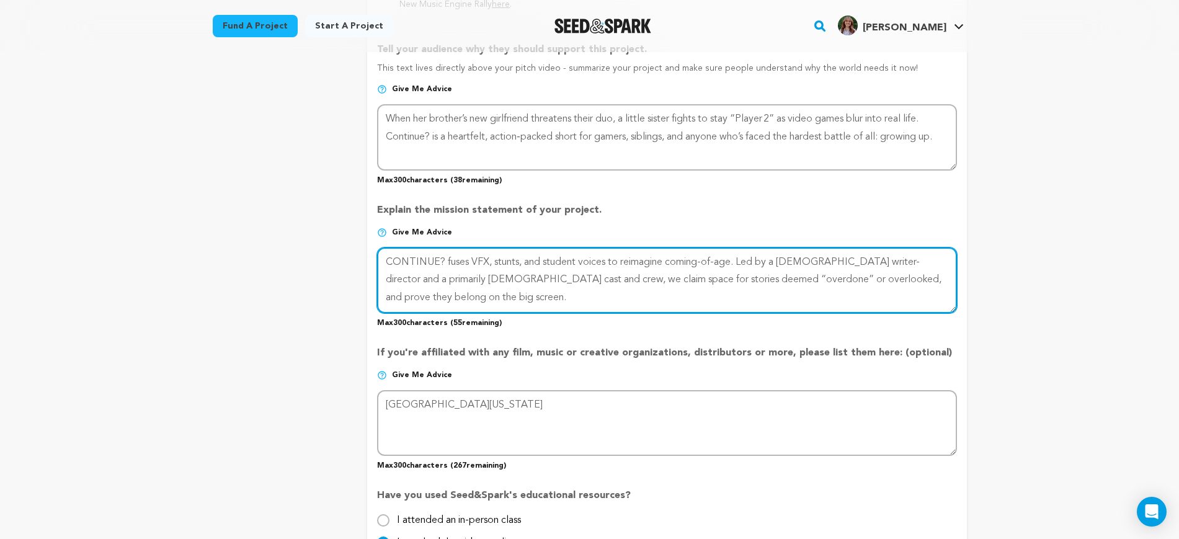
click at [755, 281] on textarea at bounding box center [666, 280] width 579 height 66
click at [890, 283] on textarea at bounding box center [666, 280] width 579 height 66
click at [699, 283] on textarea at bounding box center [666, 280] width 579 height 66
drag, startPoint x: 799, startPoint y: 283, endPoint x: 758, endPoint y: 281, distance: 41.0
click at [758, 281] on textarea at bounding box center [666, 280] width 579 height 66
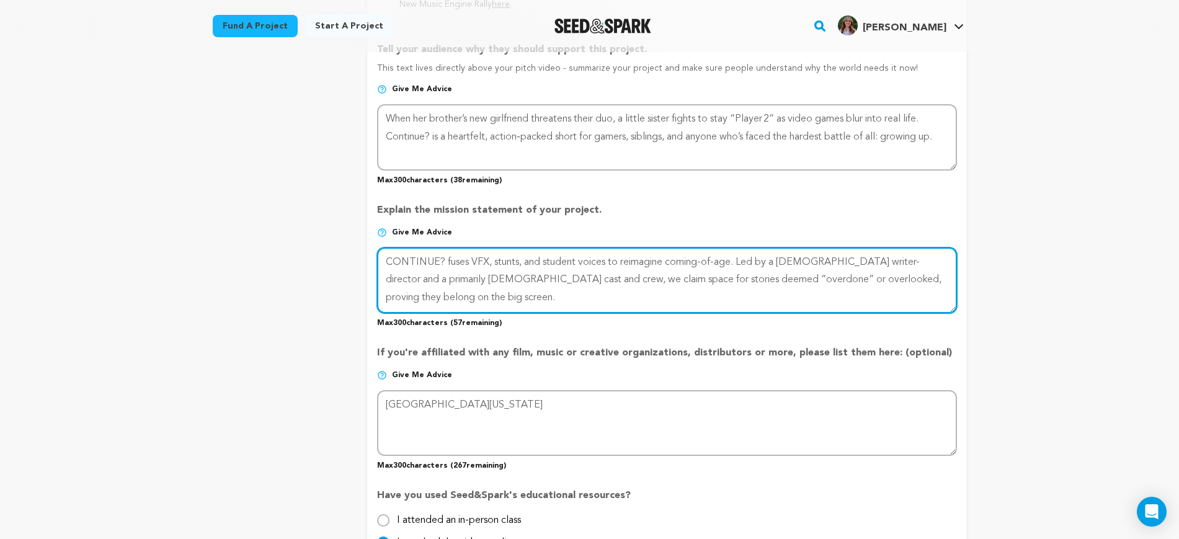
click at [828, 287] on textarea at bounding box center [666, 280] width 579 height 66
click at [846, 301] on textarea at bounding box center [666, 280] width 579 height 66
click at [921, 290] on textarea at bounding box center [666, 280] width 579 height 66
click at [936, 276] on textarea at bounding box center [666, 280] width 579 height 66
click at [665, 299] on textarea at bounding box center [666, 280] width 579 height 66
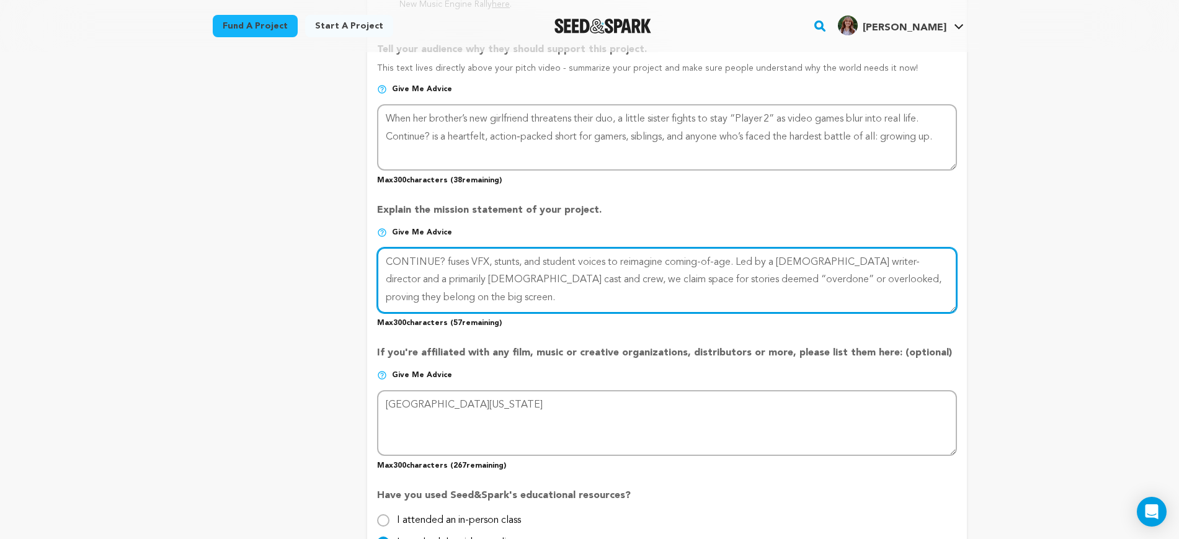
click at [569, 288] on textarea at bounding box center [666, 280] width 579 height 66
drag, startPoint x: 490, startPoint y: 281, endPoint x: 630, endPoint y: 283, distance: 140.1
click at [630, 283] on textarea at bounding box center [666, 280] width 579 height 66
click at [774, 282] on textarea at bounding box center [666, 280] width 579 height 66
click at [653, 292] on textarea at bounding box center [666, 280] width 579 height 66
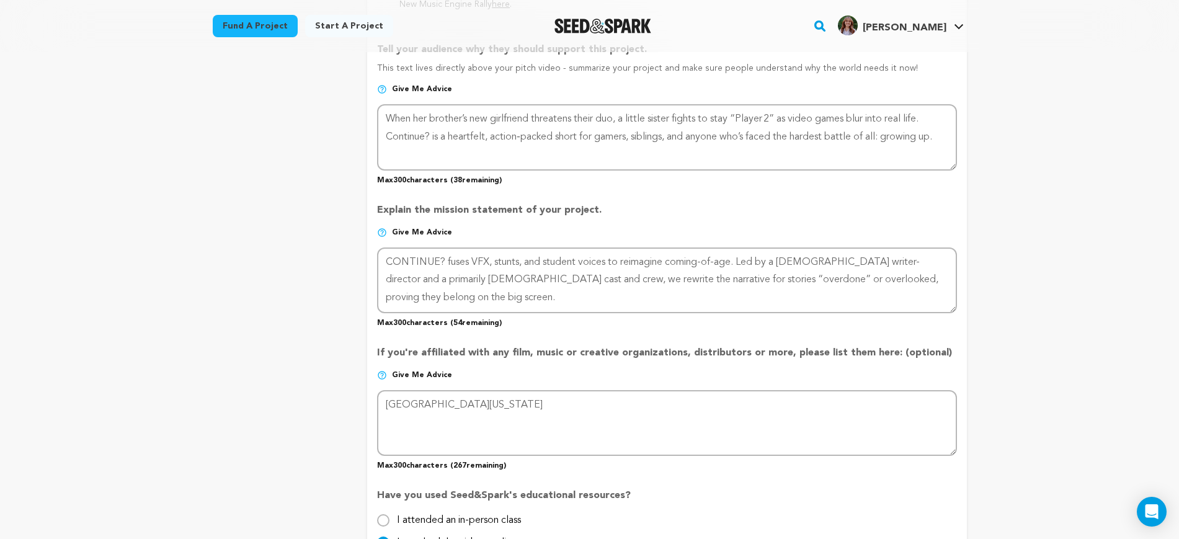
click at [1038, 332] on div "Back to Project Dashboard Edit Project You've marked all campaign feedback sect…" at bounding box center [589, 230] width 1179 height 2061
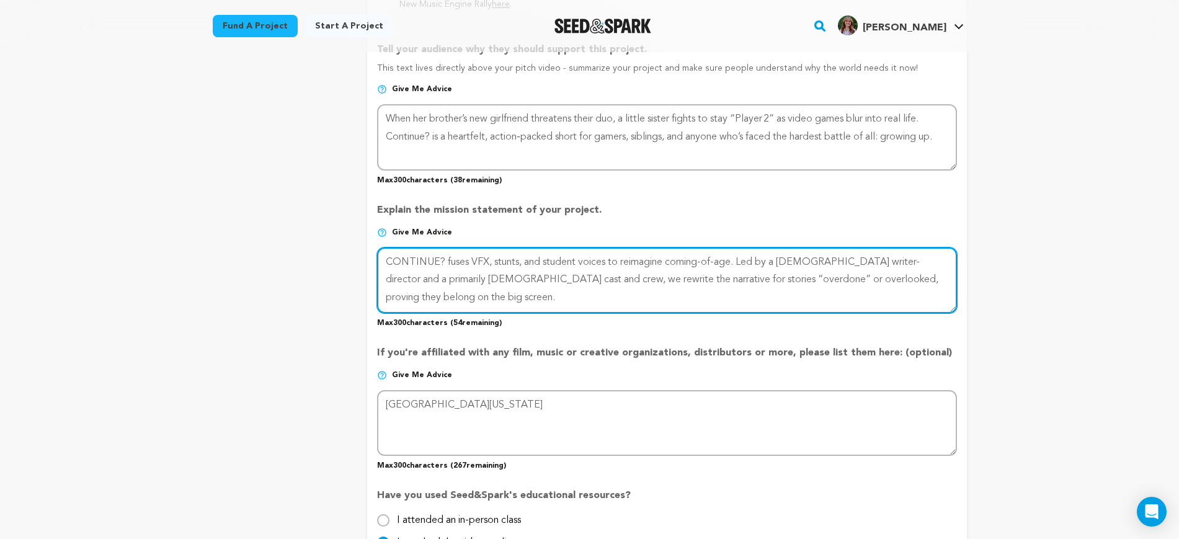
drag, startPoint x: 696, startPoint y: 283, endPoint x: 688, endPoint y: 283, distance: 8.1
click at [688, 283] on textarea at bounding box center [666, 280] width 579 height 66
click at [935, 281] on textarea at bounding box center [666, 280] width 579 height 66
click at [687, 289] on textarea at bounding box center [666, 280] width 579 height 66
drag, startPoint x: 626, startPoint y: 280, endPoint x: 602, endPoint y: 280, distance: 24.2
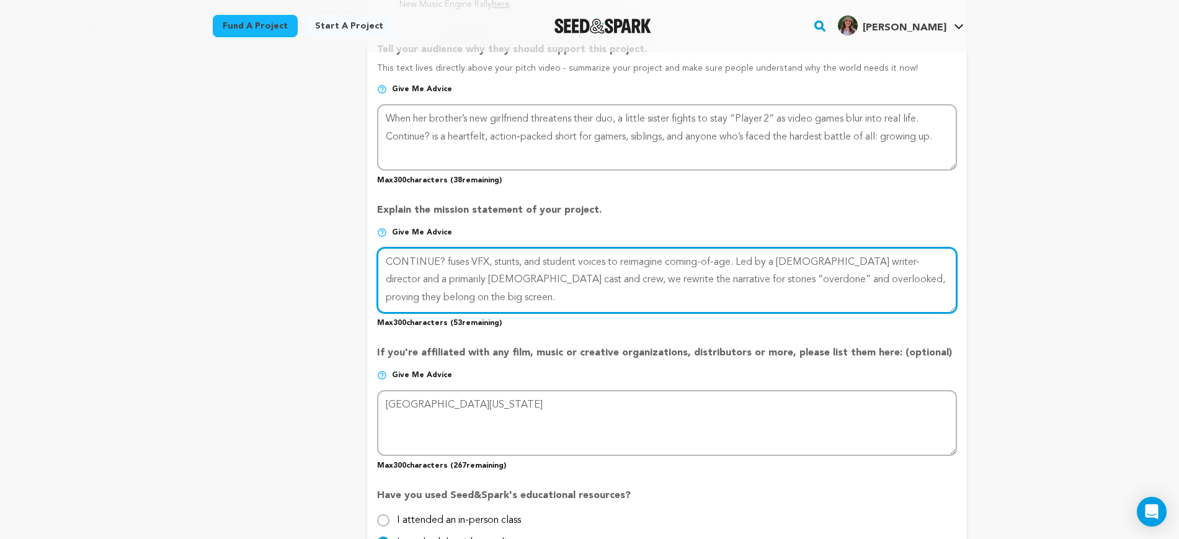
click at [598, 280] on textarea at bounding box center [666, 280] width 579 height 66
click at [622, 278] on textarea at bounding box center [666, 280] width 579 height 66
click at [689, 278] on textarea at bounding box center [666, 280] width 579 height 66
click at [694, 278] on textarea at bounding box center [666, 280] width 579 height 66
click at [747, 277] on textarea at bounding box center [666, 280] width 579 height 66
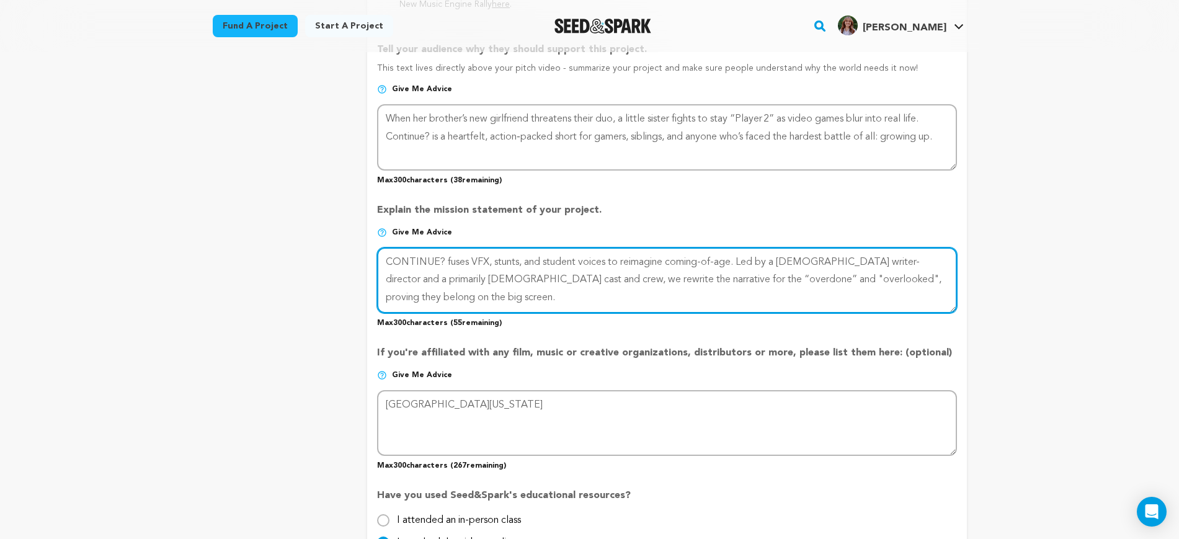
click at [928, 285] on textarea at bounding box center [666, 280] width 579 height 66
click at [753, 285] on textarea at bounding box center [666, 280] width 579 height 66
type textarea "CONTINUE? fuses VFX, stunts, and student voices to reimagine coming-of-age. Led…"
click at [515, 277] on textarea at bounding box center [666, 280] width 579 height 66
click at [766, 285] on textarea at bounding box center [666, 280] width 579 height 66
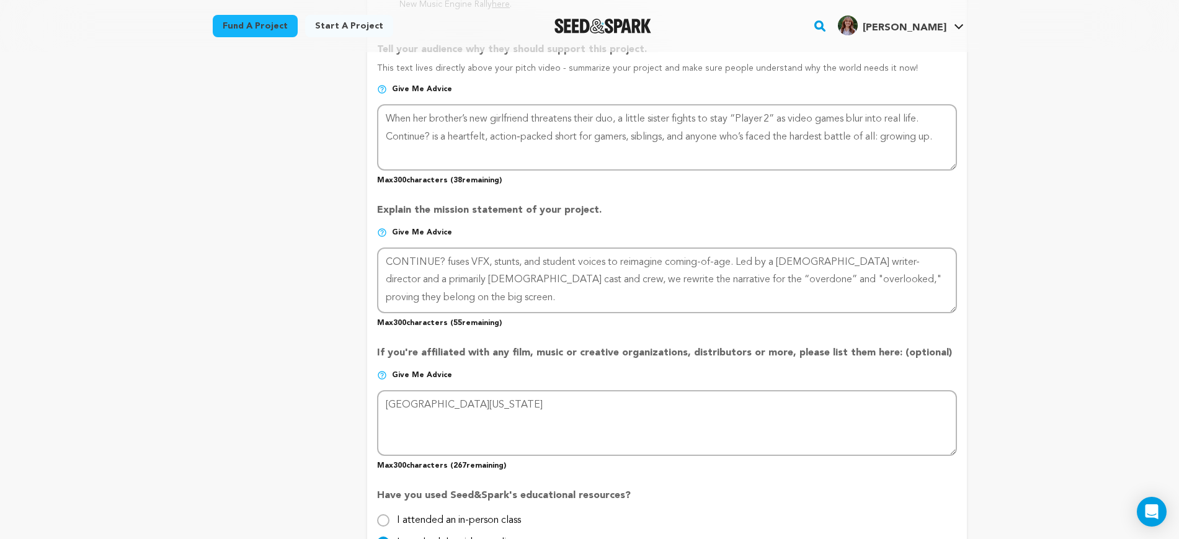
click at [1053, 293] on div "Back to Project Dashboard Edit Project You've marked all campaign feedback sect…" at bounding box center [589, 230] width 1179 height 2061
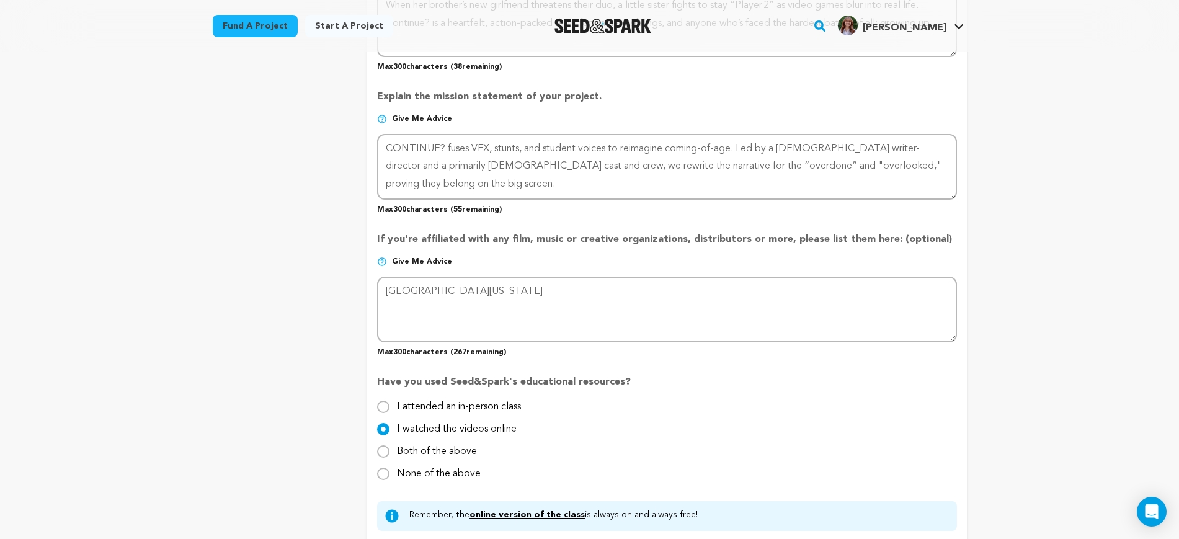
scroll to position [930, 0]
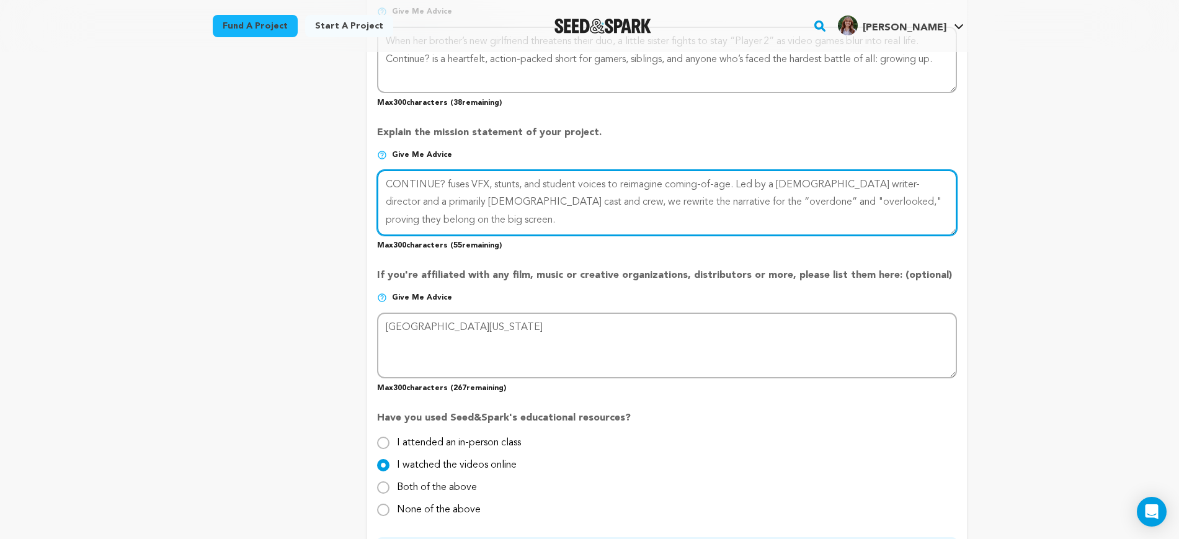
drag, startPoint x: 890, startPoint y: 206, endPoint x: 373, endPoint y: 169, distance: 517.8
click at [832, 206] on textarea at bounding box center [666, 203] width 579 height 66
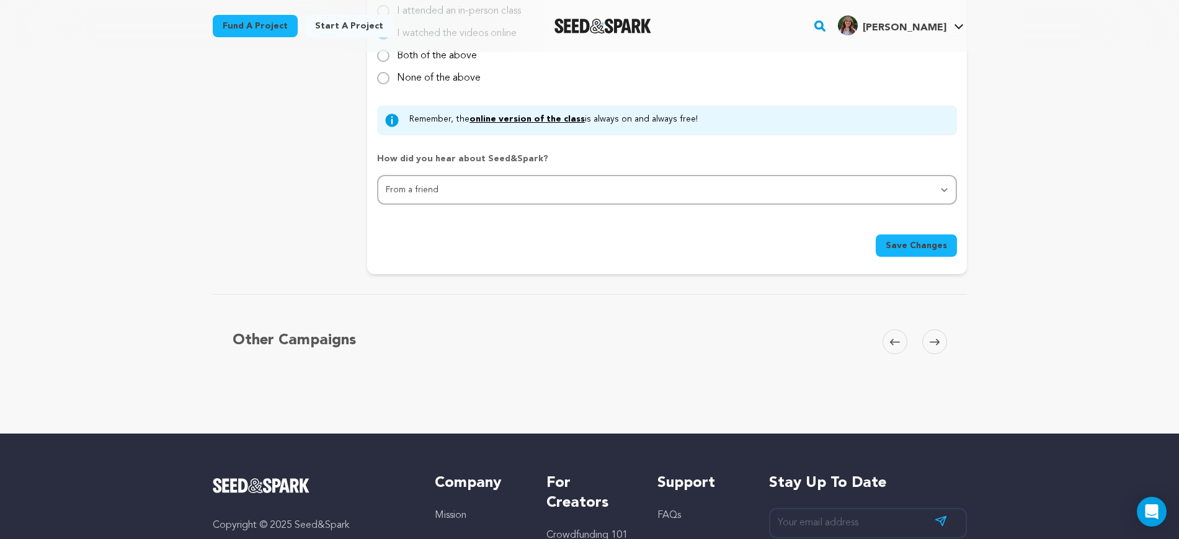
scroll to position [1395, 0]
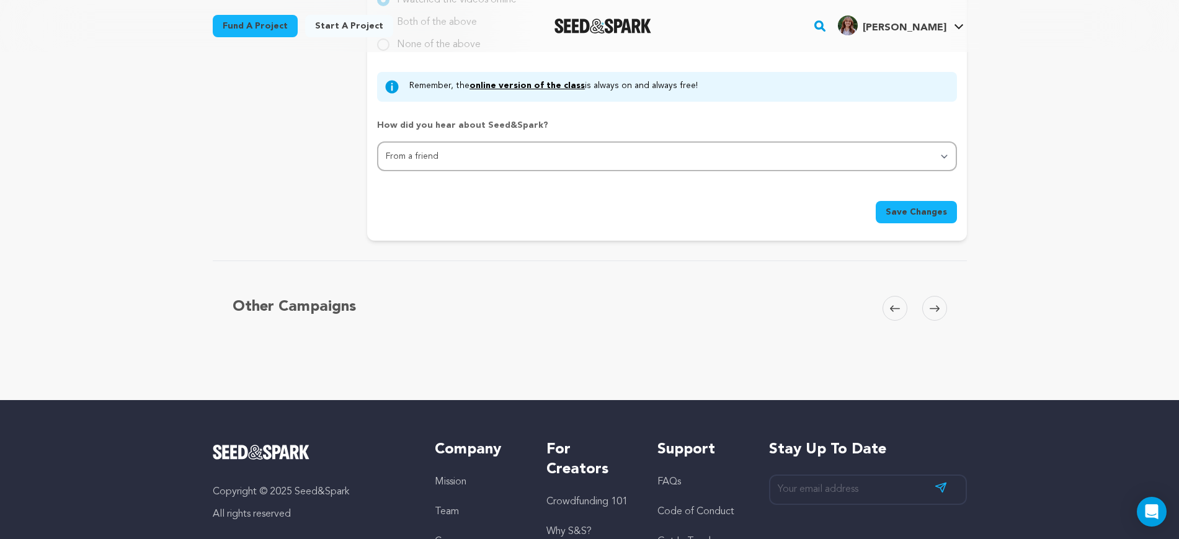
click at [940, 219] on button "Save Changes" at bounding box center [915, 212] width 81 height 22
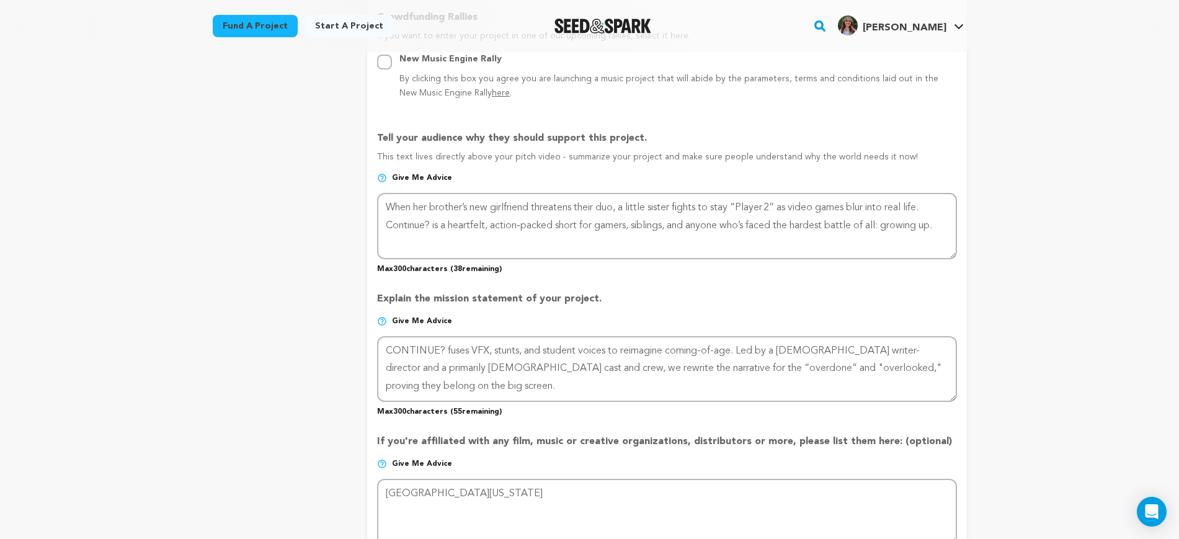
scroll to position [775, 0]
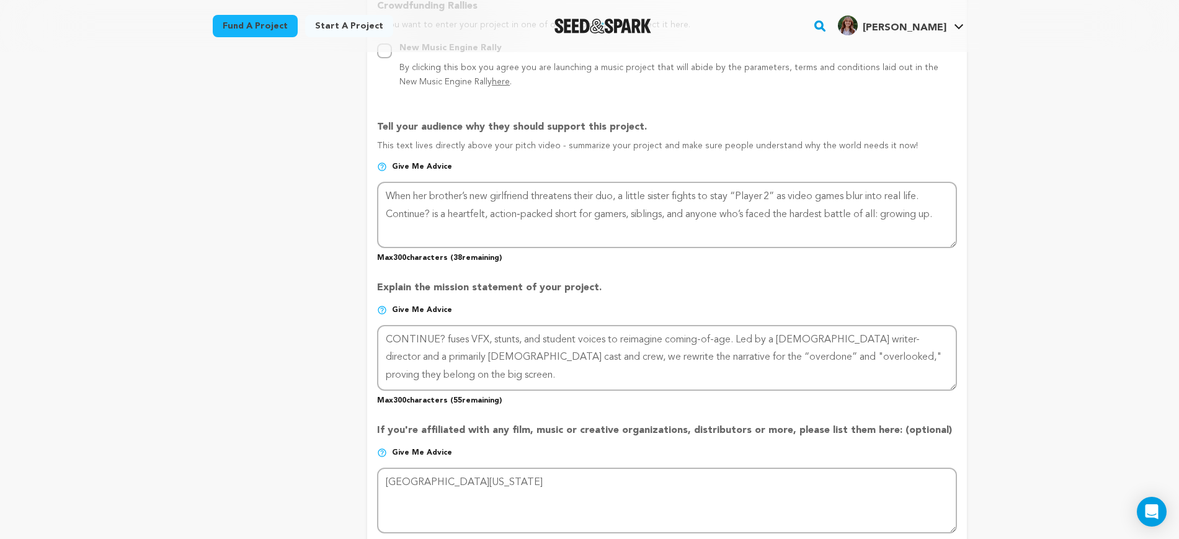
click at [1083, 337] on div "Back to Project Dashboard Edit Project You've marked all campaign feedback sect…" at bounding box center [589, 307] width 1179 height 2061
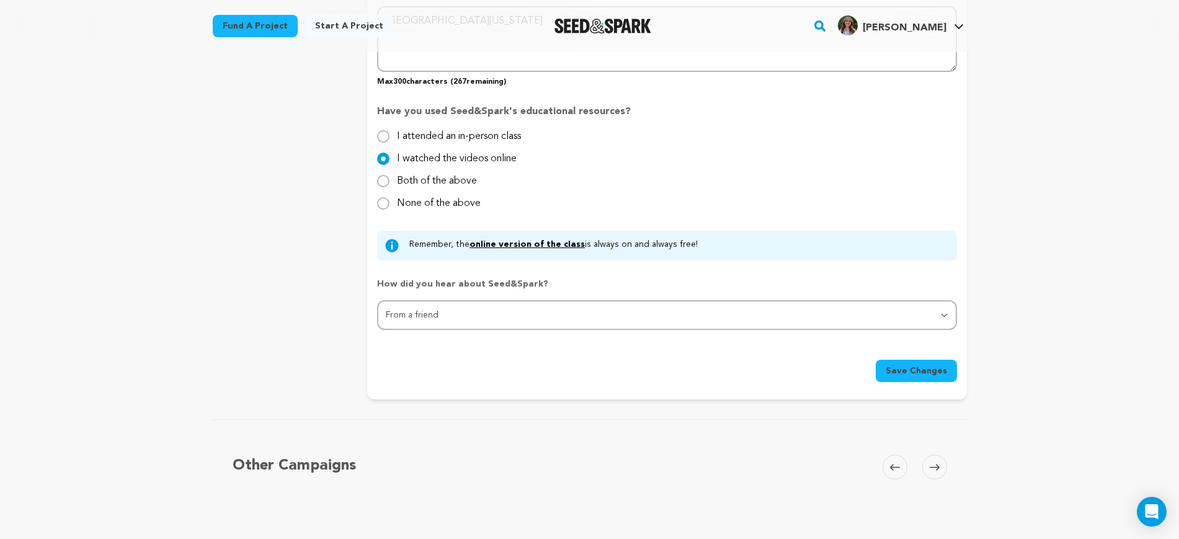
scroll to position [1240, 0]
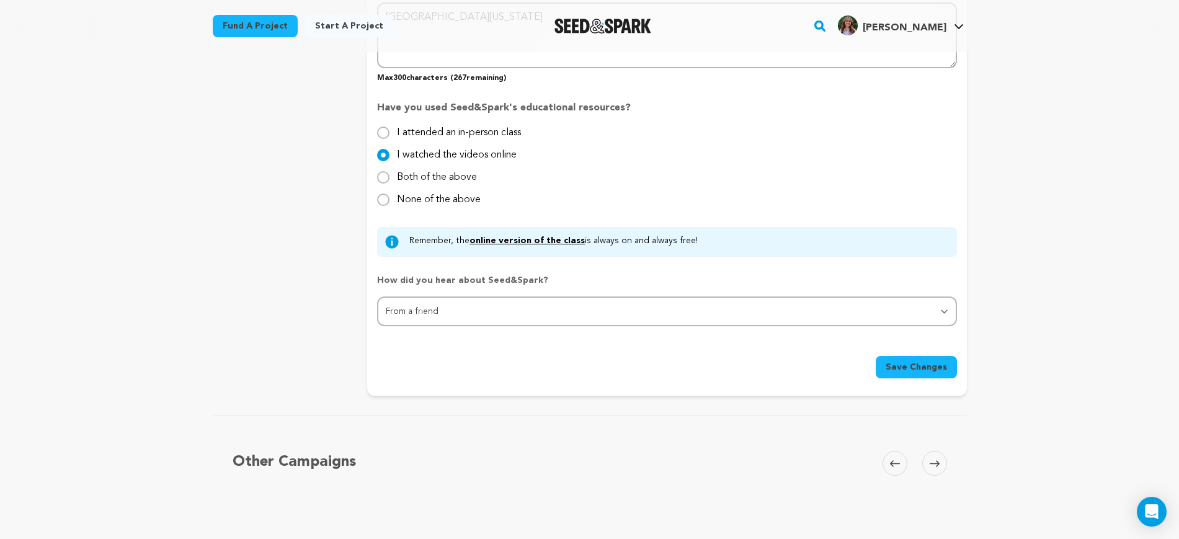
click at [938, 363] on span "Save Changes" at bounding box center [915, 367] width 61 height 12
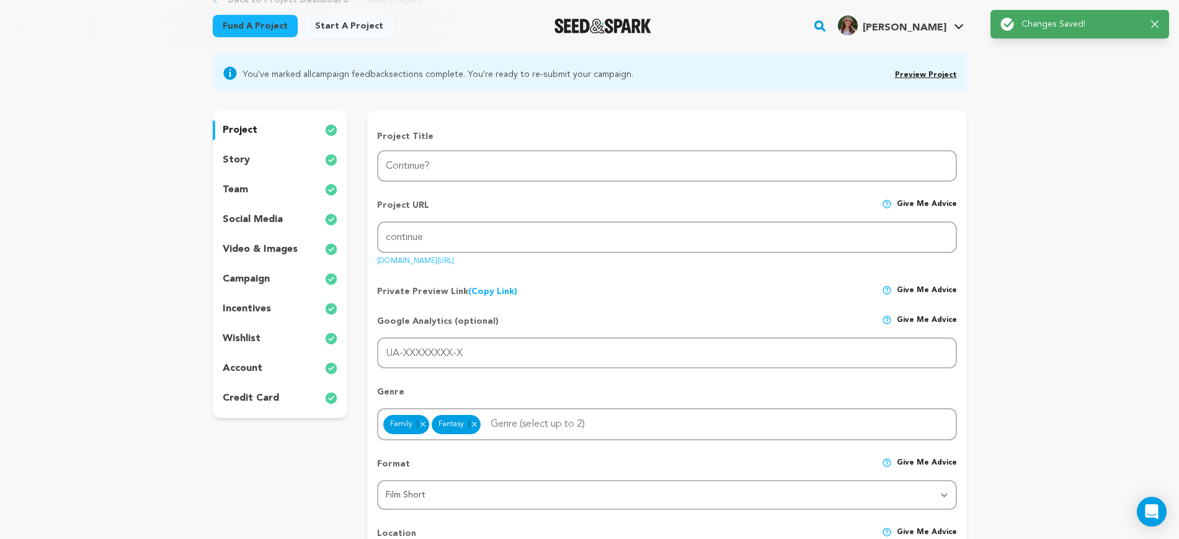
scroll to position [0, 0]
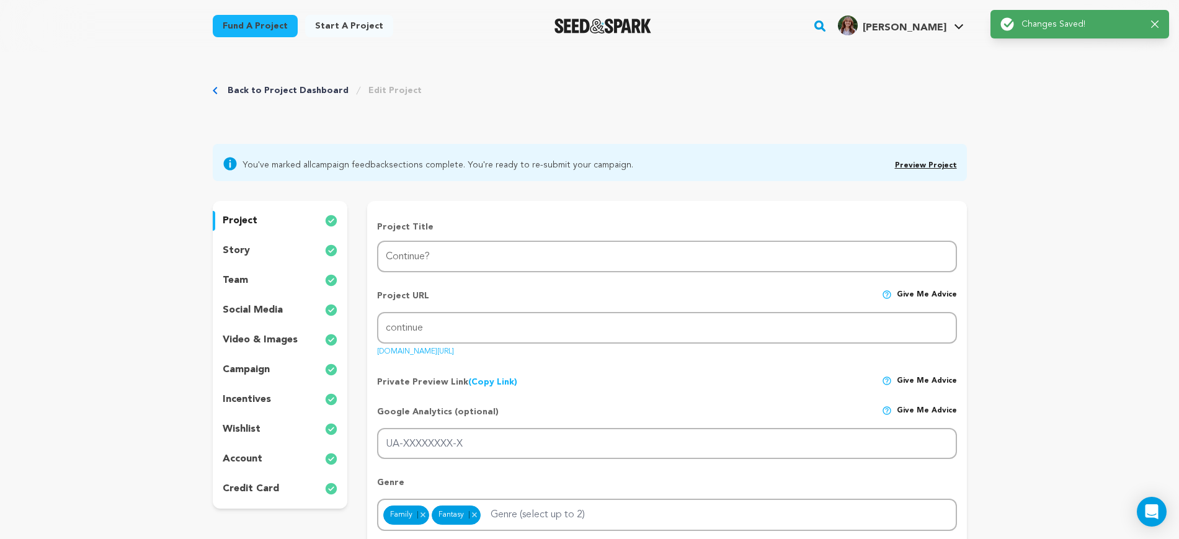
click at [934, 166] on link "Preview Project" at bounding box center [926, 165] width 62 height 7
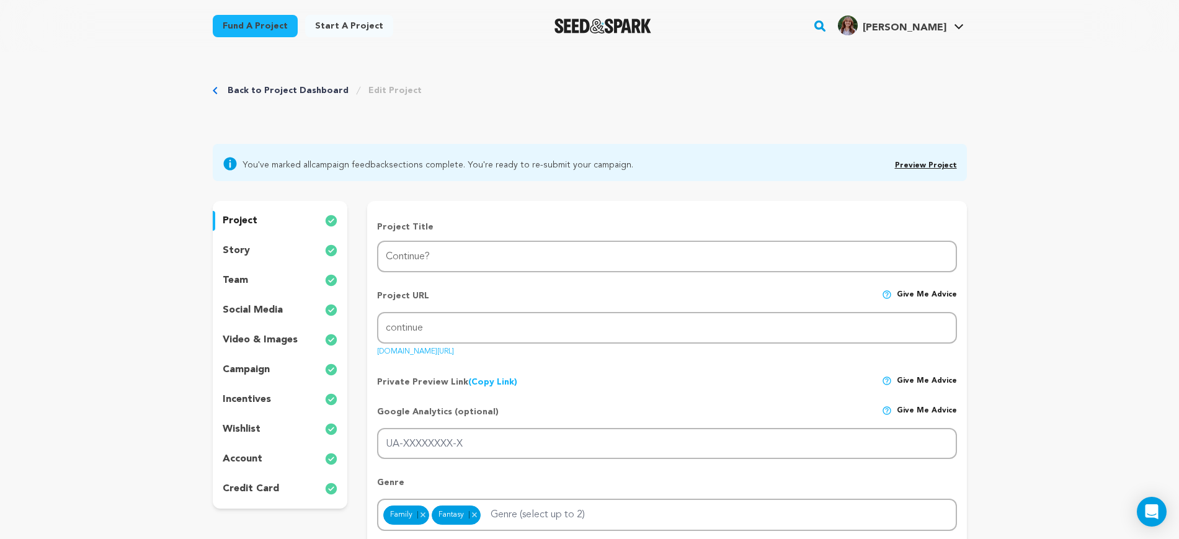
click at [259, 404] on p "incentives" at bounding box center [247, 399] width 48 height 15
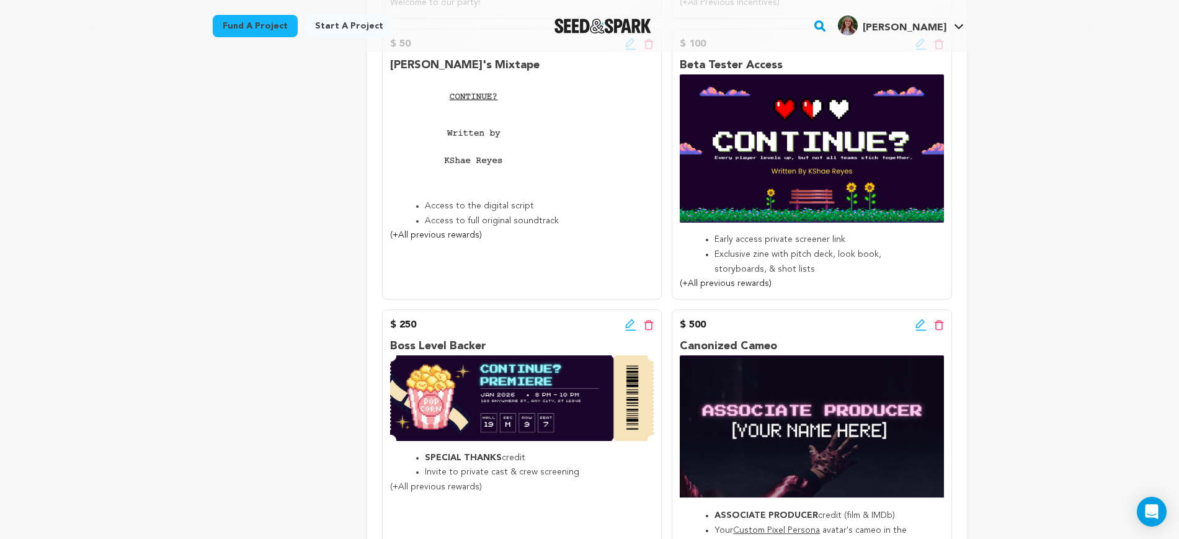
scroll to position [930, 0]
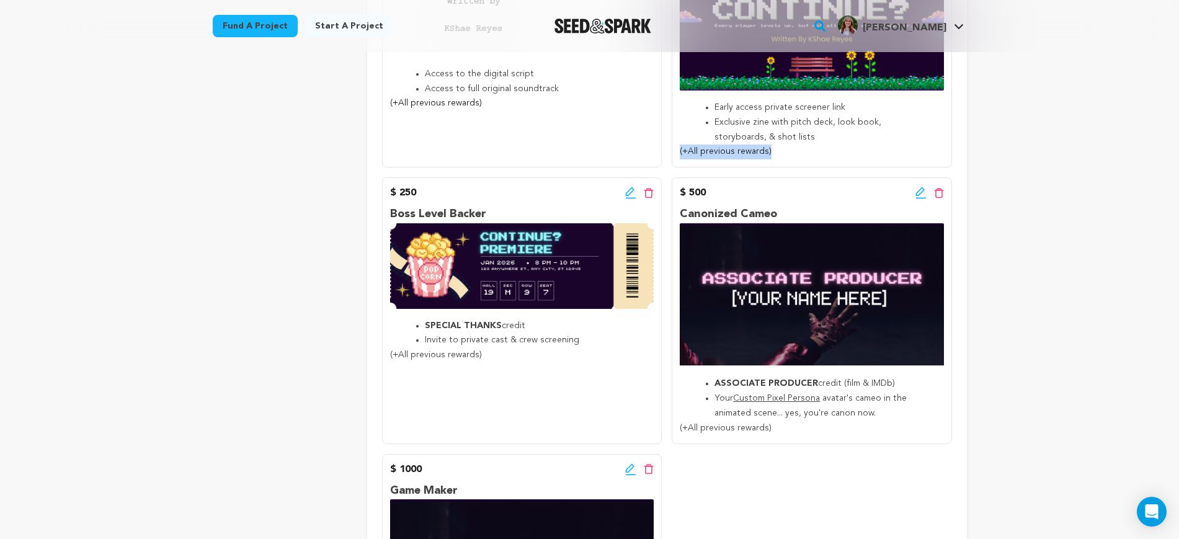
drag, startPoint x: 778, startPoint y: 150, endPoint x: 673, endPoint y: 149, distance: 104.2
click at [673, 149] on div "$ 100 Edit incentive button Delete incentive button Beta Tester Access Early ac…" at bounding box center [811, 31] width 280 height 271
copy span "(+All previous rewards)"
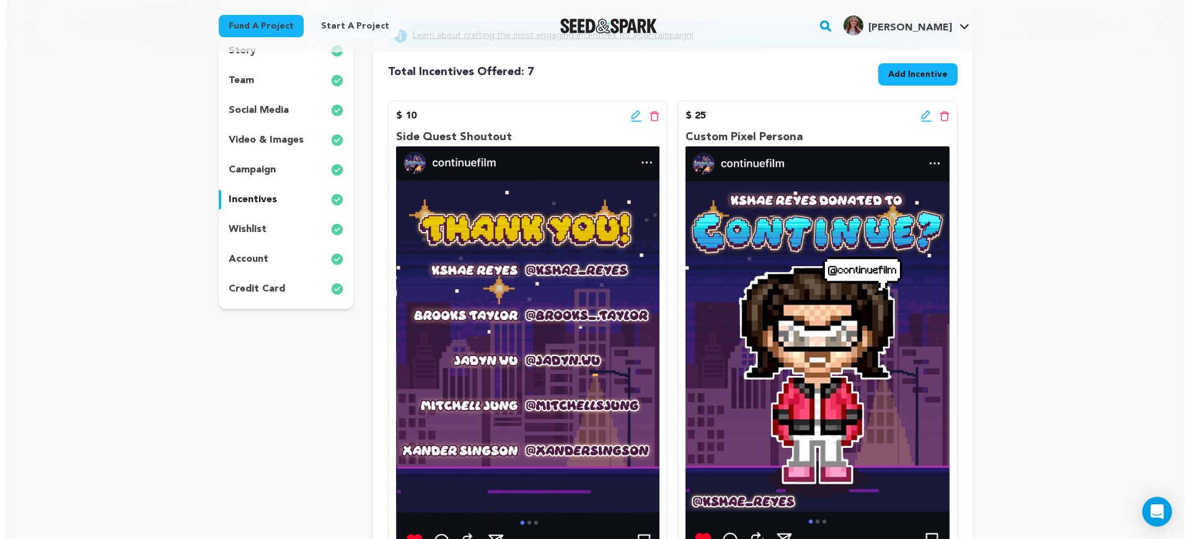
scroll to position [78, 0]
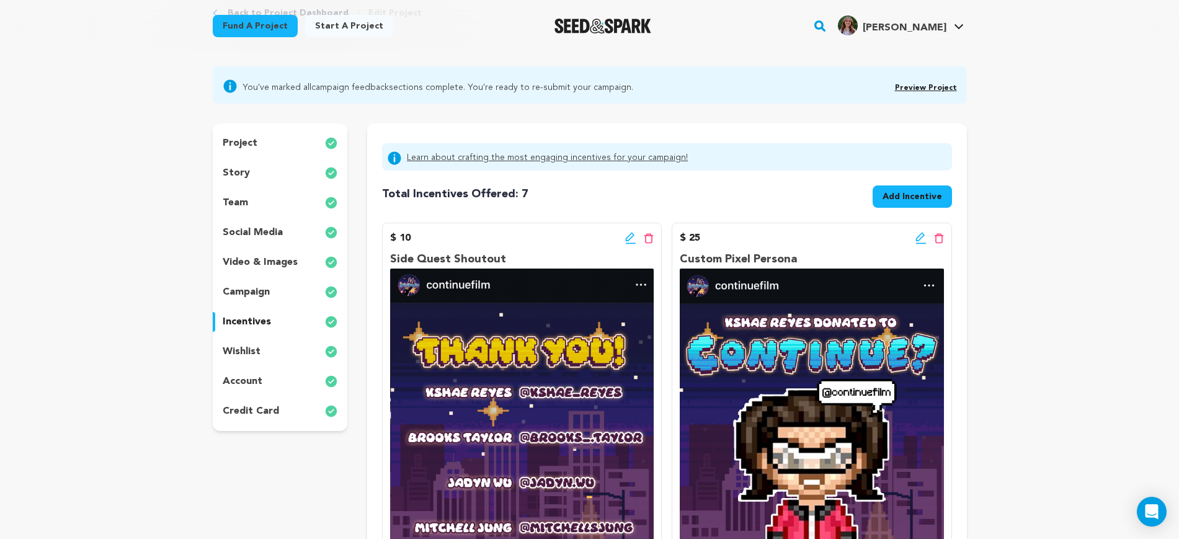
click at [922, 234] on icon at bounding box center [920, 238] width 11 height 12
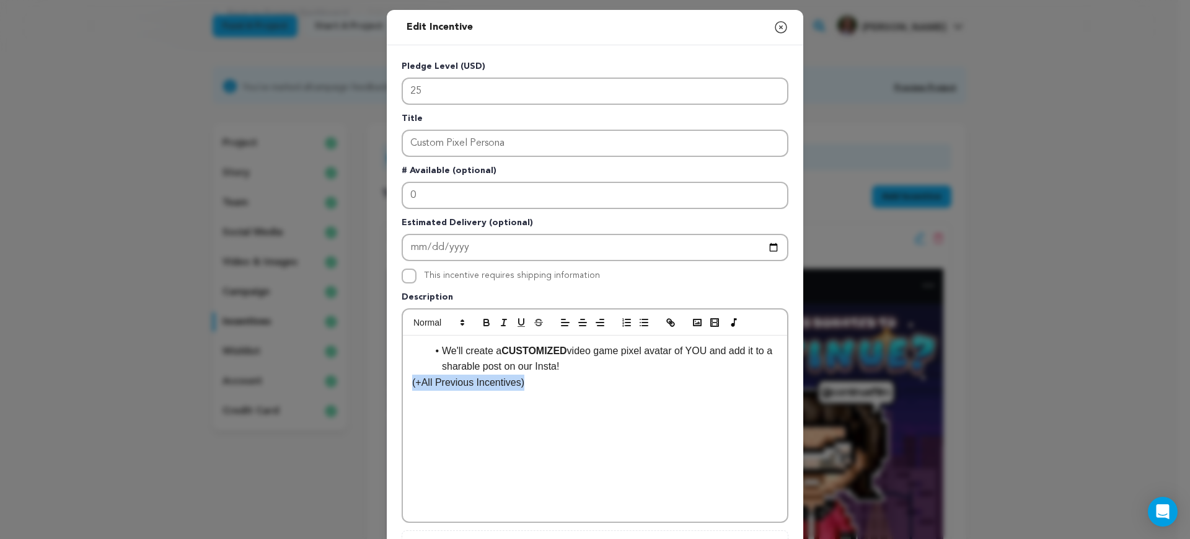
drag, startPoint x: 556, startPoint y: 392, endPoint x: 324, endPoint y: 391, distance: 232.5
click at [324, 391] on div "Edit Incentive Close modal Pledge Level (USD) 25 Title Custom Pixel Persona # A…" at bounding box center [595, 396] width 1190 height 792
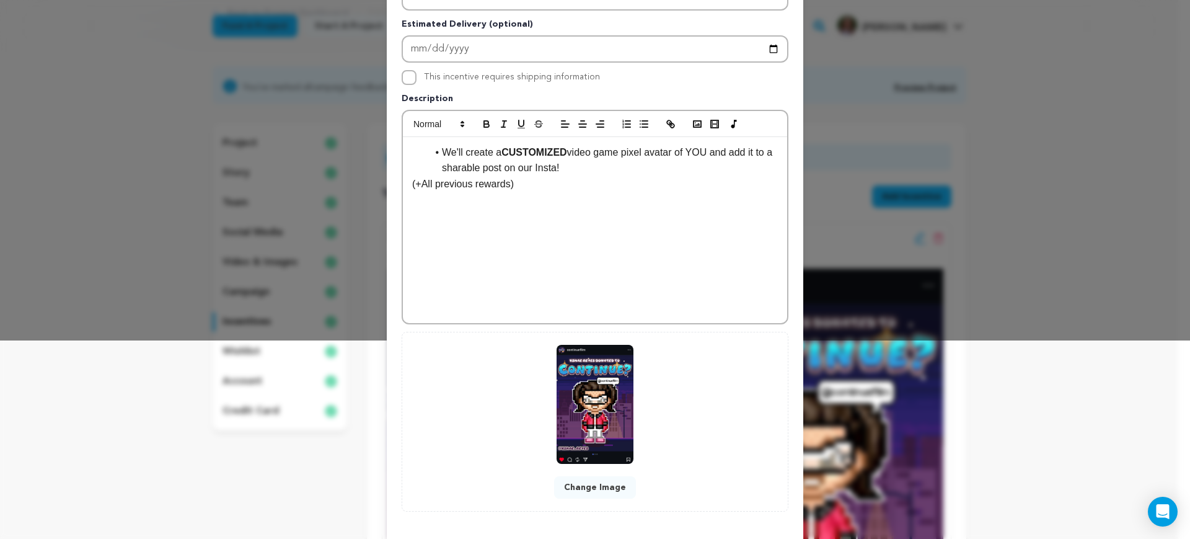
scroll to position [233, 0]
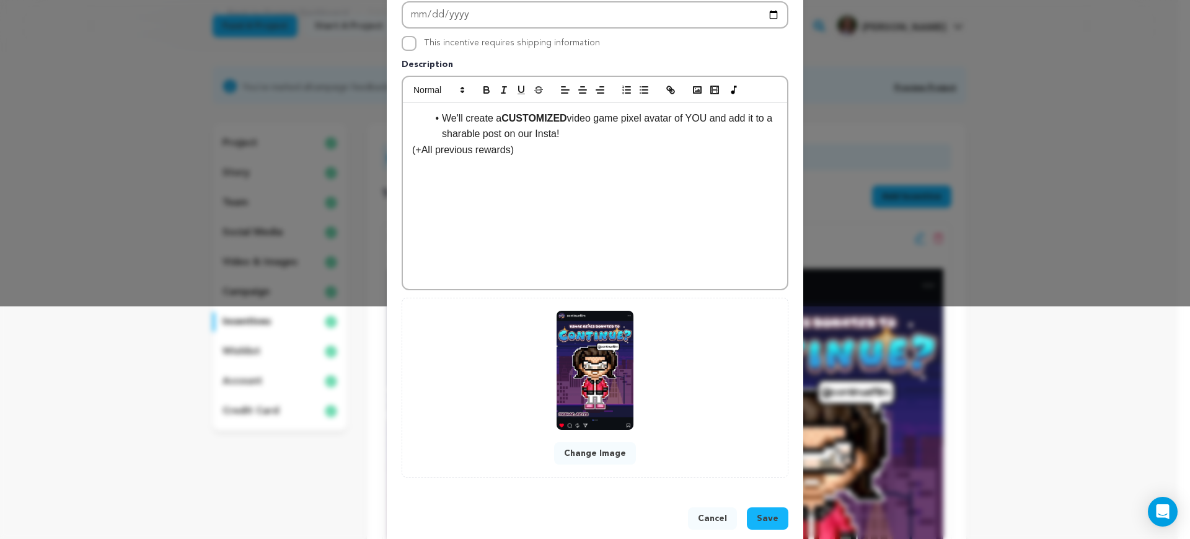
click at [758, 518] on span "Save" at bounding box center [768, 518] width 22 height 12
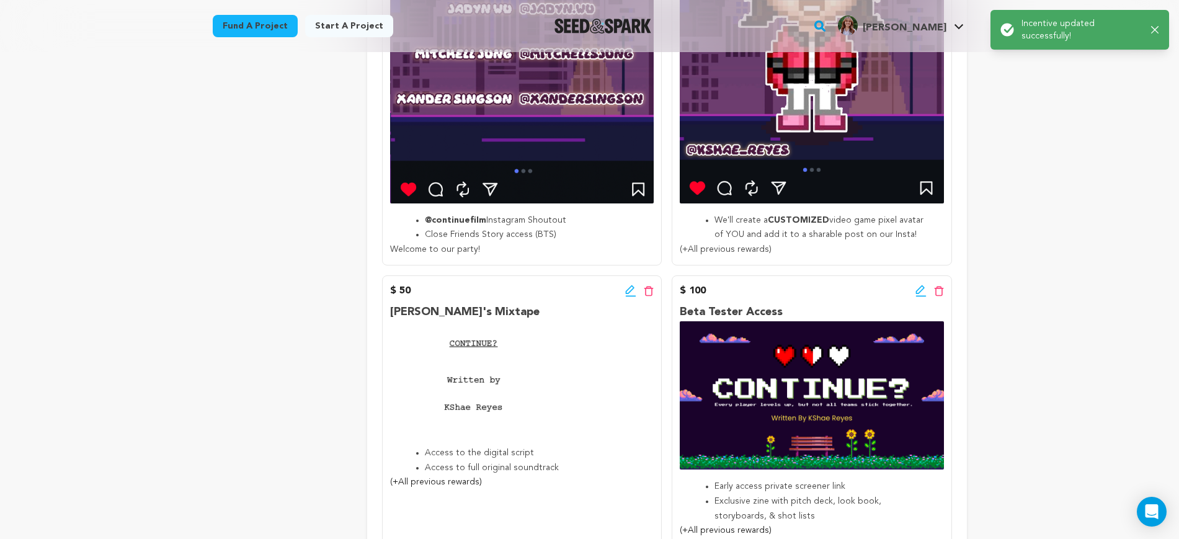
scroll to position [620, 0]
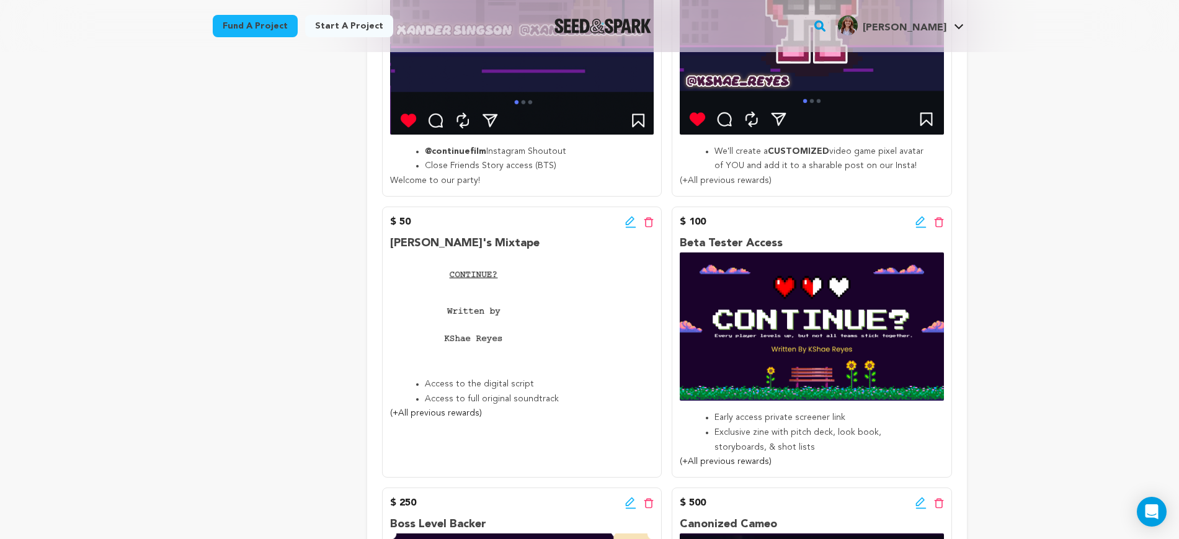
click at [1050, 290] on div "Back to Project Dashboard Edit Project You've marked all campaign feedback sect…" at bounding box center [589, 479] width 1179 height 2095
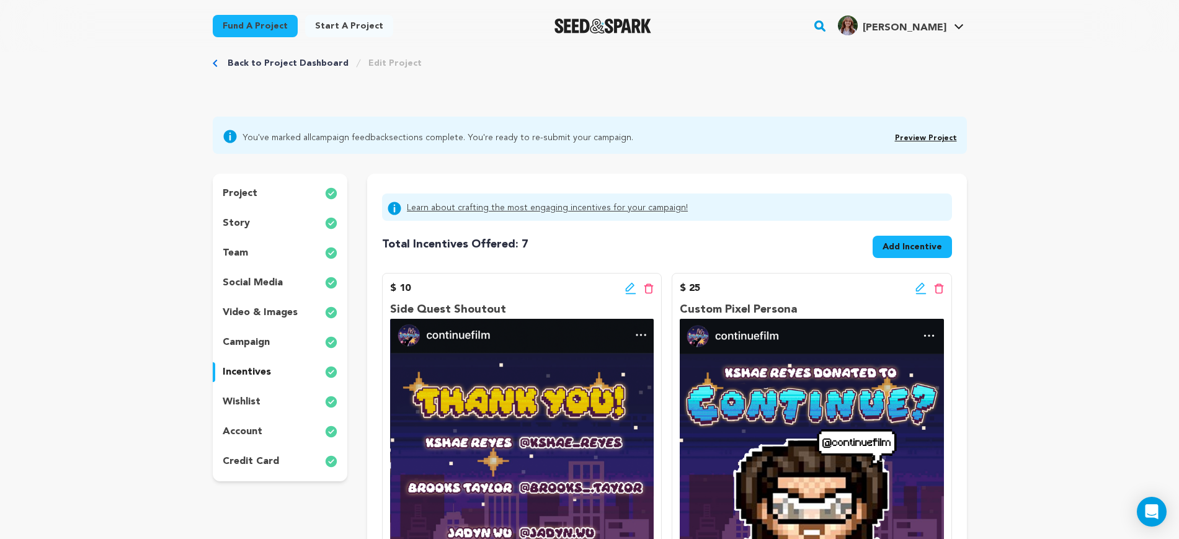
scroll to position [0, 0]
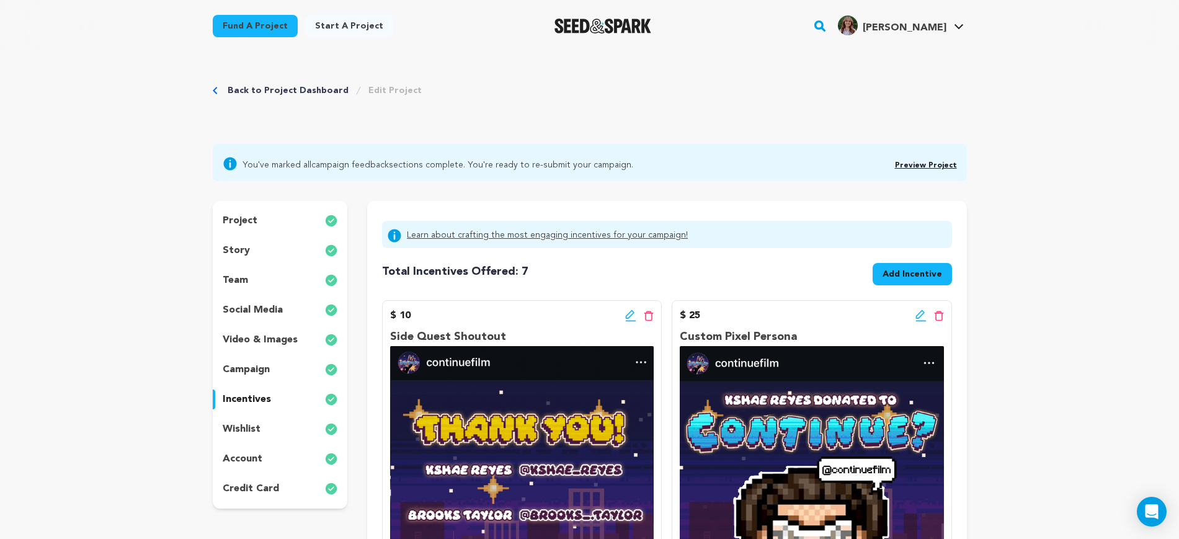
click at [931, 162] on link "Preview Project" at bounding box center [926, 165] width 62 height 7
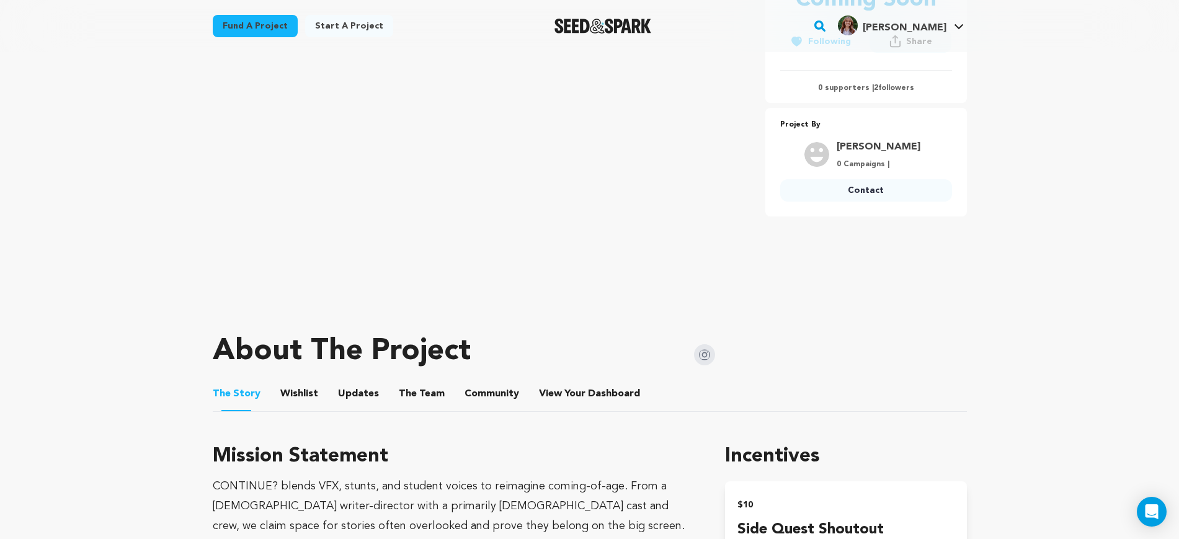
scroll to position [388, 0]
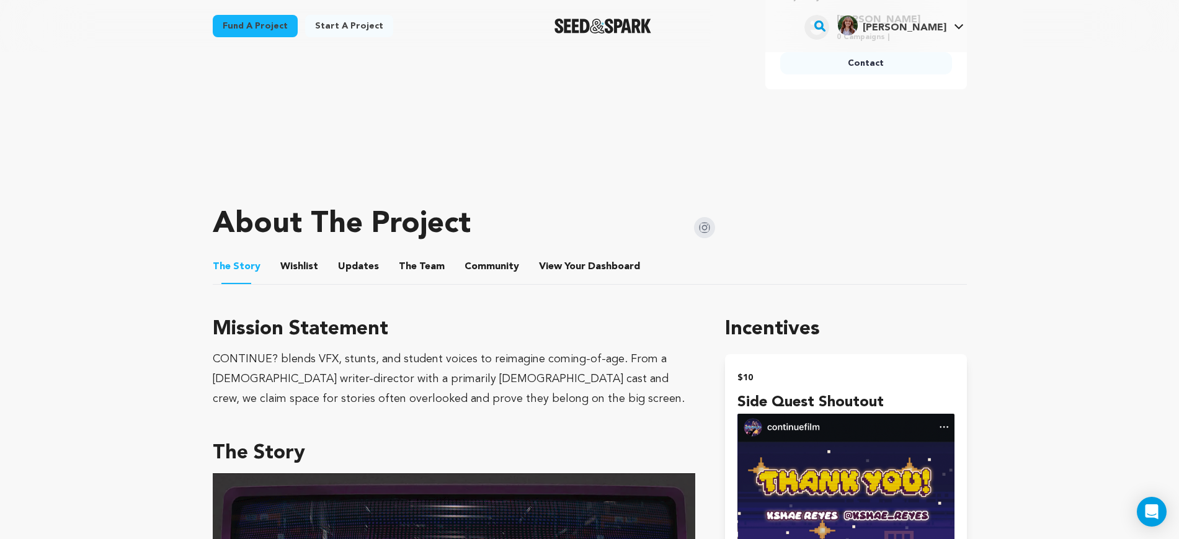
click at [415, 264] on button "The Team" at bounding box center [422, 269] width 30 height 30
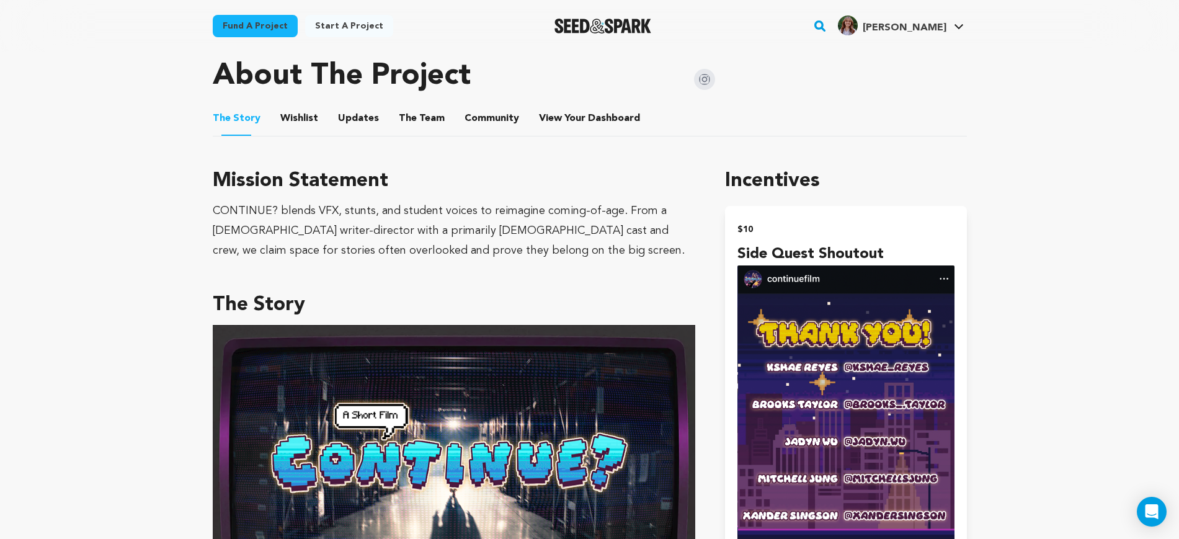
scroll to position [543, 0]
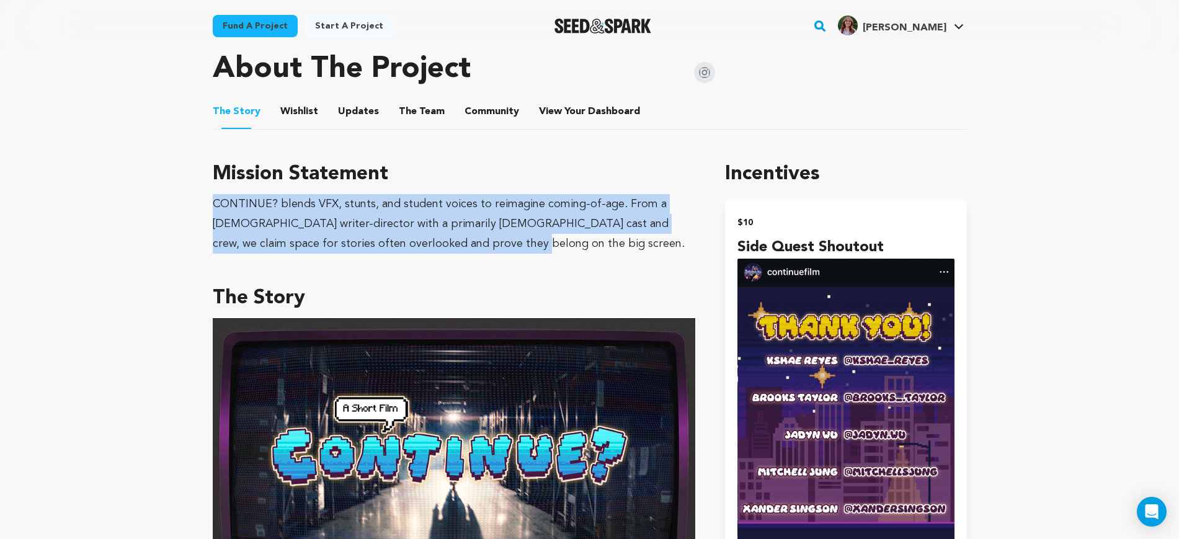
drag, startPoint x: 455, startPoint y: 243, endPoint x: 208, endPoint y: 213, distance: 249.2
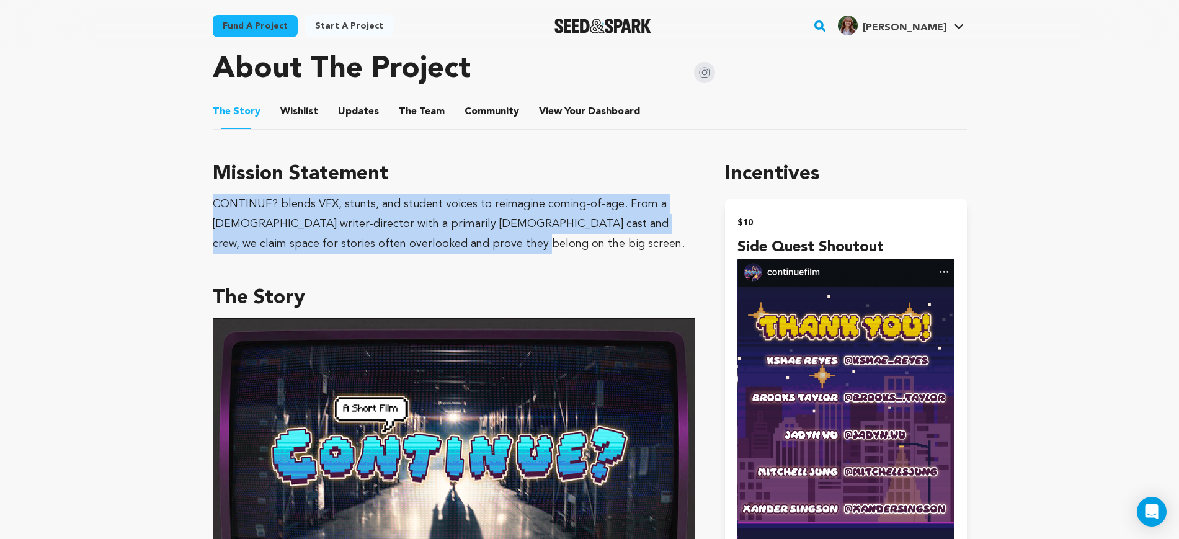
drag, startPoint x: 441, startPoint y: 246, endPoint x: 95, endPoint y: 207, distance: 348.2
copy div "CONTINUE? blends VFX, stunts, and student voices to reimagine coming-of-age. Fr…"
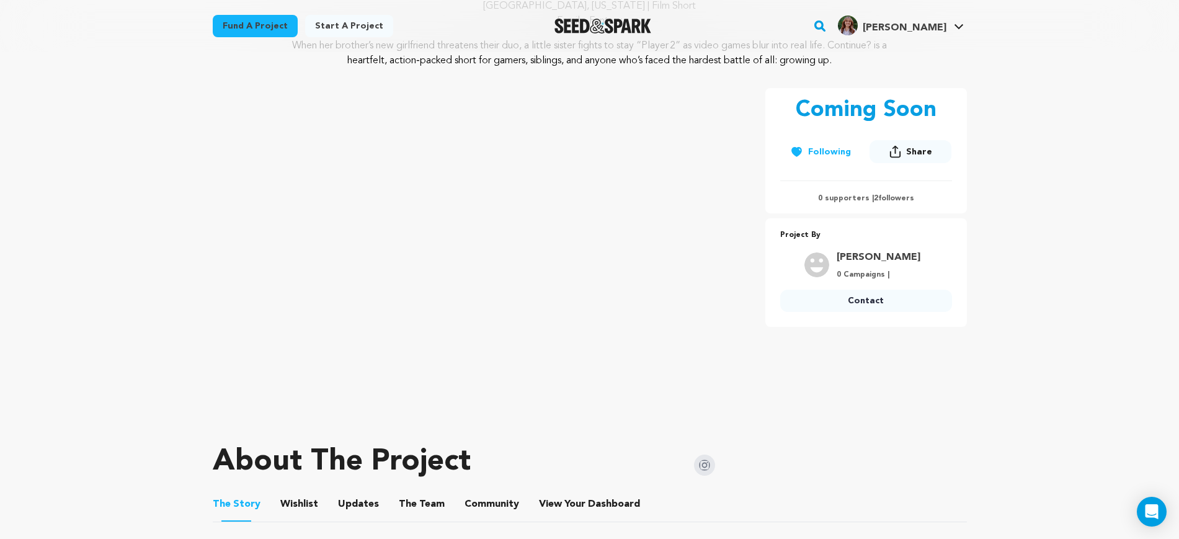
scroll to position [155, 0]
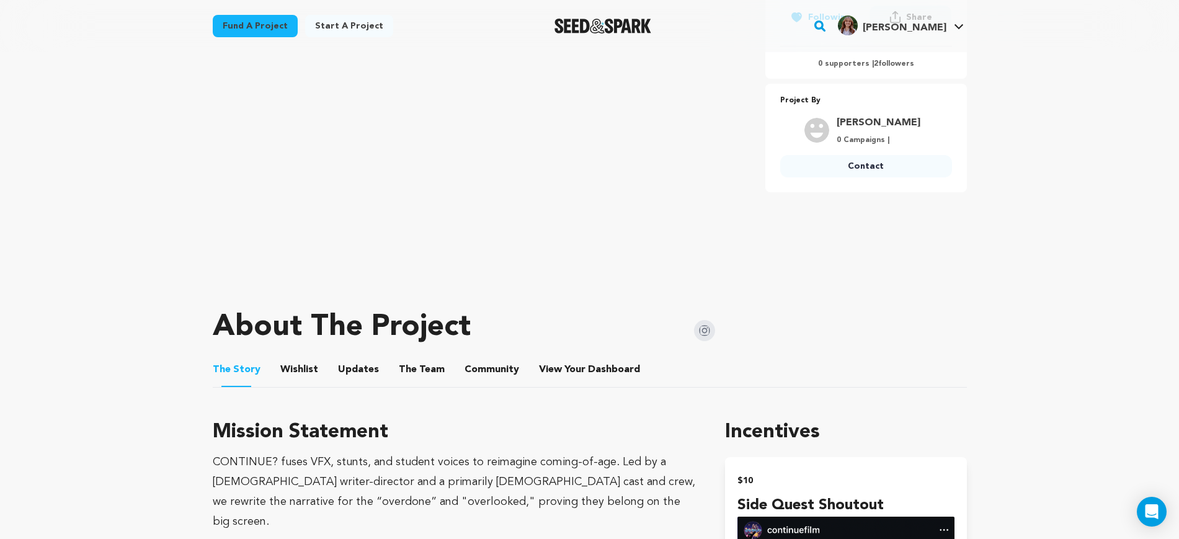
scroll to position [0, 0]
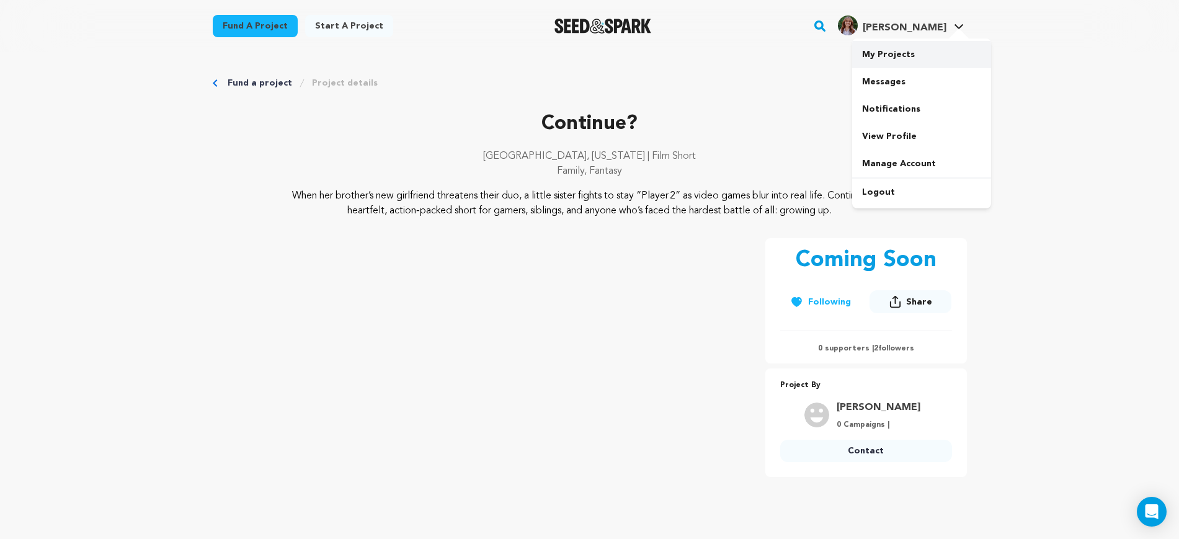
click at [918, 47] on link "My Projects" at bounding box center [921, 54] width 139 height 27
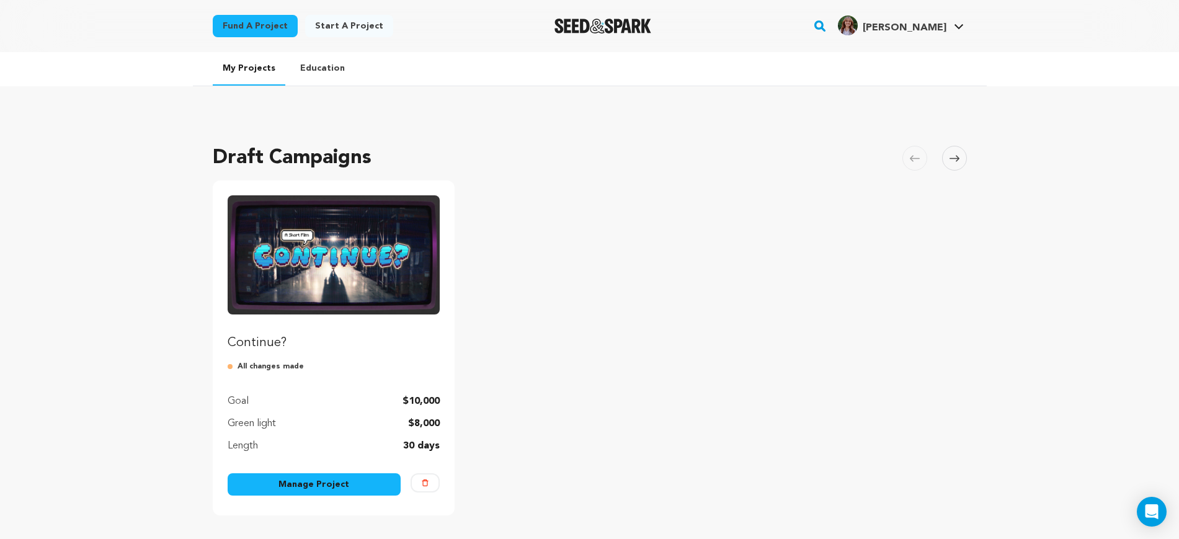
click at [275, 477] on link "Manage Project" at bounding box center [315, 484] width 174 height 22
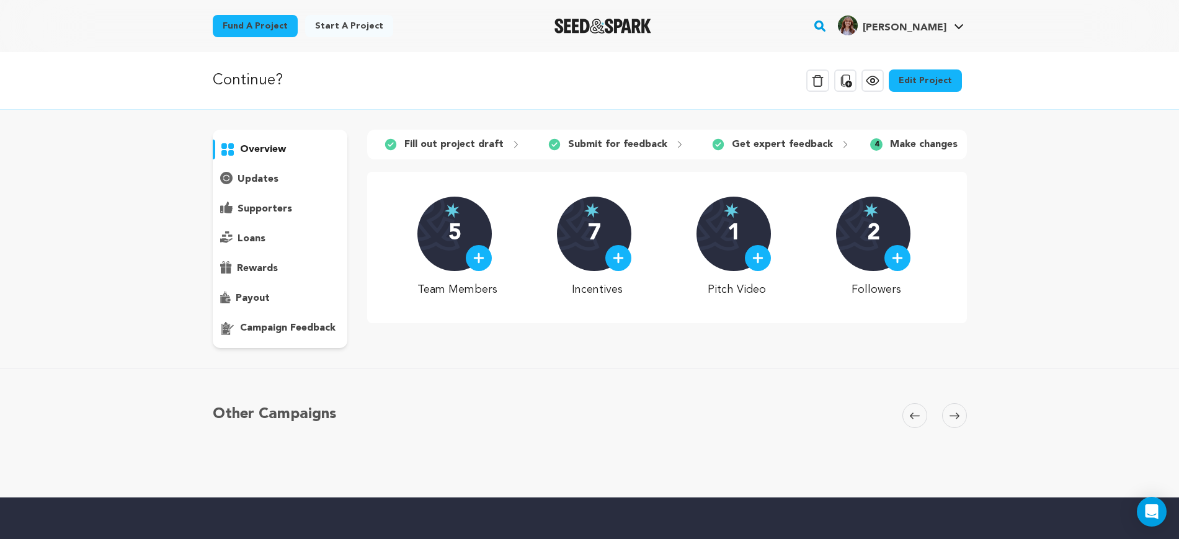
click at [923, 84] on link "Edit Project" at bounding box center [924, 80] width 73 height 22
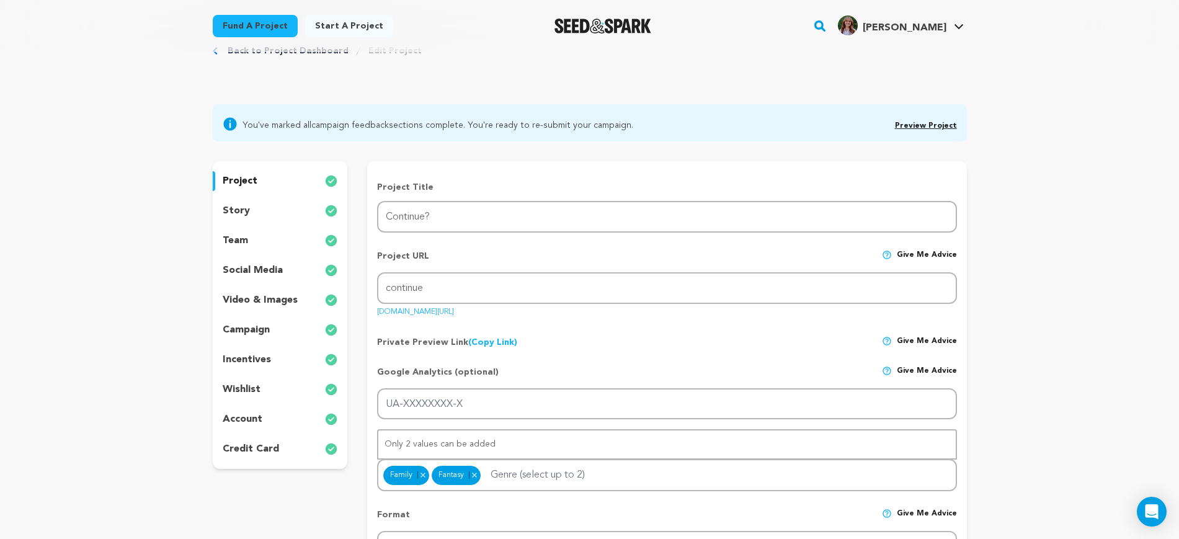
scroll to position [78, 0]
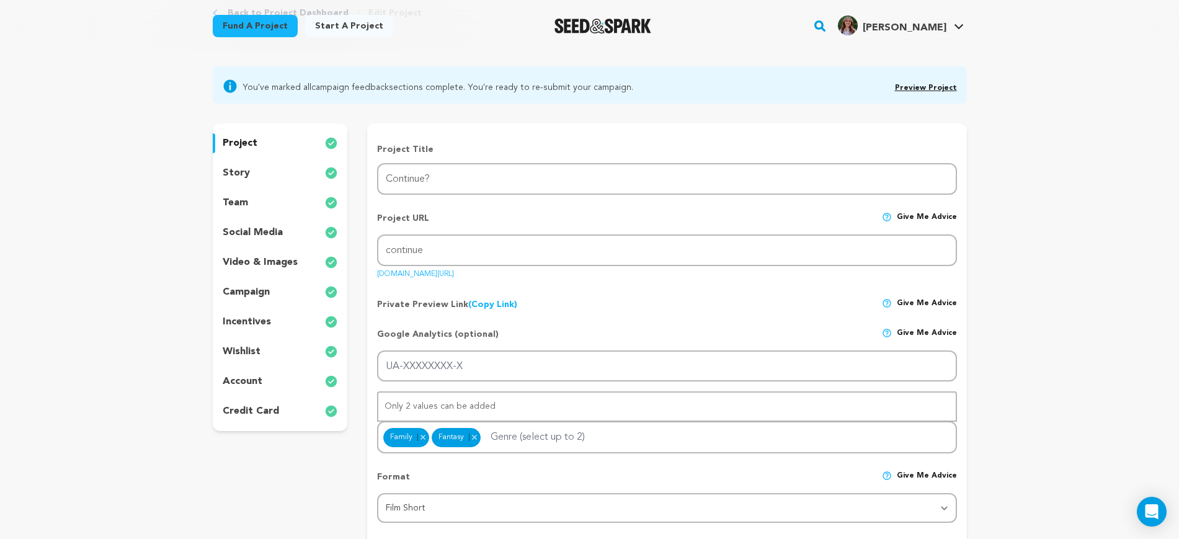
click at [272, 317] on div "incentives" at bounding box center [280, 322] width 135 height 20
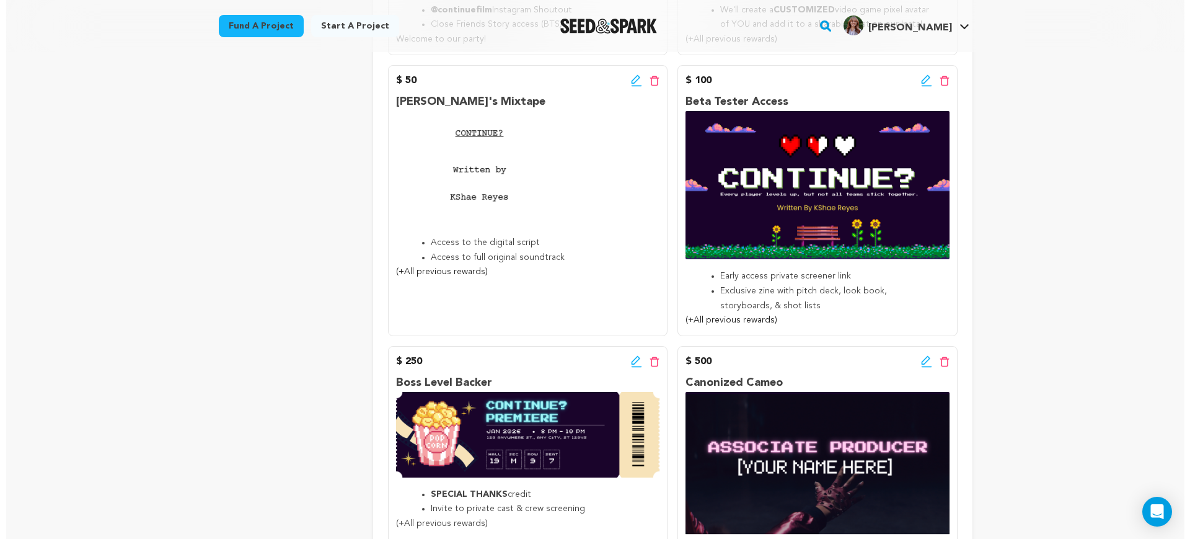
scroll to position [620, 0]
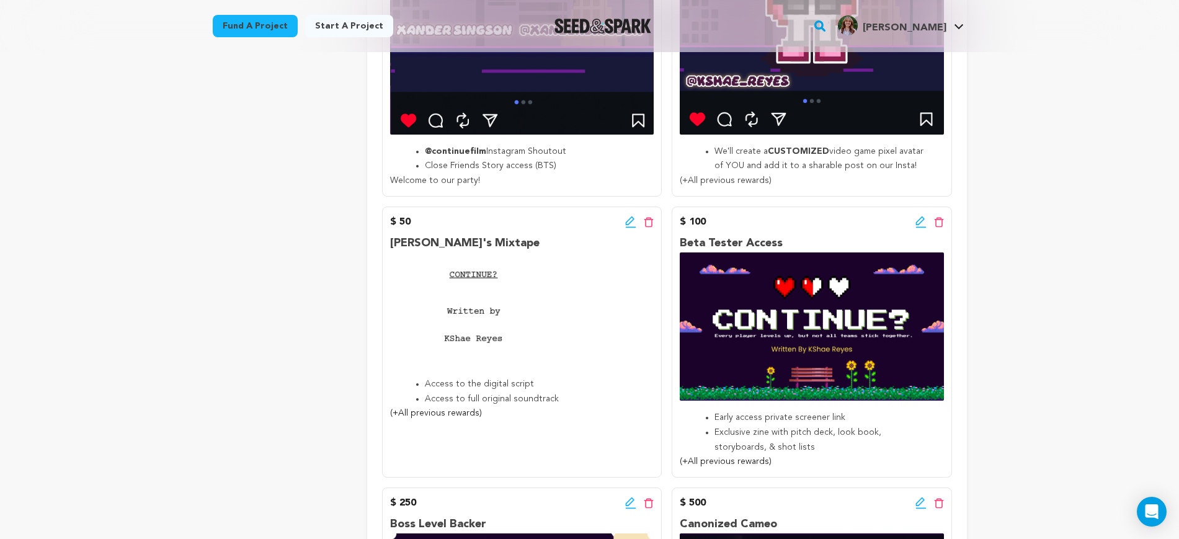
click at [630, 223] on icon at bounding box center [630, 222] width 11 height 12
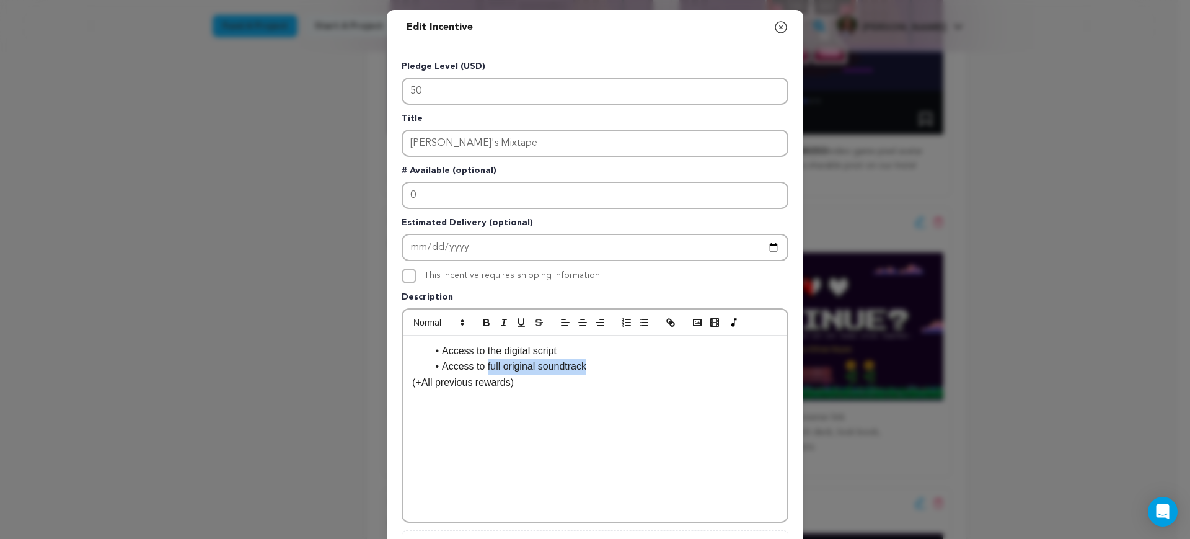
drag, startPoint x: 601, startPoint y: 370, endPoint x: 510, endPoint y: 365, distance: 91.3
click at [482, 366] on li "Access to full original soundtrack" at bounding box center [602, 366] width 351 height 16
click at [652, 363] on li "Access to full original soundtrack" at bounding box center [602, 366] width 351 height 16
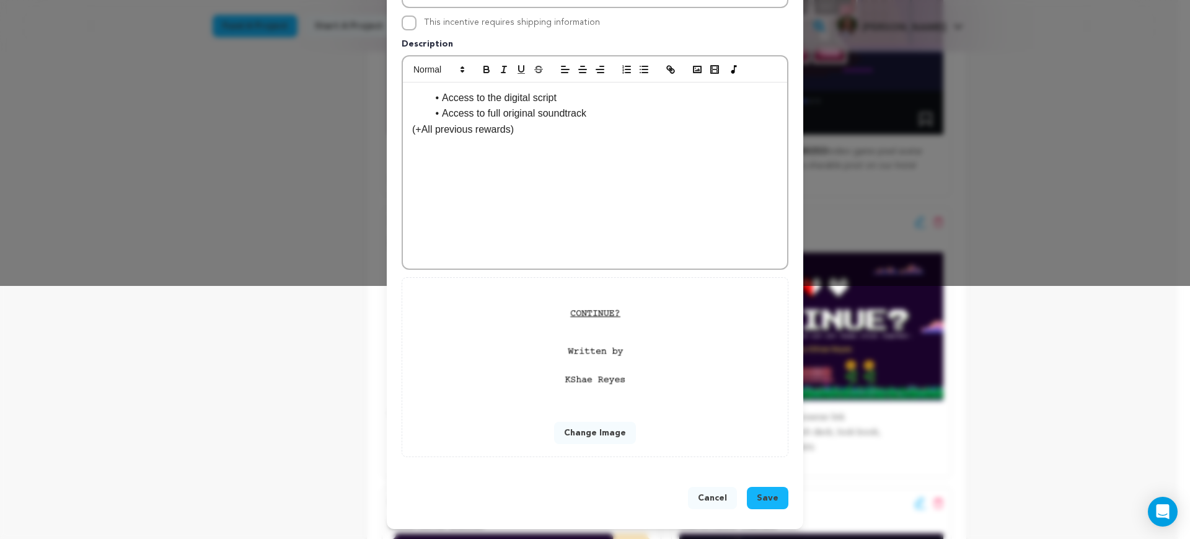
click at [762, 498] on span "Save" at bounding box center [768, 498] width 22 height 12
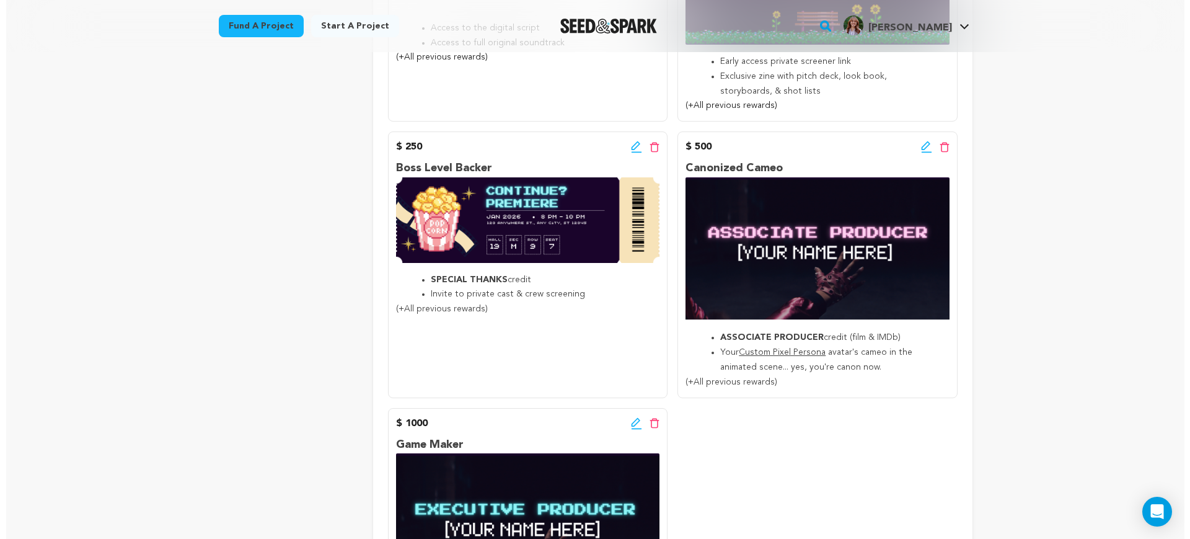
scroll to position [1008, 0]
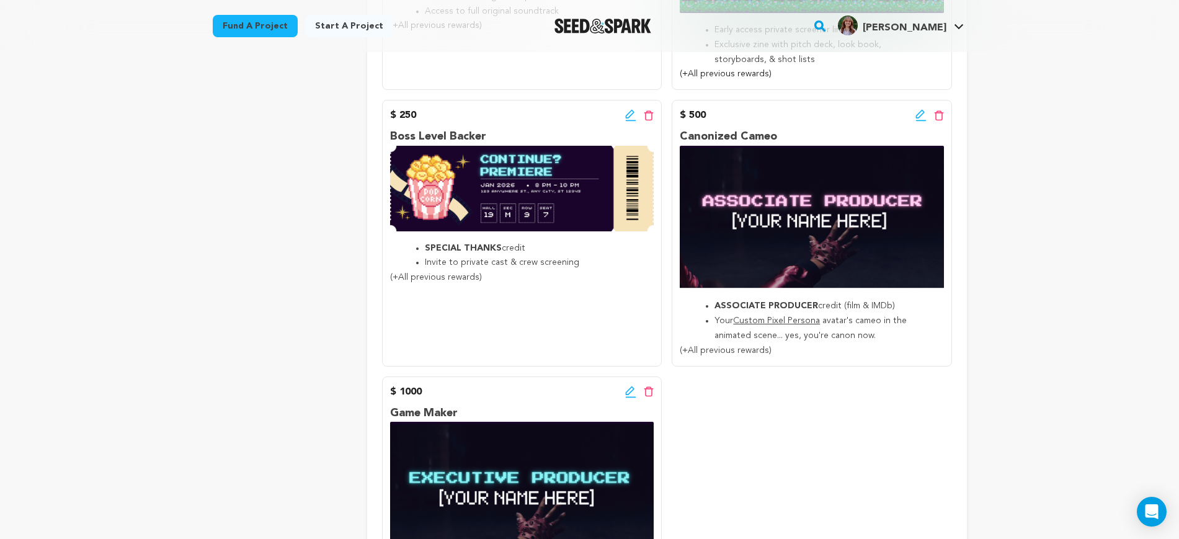
click at [918, 120] on icon at bounding box center [920, 120] width 11 height 1
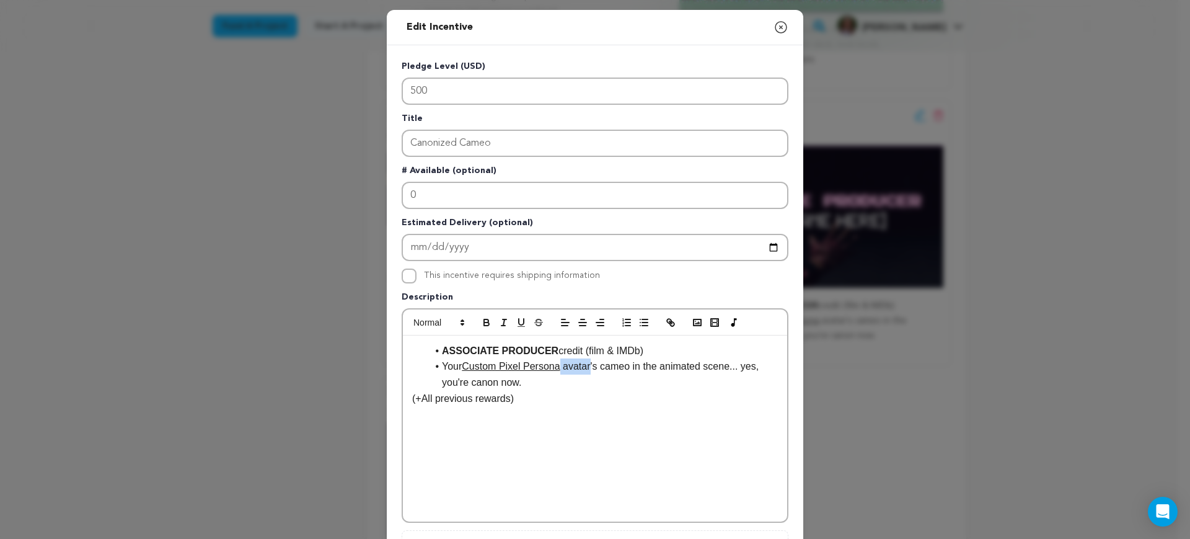
drag, startPoint x: 580, startPoint y: 365, endPoint x: 551, endPoint y: 362, distance: 29.2
click at [551, 362] on li "Your Custom Pixel Persona avatar's cameo in the animated scene... yes, you're c…" at bounding box center [602, 374] width 351 height 32
click at [657, 384] on li "Your Custom Pixel Persona 's cameo in the animated scene... yes, you're canon n…" at bounding box center [602, 374] width 351 height 32
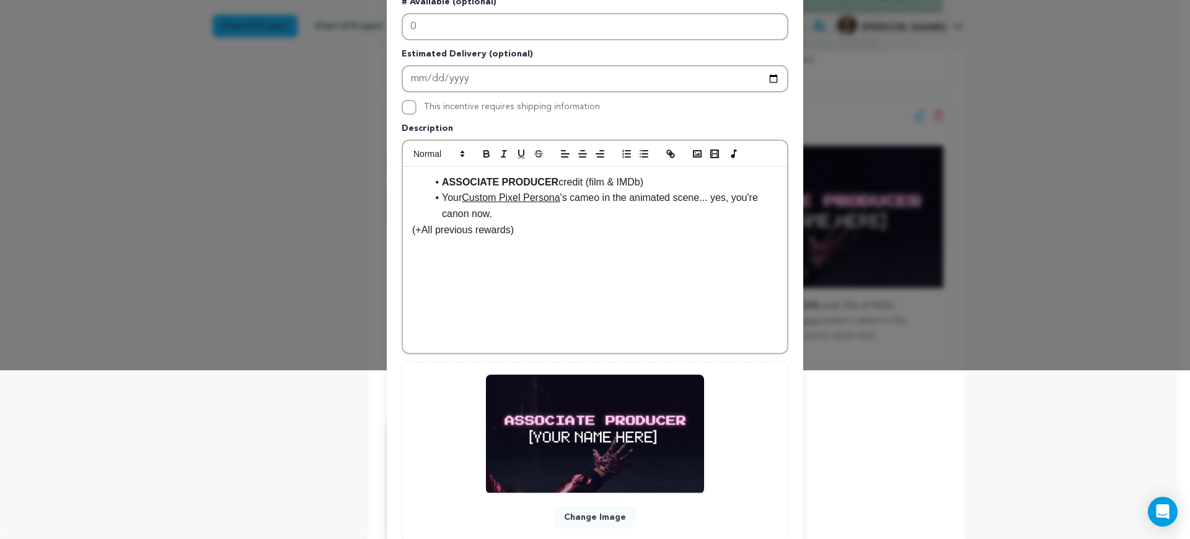
scroll to position [233, 0]
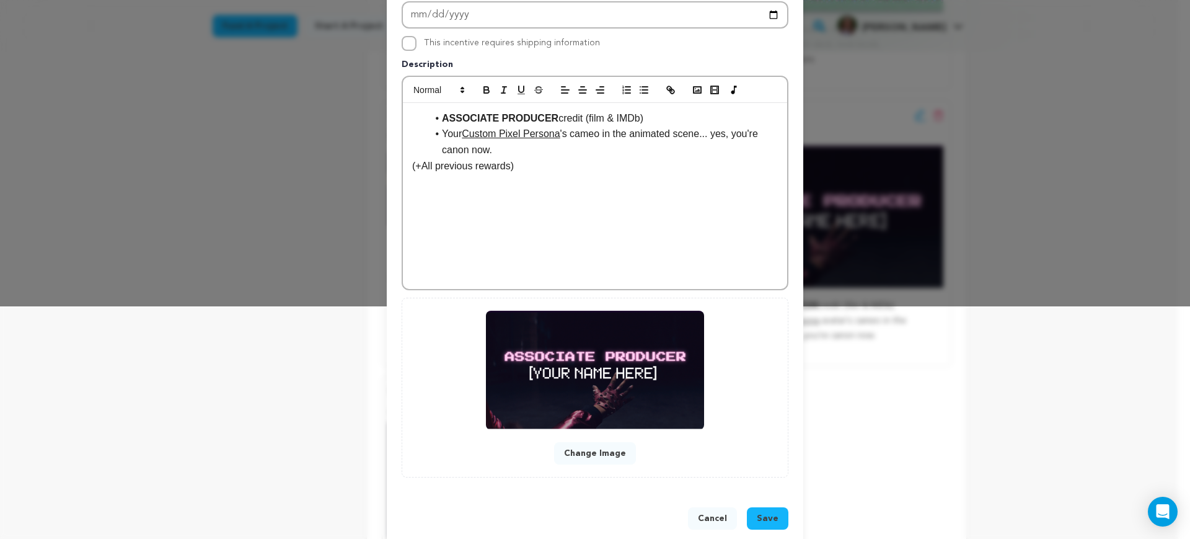
click at [764, 518] on span "Save" at bounding box center [768, 518] width 22 height 12
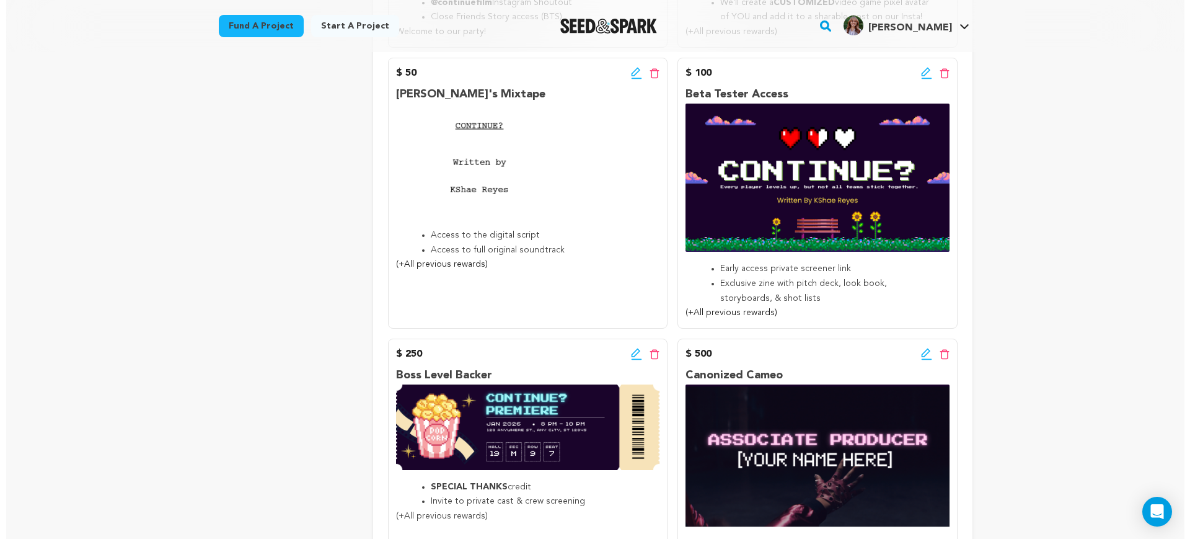
scroll to position [765, 0]
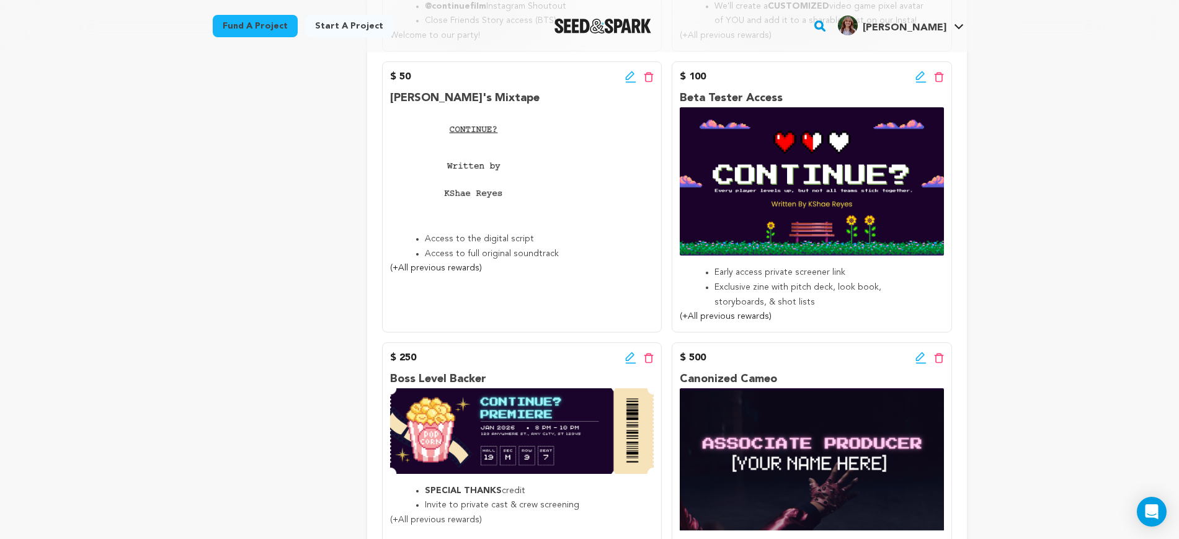
click at [632, 360] on icon at bounding box center [630, 358] width 11 height 12
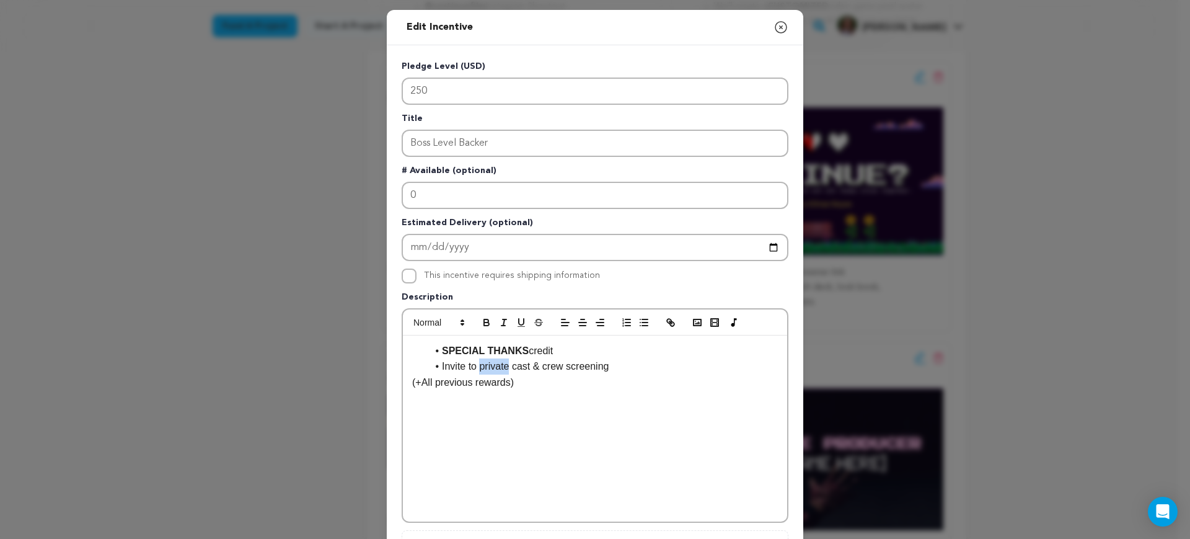
drag, startPoint x: 502, startPoint y: 368, endPoint x: 474, endPoint y: 366, distance: 28.6
click at [474, 366] on li "Invite to private cast & crew screening" at bounding box center [602, 366] width 351 height 16
click at [593, 386] on p "(+All previous rewards)" at bounding box center [595, 382] width 366 height 16
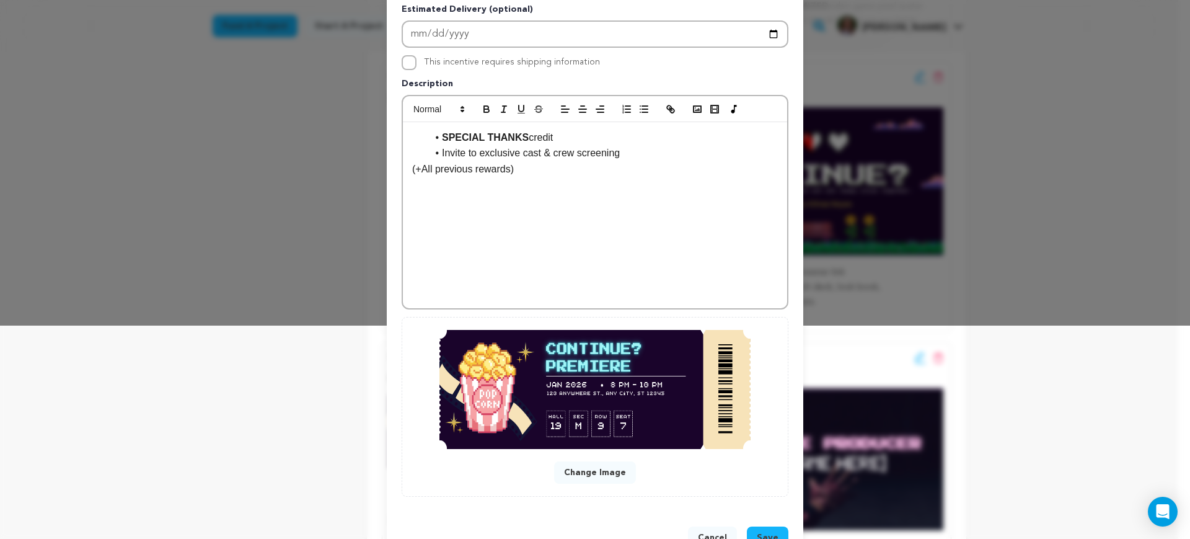
scroll to position [233, 0]
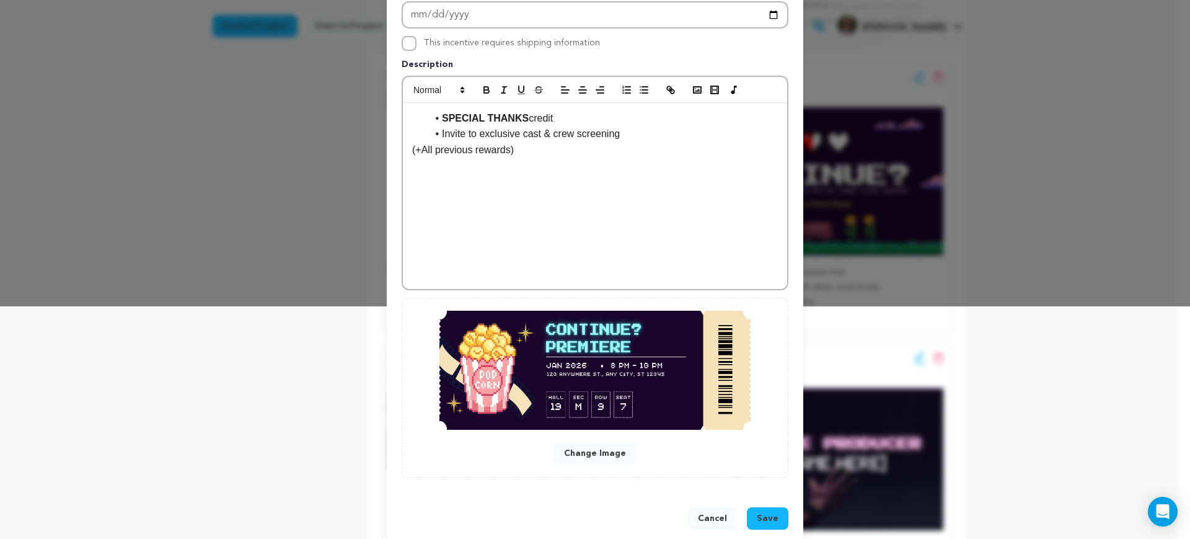
click at [767, 522] on span "Save" at bounding box center [768, 518] width 22 height 12
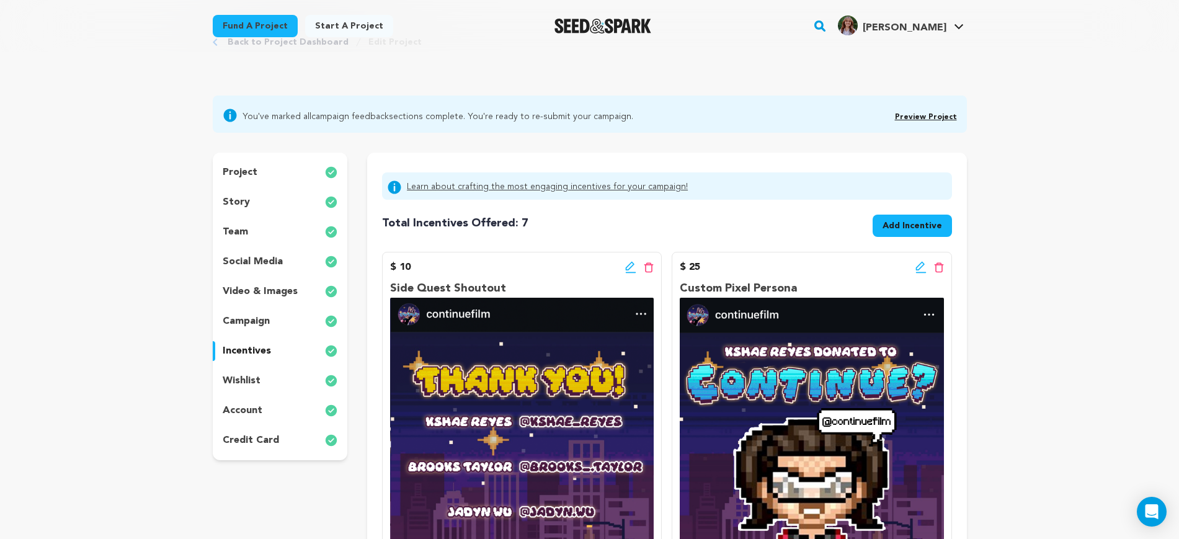
scroll to position [0, 0]
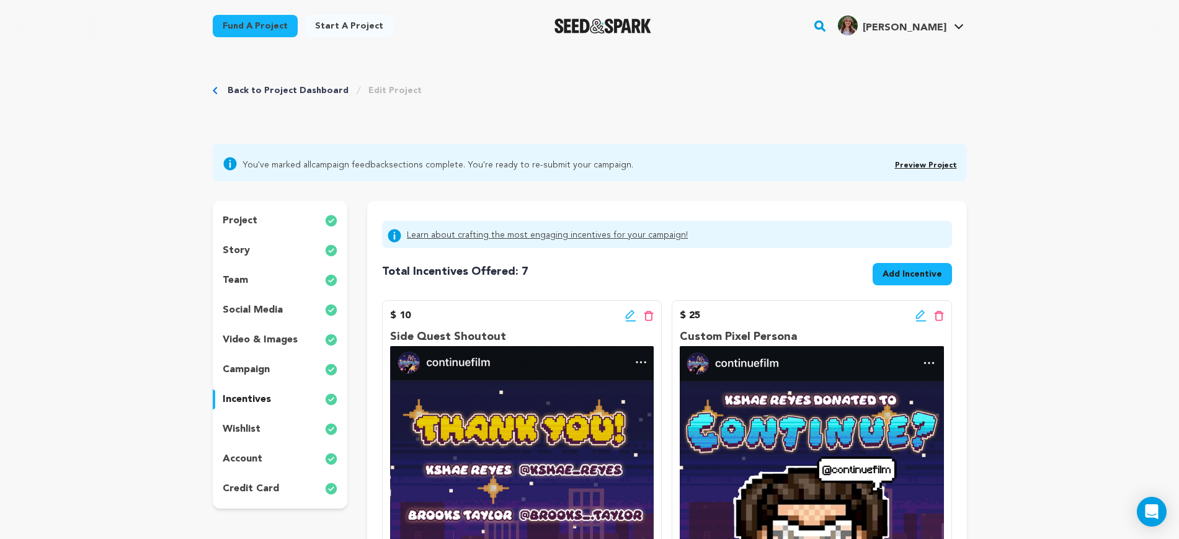
click at [941, 164] on link "Preview Project" at bounding box center [926, 165] width 62 height 7
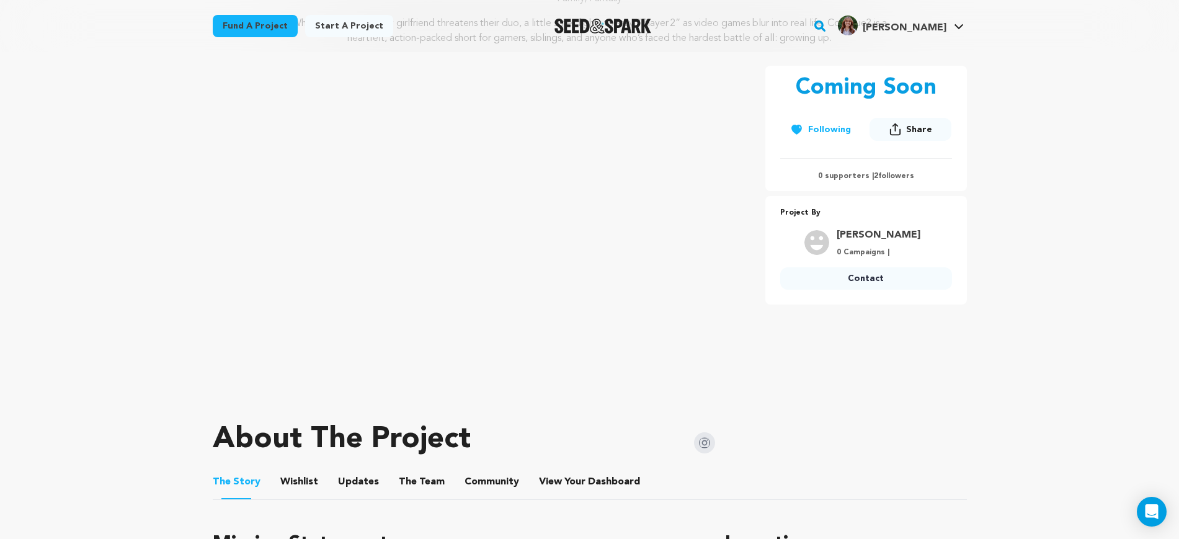
scroll to position [78, 0]
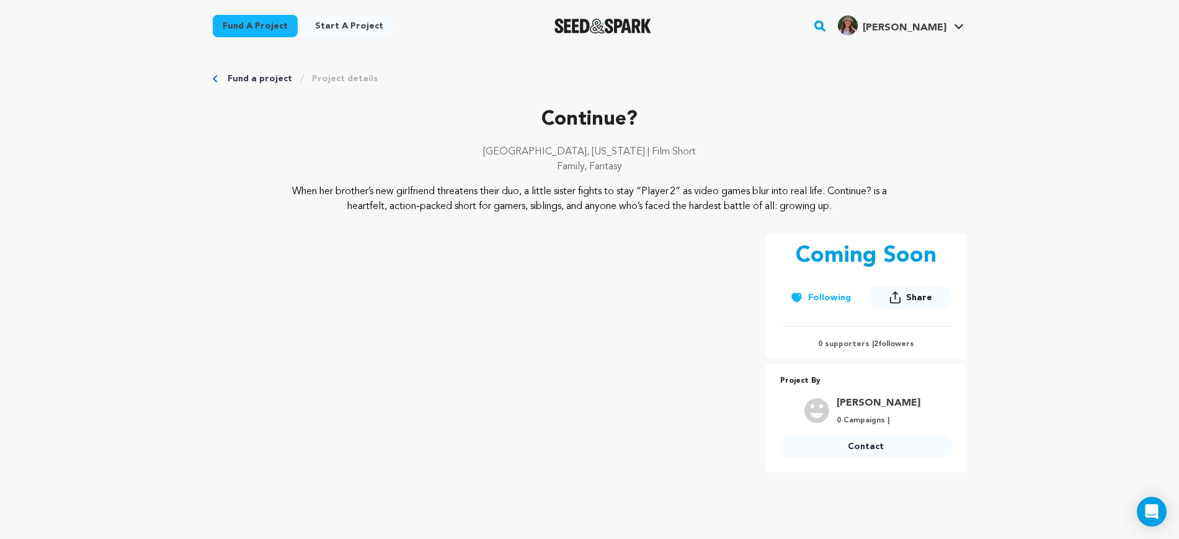
scroll to position [0, 0]
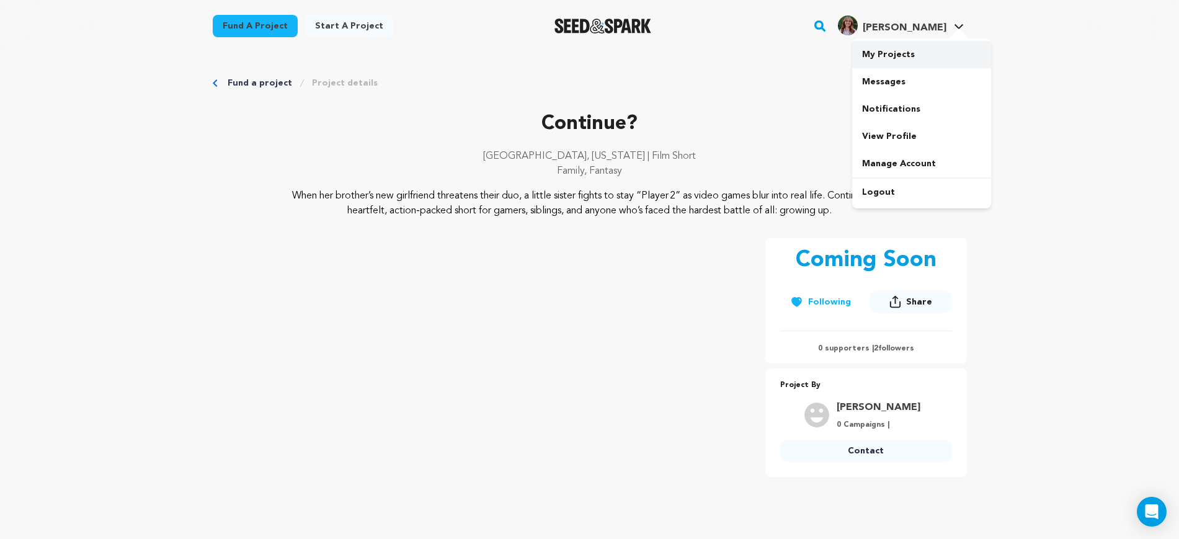
click at [913, 53] on link "My Projects" at bounding box center [921, 54] width 139 height 27
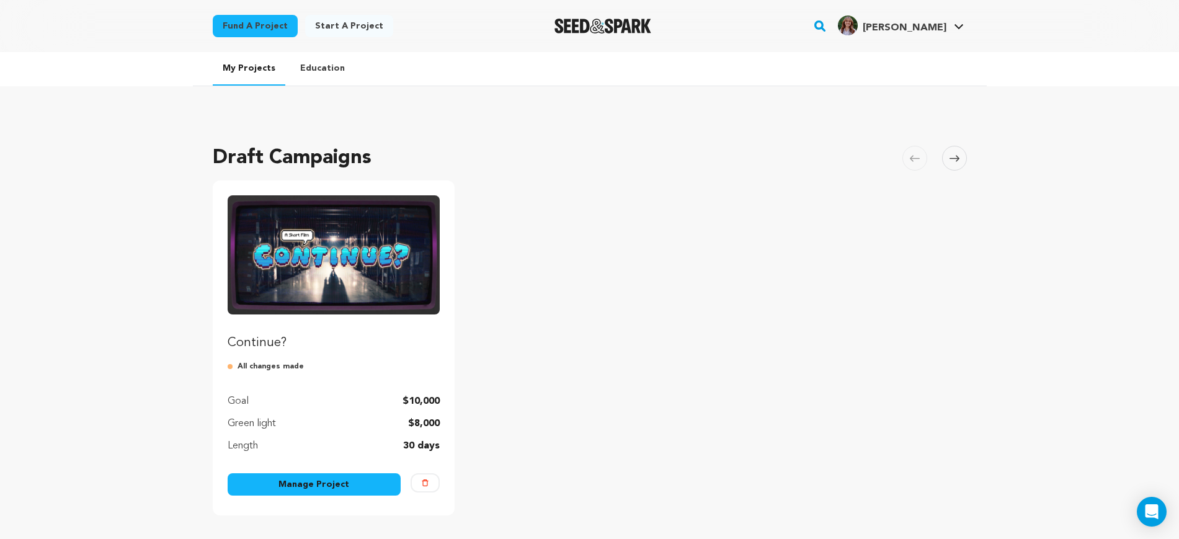
click at [376, 489] on link "Manage Project" at bounding box center [315, 484] width 174 height 22
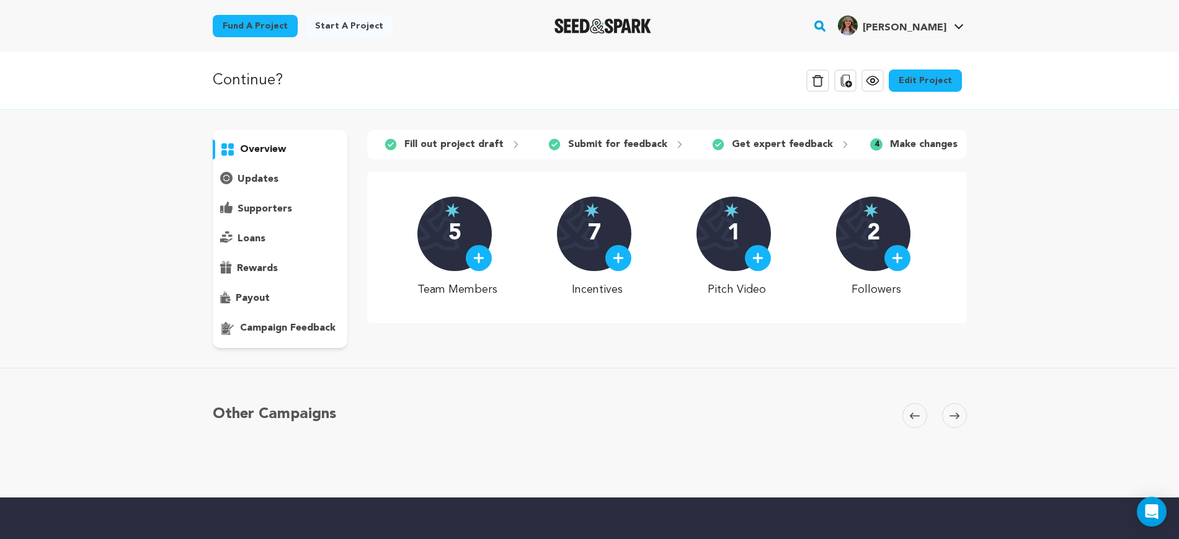
click at [928, 81] on link "Edit Project" at bounding box center [924, 80] width 73 height 22
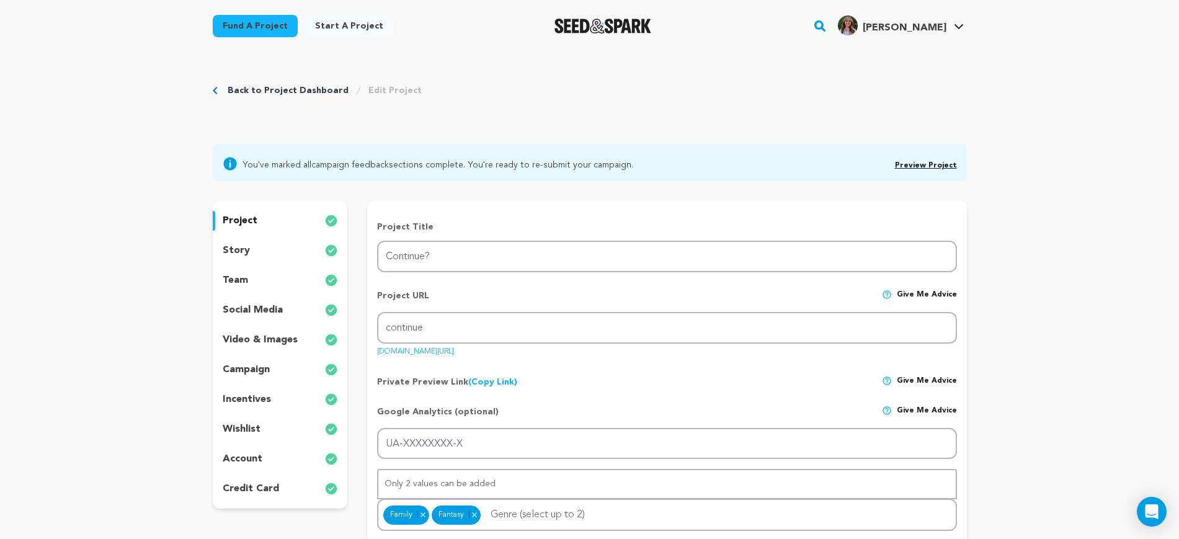
click at [285, 254] on div "story" at bounding box center [280, 251] width 135 height 20
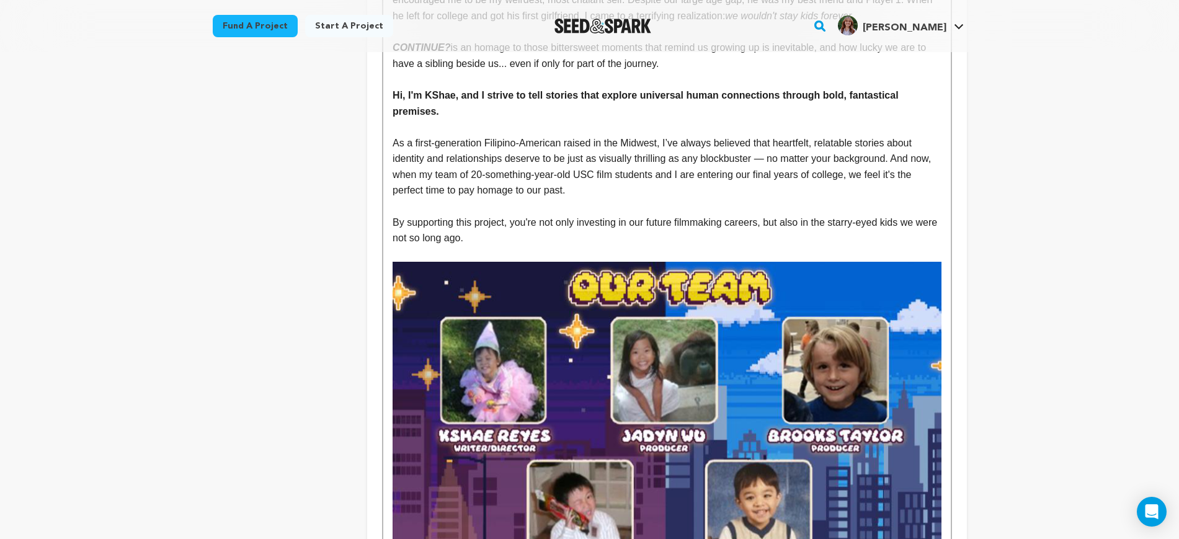
scroll to position [2558, 0]
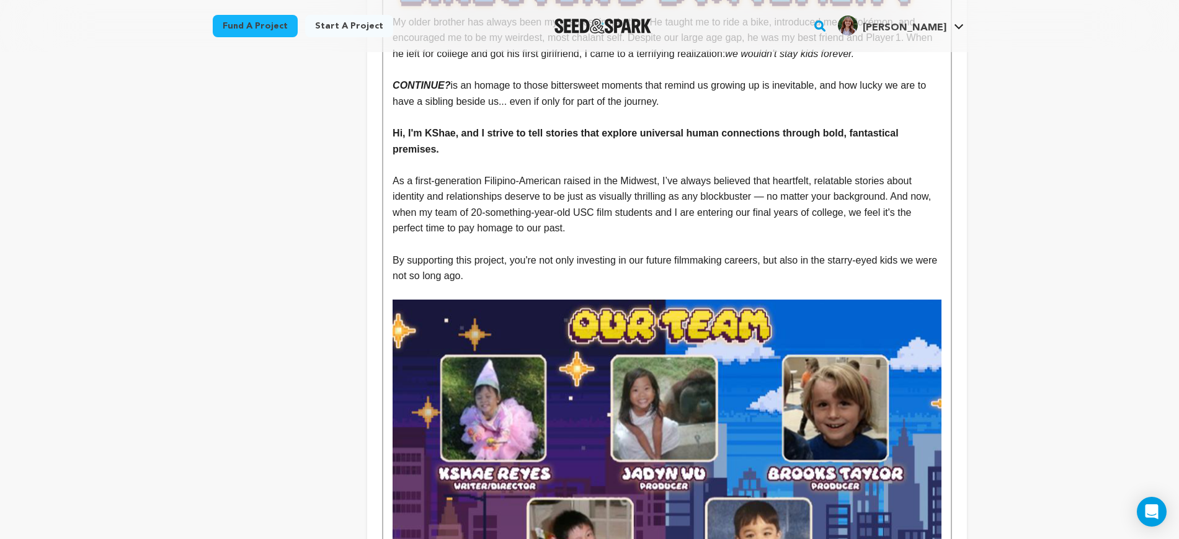
click at [801, 173] on p "﻿﻿﻿﻿﻿﻿﻿﻿As a first-generation [DEMOGRAPHIC_DATA] raised in the [GEOGRAPHIC_DATA…" at bounding box center [666, 204] width 548 height 63
drag, startPoint x: 564, startPoint y: 182, endPoint x: 547, endPoint y: 183, distance: 16.8
click at [547, 183] on p "﻿﻿﻿﻿﻿﻿﻿﻿As a first-generation Filipino‑American raised in the Midwest, I’ve alw…" at bounding box center [666, 204] width 548 height 63
click at [653, 236] on p at bounding box center [666, 244] width 548 height 16
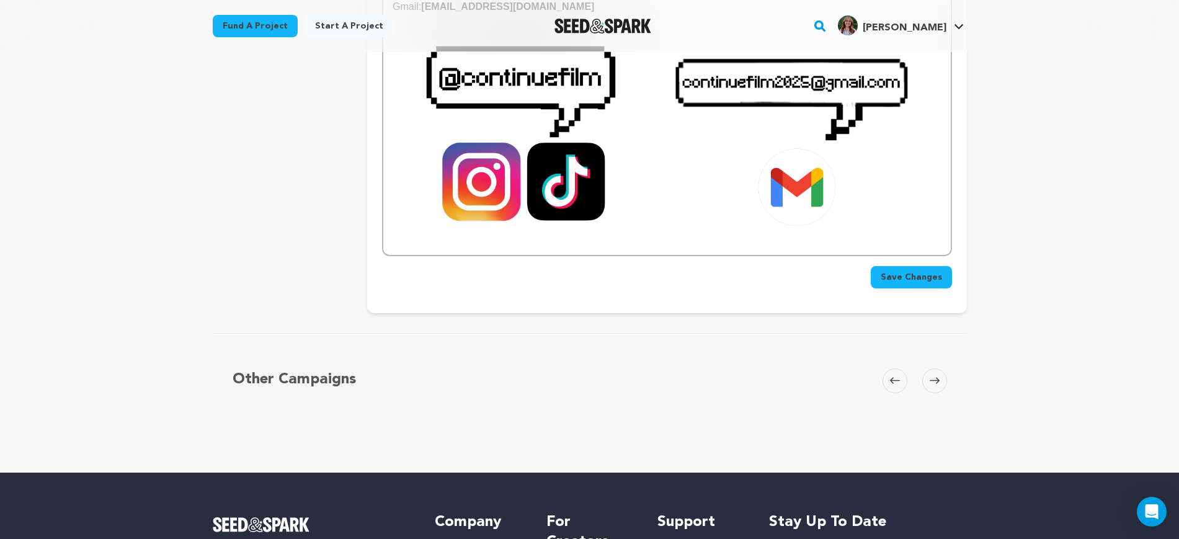
scroll to position [3360, 0]
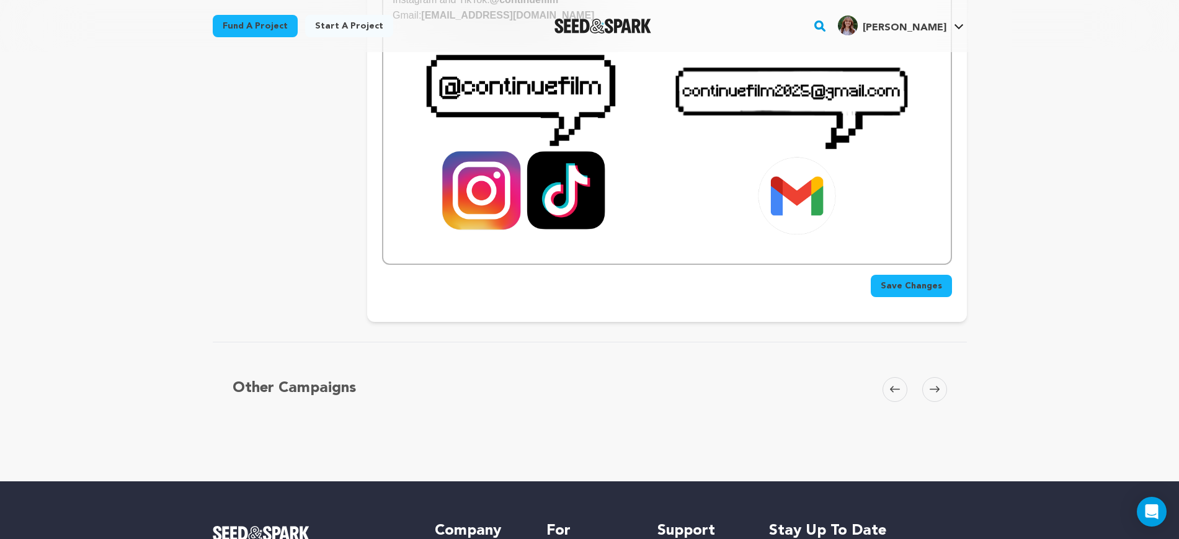
click at [937, 280] on span "Save Changes" at bounding box center [910, 286] width 61 height 12
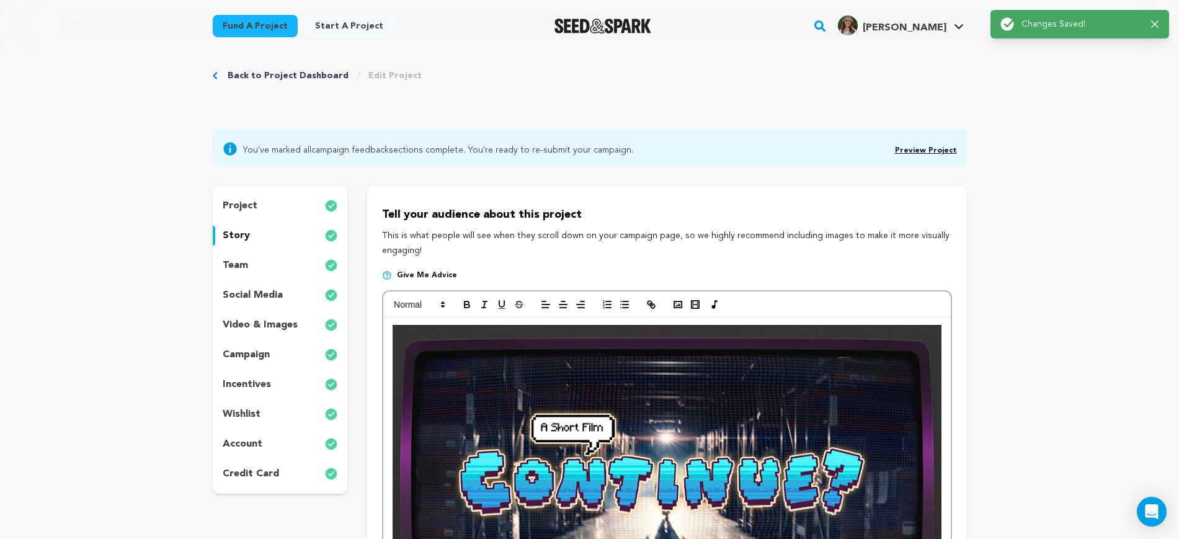
scroll to position [0, 0]
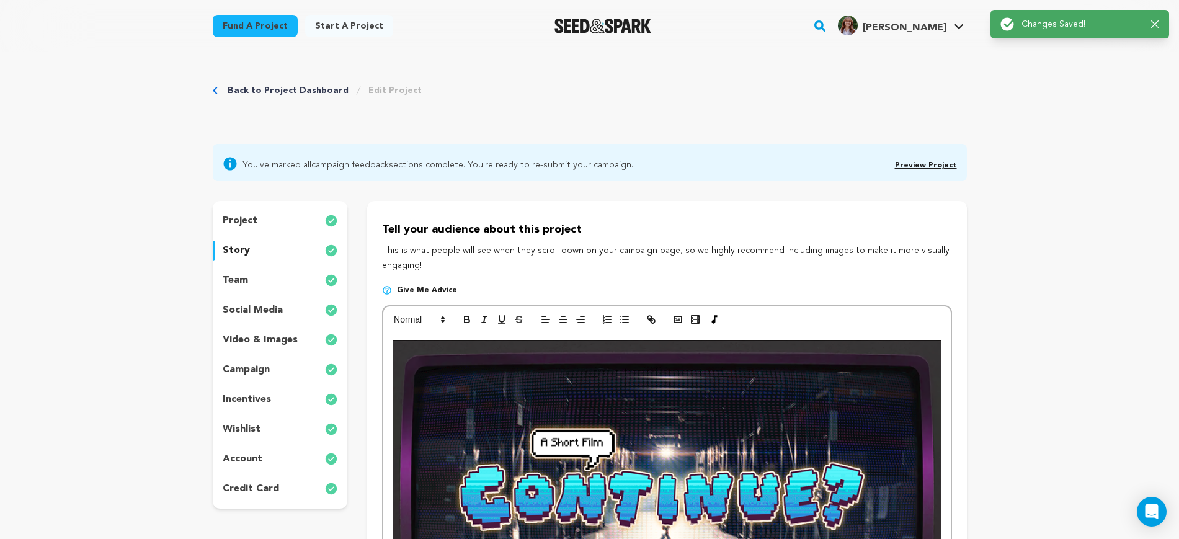
click at [942, 162] on link "Preview Project" at bounding box center [926, 165] width 62 height 7
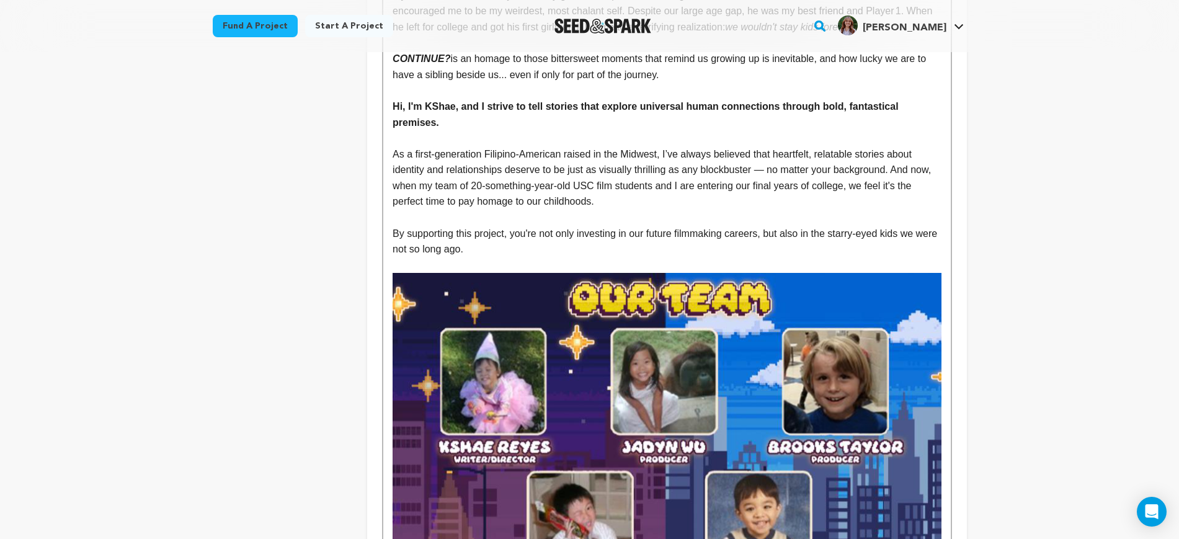
scroll to position [2480, 0]
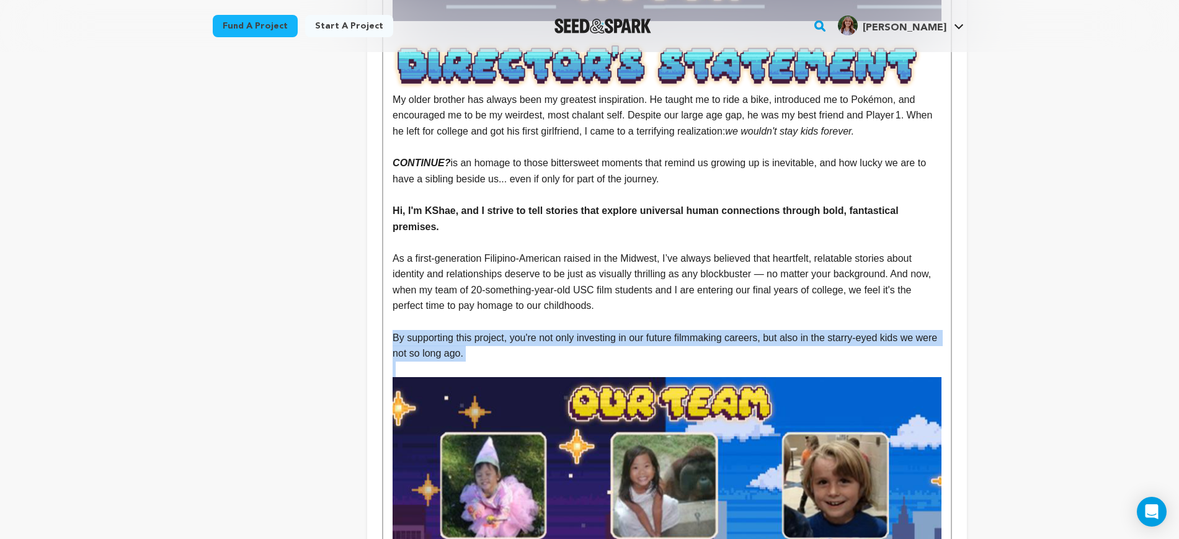
drag, startPoint x: 508, startPoint y: 314, endPoint x: 394, endPoint y: 290, distance: 116.6
click at [846, 330] on p "By supporting this project, you're not only investing in our future filmmaking …" at bounding box center [666, 346] width 548 height 32
click at [863, 332] on strong "By supporting this project, you're not only investing in our future filmmaking …" at bounding box center [658, 345] width 532 height 27
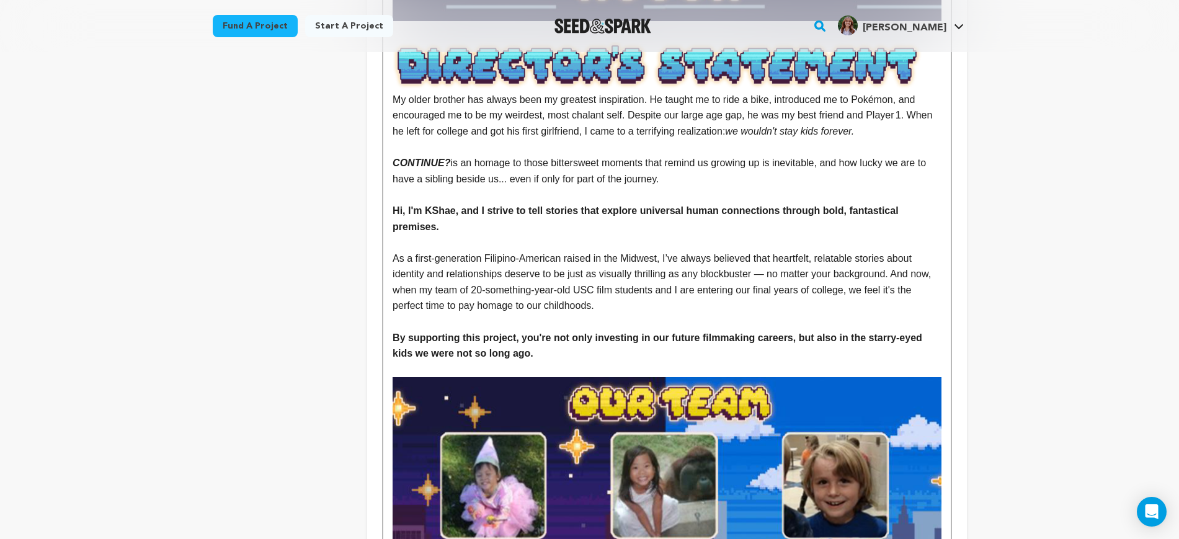
click at [889, 257] on p "﻿﻿﻿﻿﻿﻿﻿﻿As a first-generation Filipino‑American raised in the Midwest, I’ve alw…" at bounding box center [666, 281] width 548 height 63
click at [427, 250] on p "﻿﻿﻿﻿﻿﻿﻿﻿As a first-generation Filipino‑American raised in the Midwest, I’ve alw…" at bounding box center [666, 281] width 548 height 63
drag, startPoint x: 431, startPoint y: 244, endPoint x: 419, endPoint y: 242, distance: 11.8
click at [419, 250] on p "﻿﻿﻿﻿﻿﻿﻿﻿As a first-generation Filipino‑American raised in the Midwest, I’ve alw…" at bounding box center [666, 281] width 548 height 63
drag, startPoint x: 681, startPoint y: 242, endPoint x: 660, endPoint y: 243, distance: 21.7
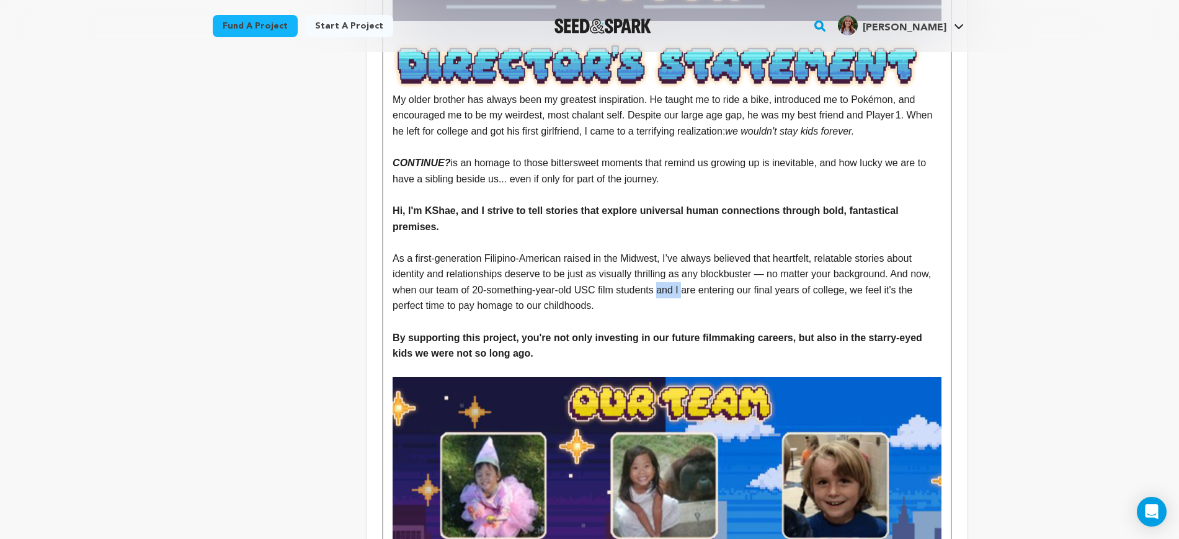
click at [660, 250] on p "﻿﻿﻿﻿﻿﻿﻿﻿As a first-generation Filipino‑American raised in the Midwest, I’ve alw…" at bounding box center [666, 281] width 548 height 63
click at [697, 257] on p "﻿﻿﻿﻿﻿﻿﻿﻿As a first-generation Filipino‑American raised in the Midwest, I’ve alw…" at bounding box center [666, 281] width 548 height 63
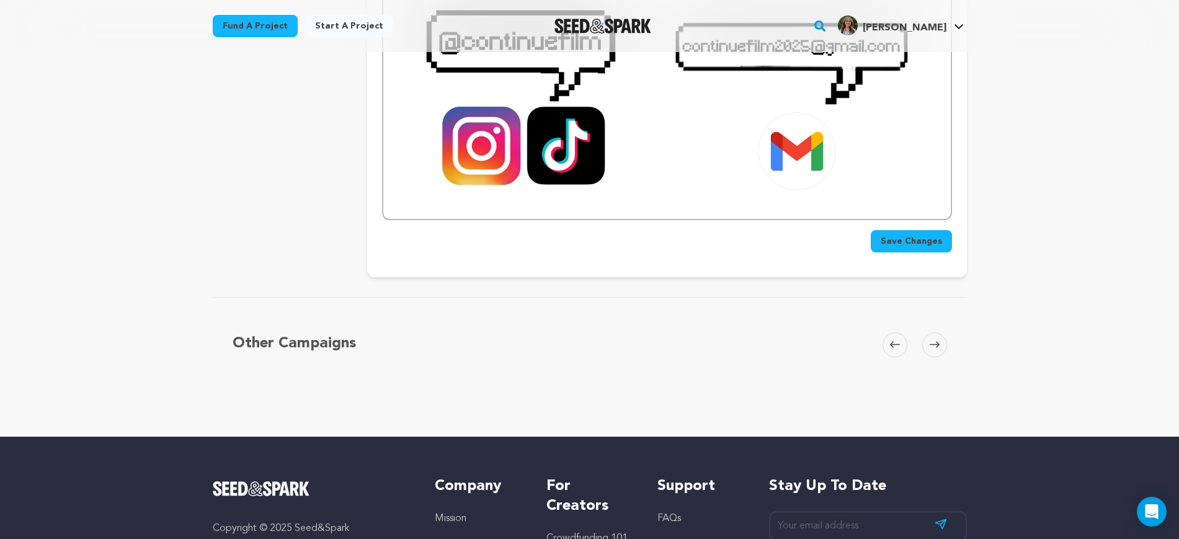
scroll to position [3410, 0]
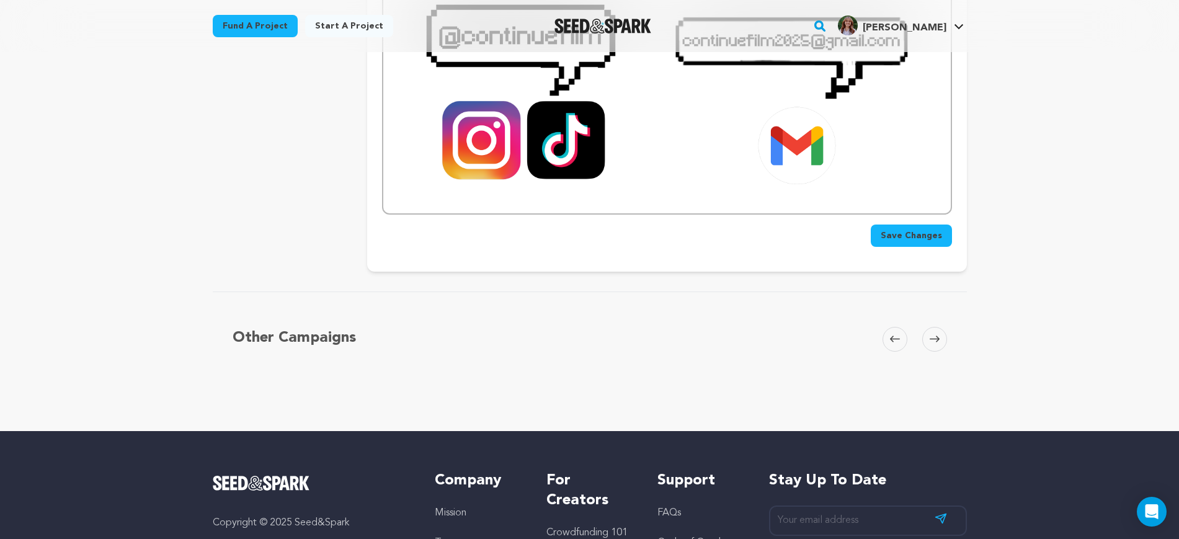
click at [914, 229] on span "Save Changes" at bounding box center [910, 235] width 61 height 12
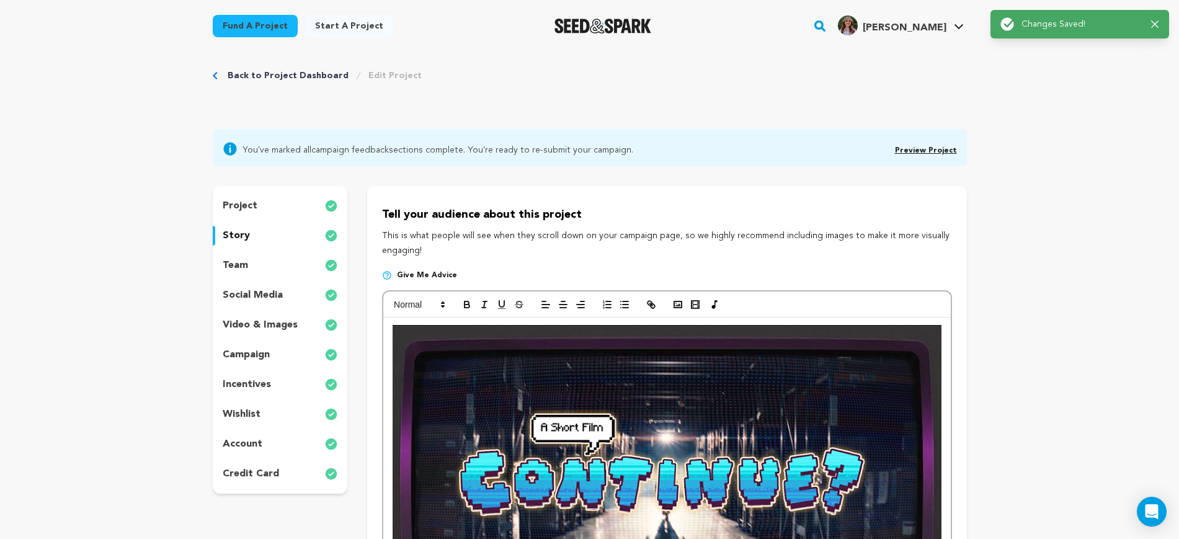
scroll to position [0, 0]
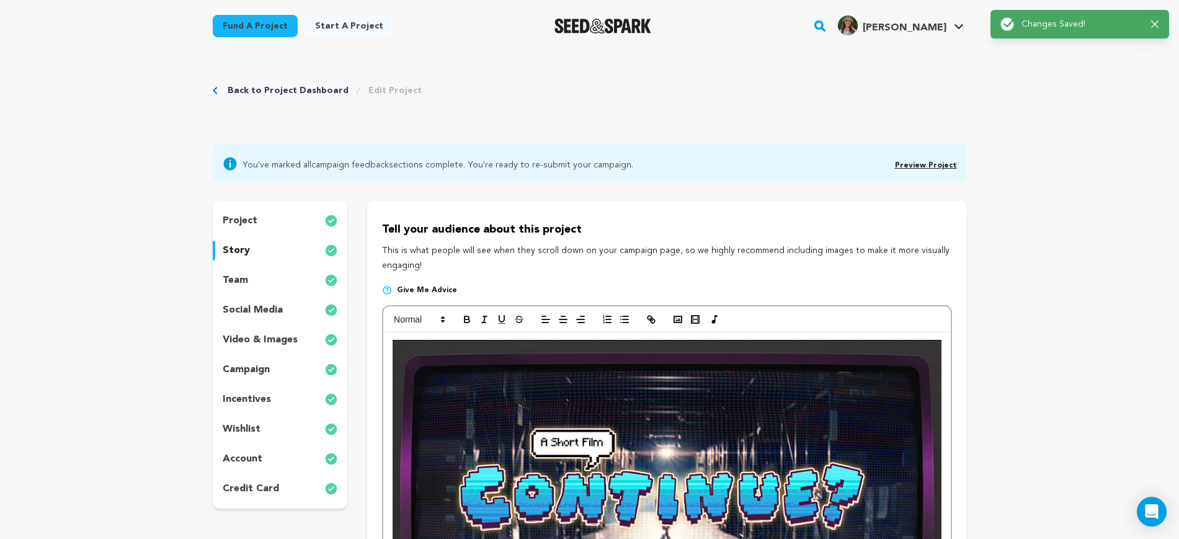
click at [918, 164] on link "Preview Project" at bounding box center [926, 165] width 62 height 7
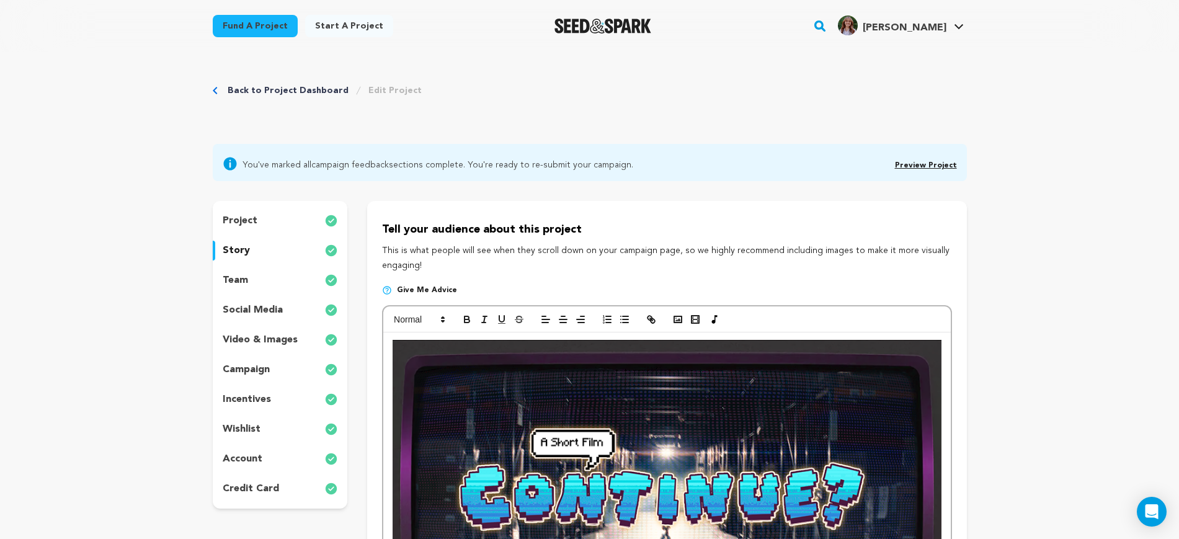
click at [275, 91] on link "Back to Project Dashboard" at bounding box center [288, 90] width 121 height 12
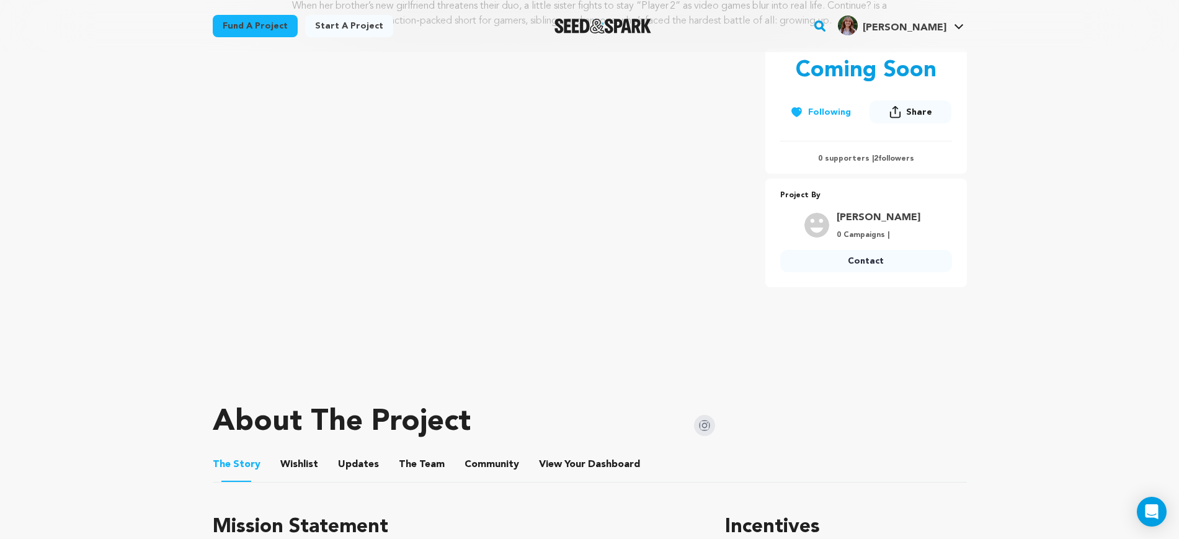
scroll to position [155, 0]
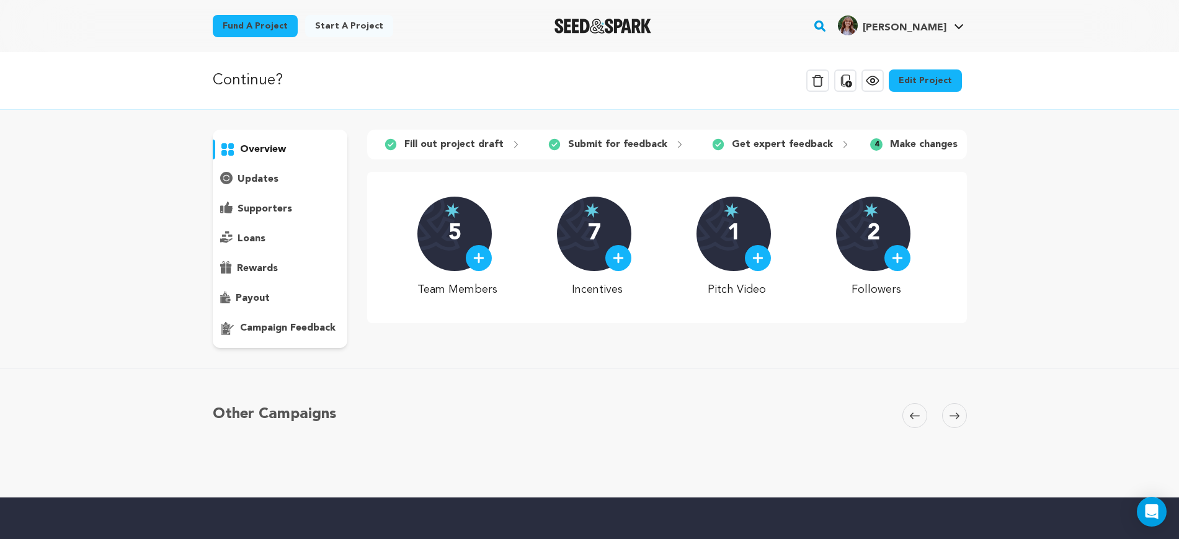
click at [965, 144] on icon at bounding box center [970, 145] width 10 height 10
click at [927, 141] on p "Make changes" at bounding box center [924, 144] width 68 height 15
click at [892, 146] on p "Make changes" at bounding box center [924, 144] width 68 height 15
click at [870, 143] on span "4" at bounding box center [876, 144] width 12 height 12
click at [284, 327] on p "campaign feedback" at bounding box center [287, 328] width 95 height 15
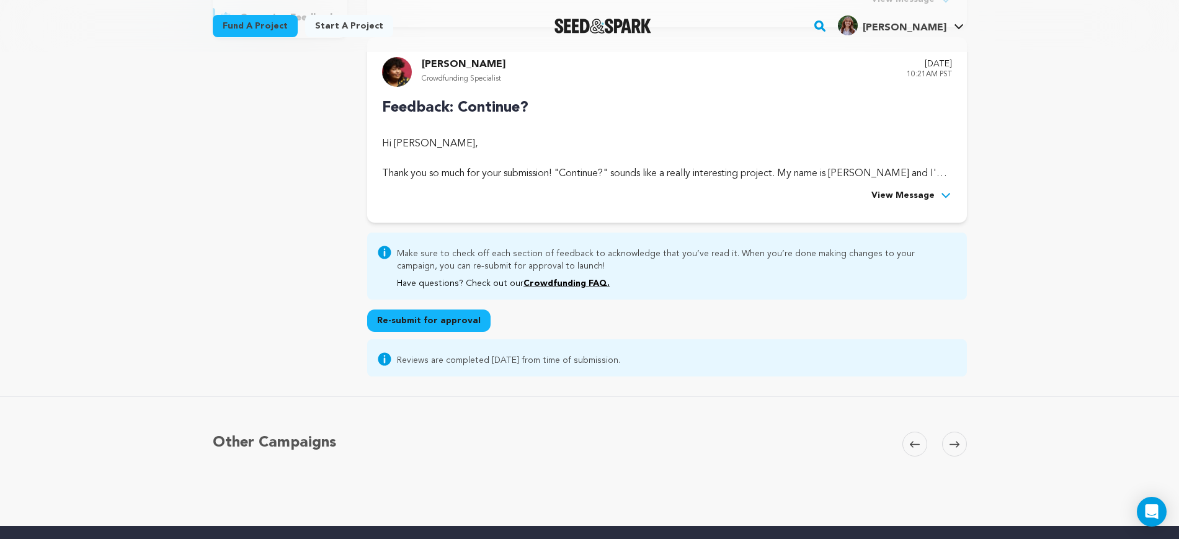
scroll to position [233, 0]
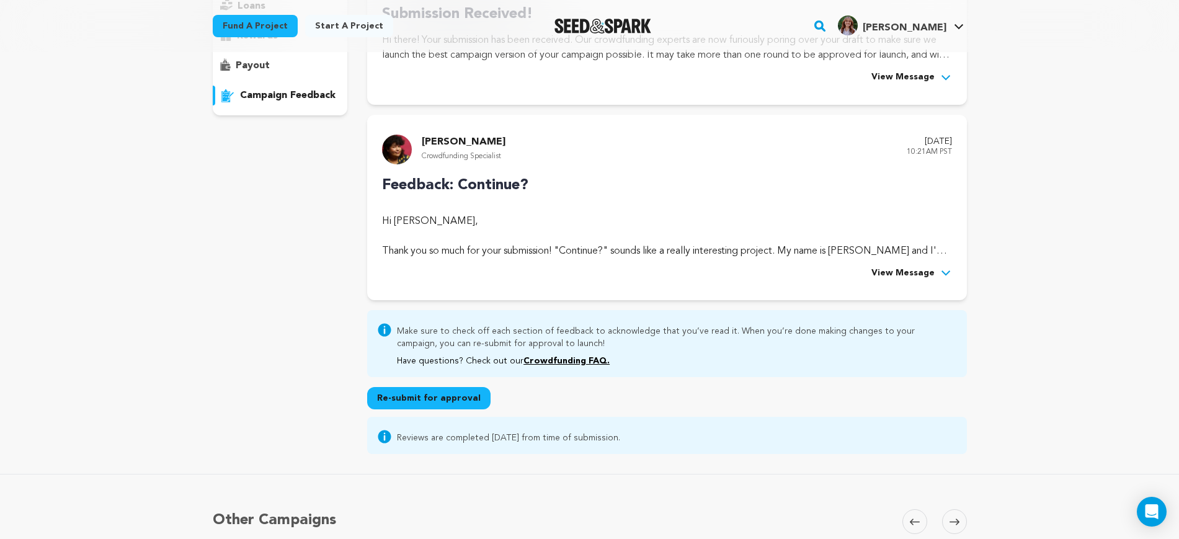
click at [440, 391] on button "Re-submit for approval" at bounding box center [428, 398] width 123 height 22
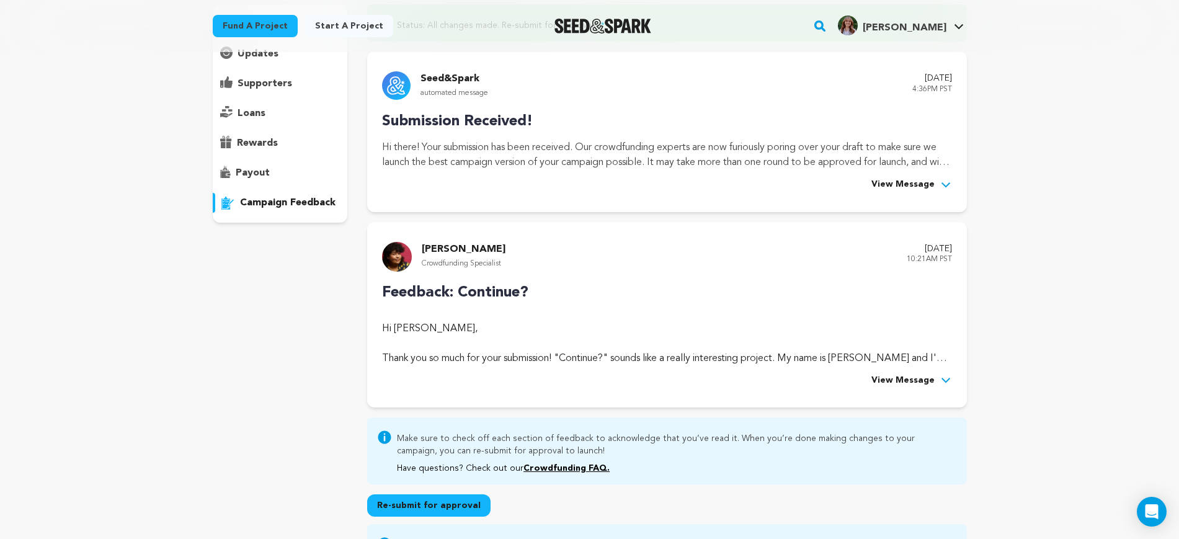
scroll to position [0, 0]
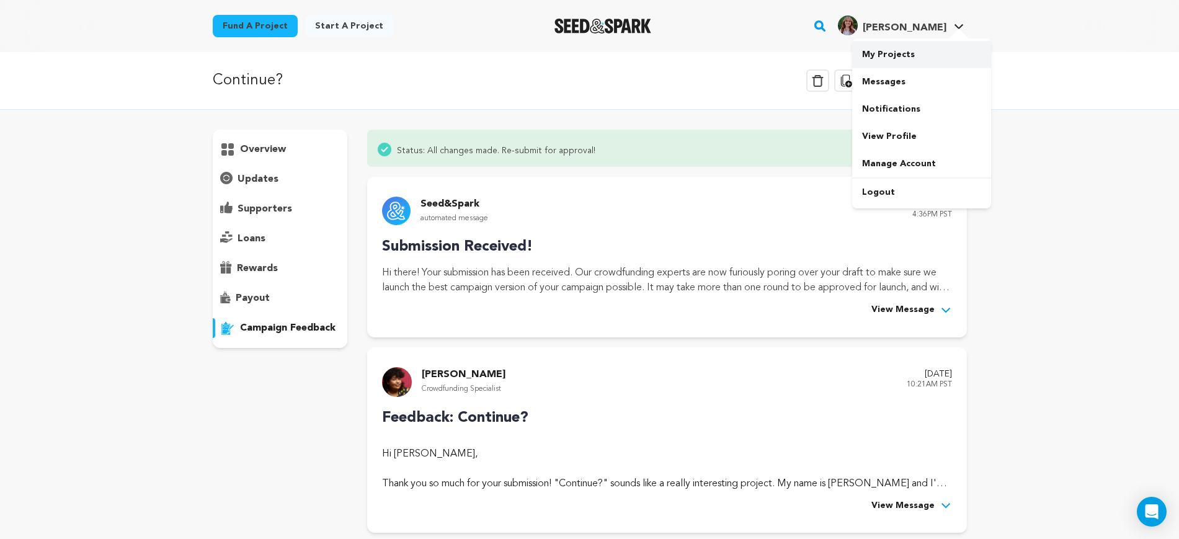
click at [916, 53] on link "My Projects" at bounding box center [921, 54] width 139 height 27
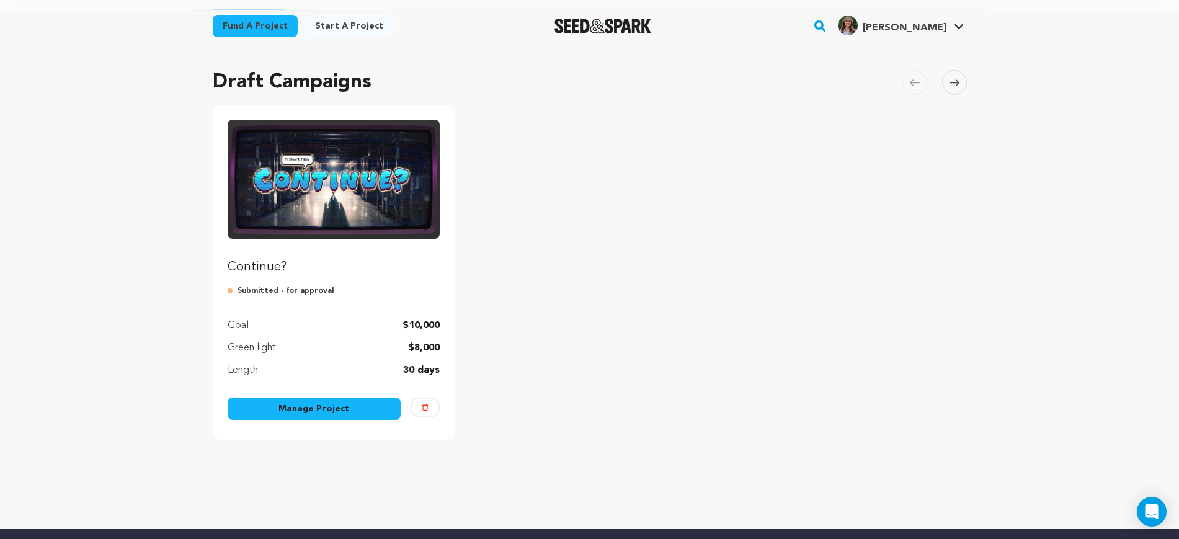
scroll to position [155, 0]
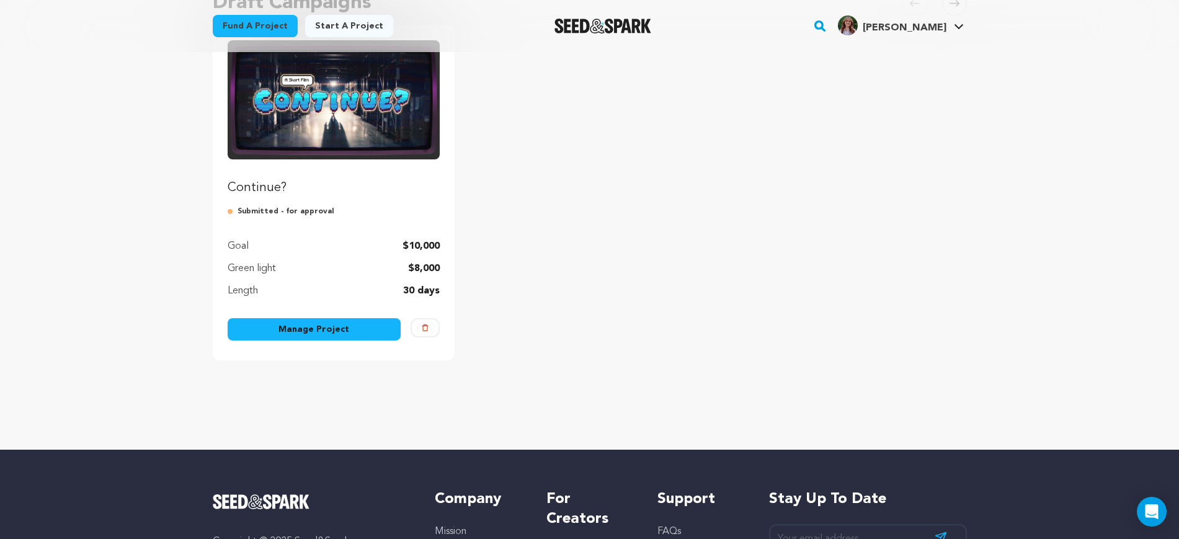
click at [372, 143] on img "Fund Continue?" at bounding box center [334, 99] width 213 height 119
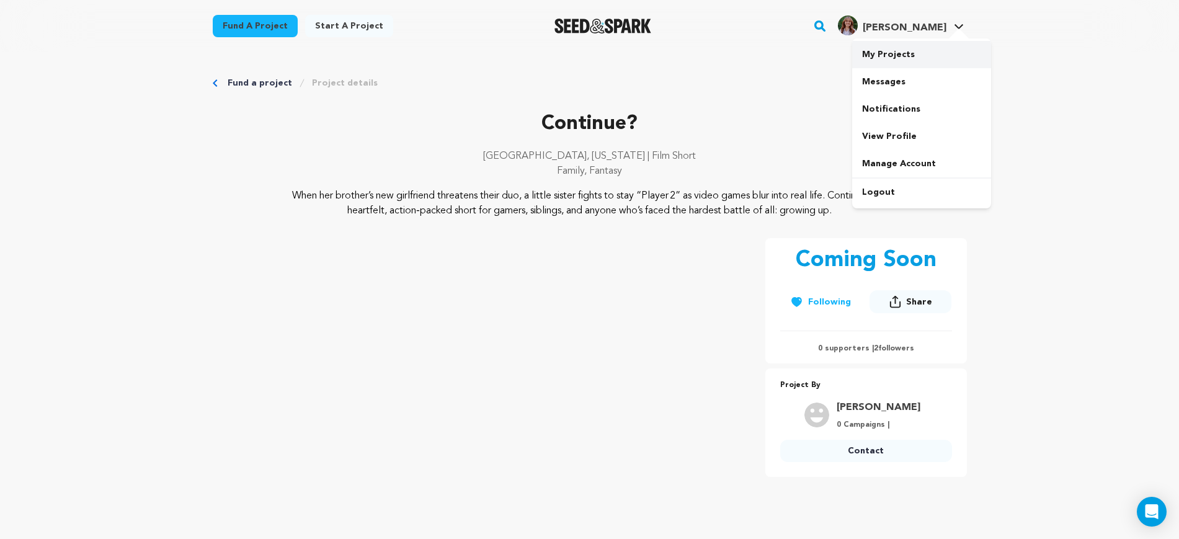
click at [905, 47] on link "My Projects" at bounding box center [921, 54] width 139 height 27
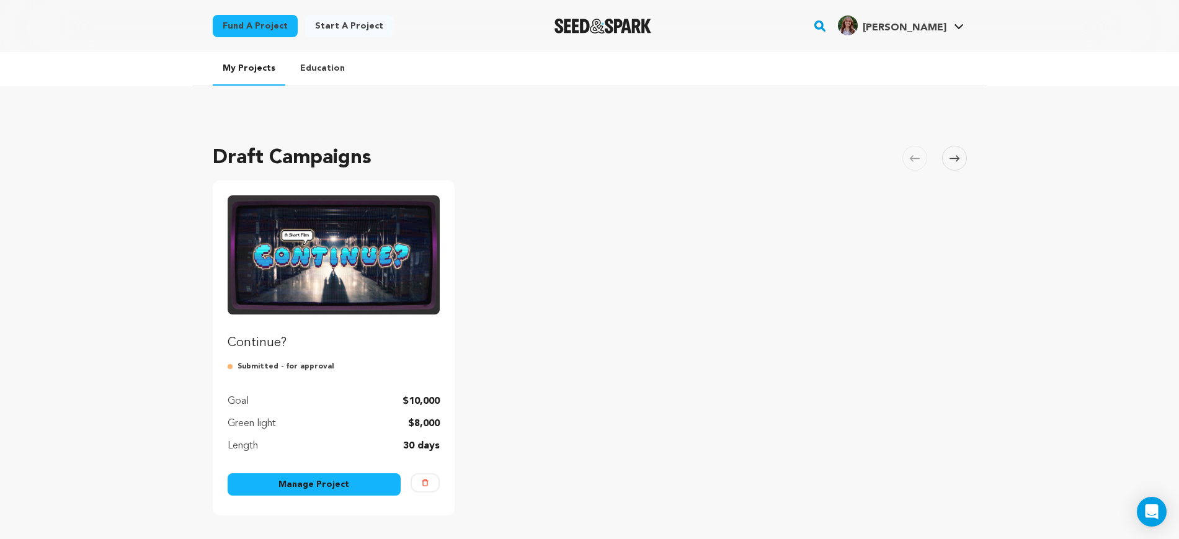
click at [361, 484] on link "Manage Project" at bounding box center [315, 484] width 174 height 22
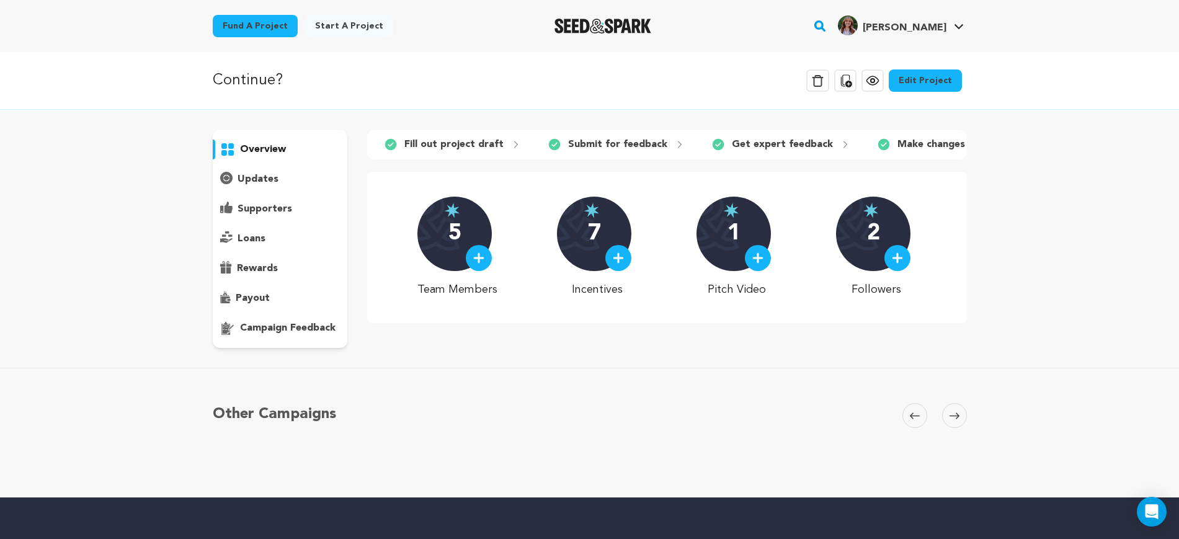
click at [972, 143] on icon at bounding box center [977, 145] width 10 height 10
click at [768, 143] on p "Submit for approval" at bounding box center [770, 144] width 97 height 15
click at [702, 143] on span "5" at bounding box center [708, 144] width 12 height 12
click at [337, 328] on div "campaign feedback" at bounding box center [280, 328] width 135 height 20
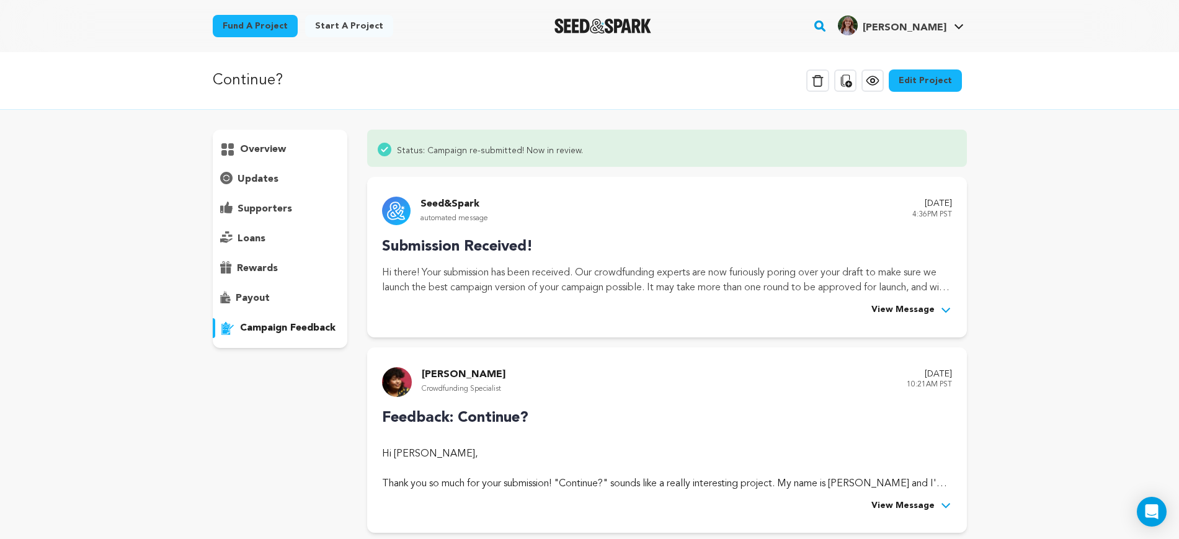
click at [946, 311] on icon at bounding box center [945, 310] width 9 height 5
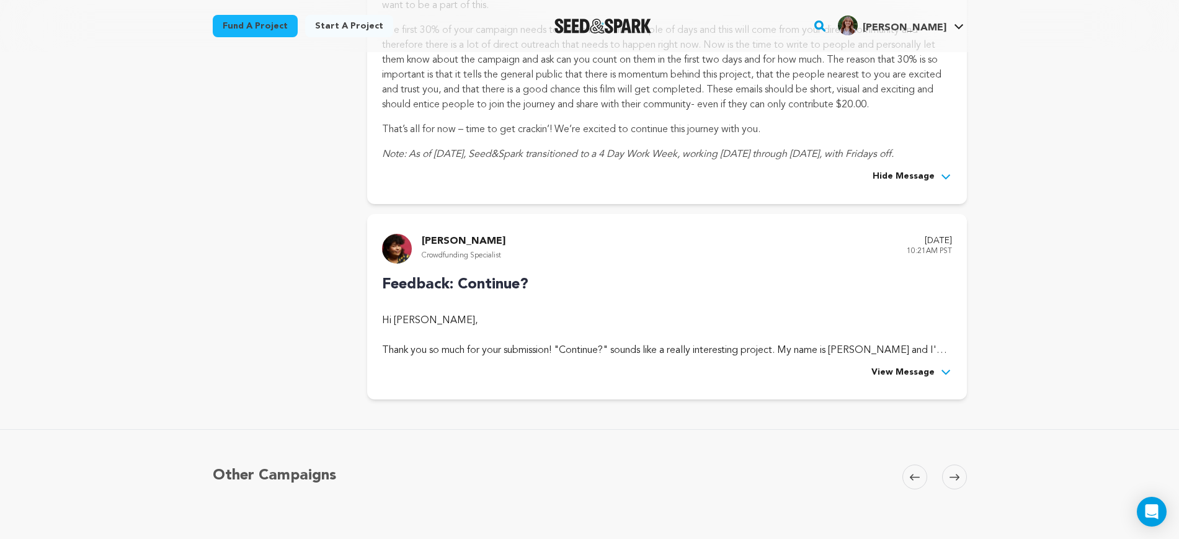
scroll to position [543, 0]
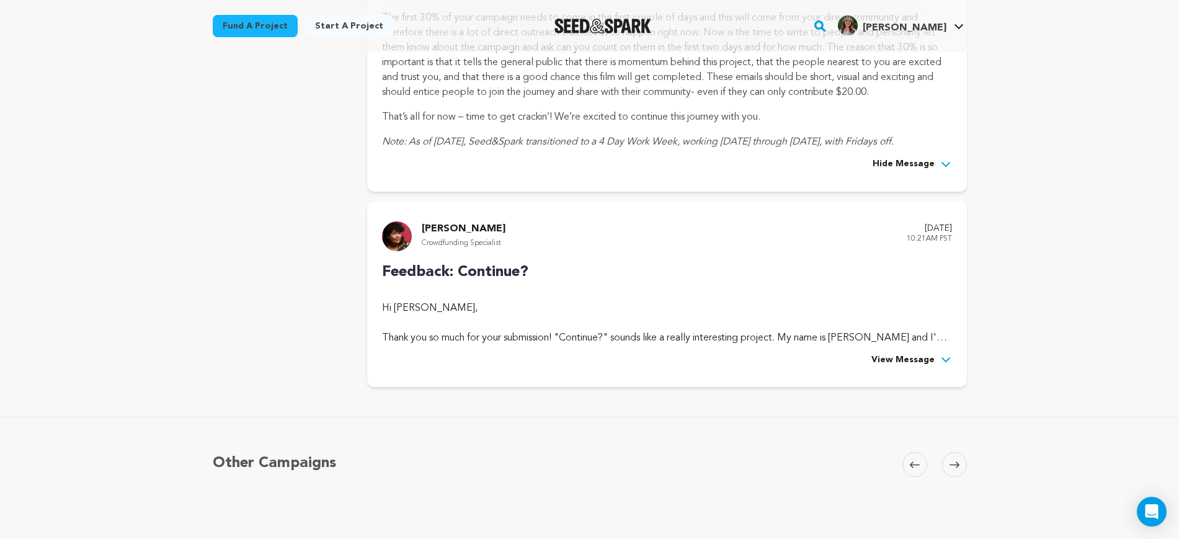
click at [936, 365] on button "View Message" at bounding box center [911, 360] width 81 height 15
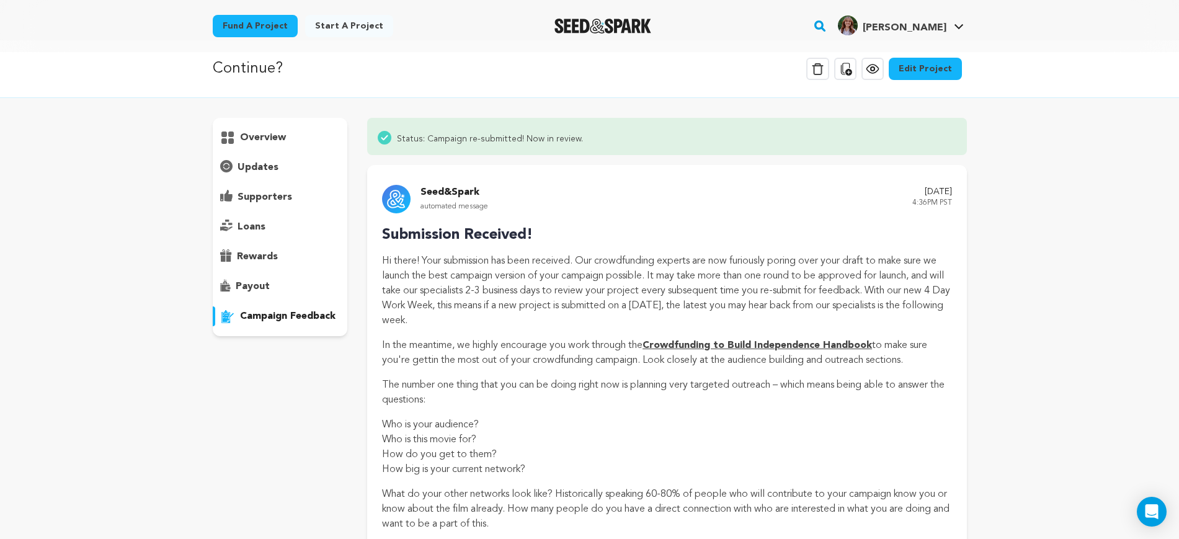
scroll to position [0, 0]
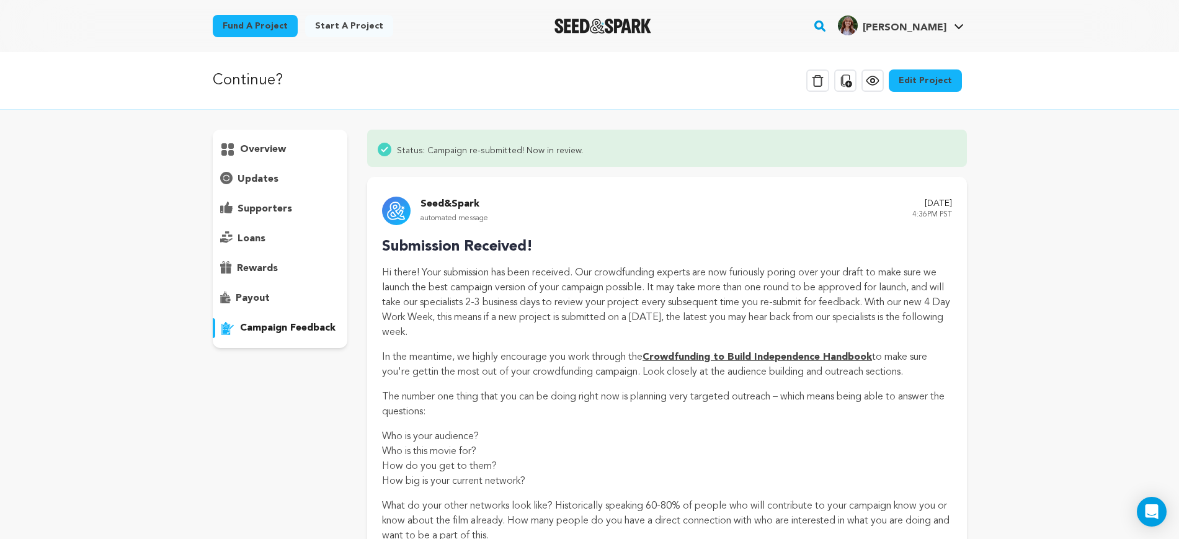
click at [515, 148] on span "Status: Campaign re-submitted! Now in review." at bounding box center [490, 149] width 186 height 15
click at [575, 148] on span "Status: Campaign re-submitted! Now in review." at bounding box center [490, 149] width 186 height 15
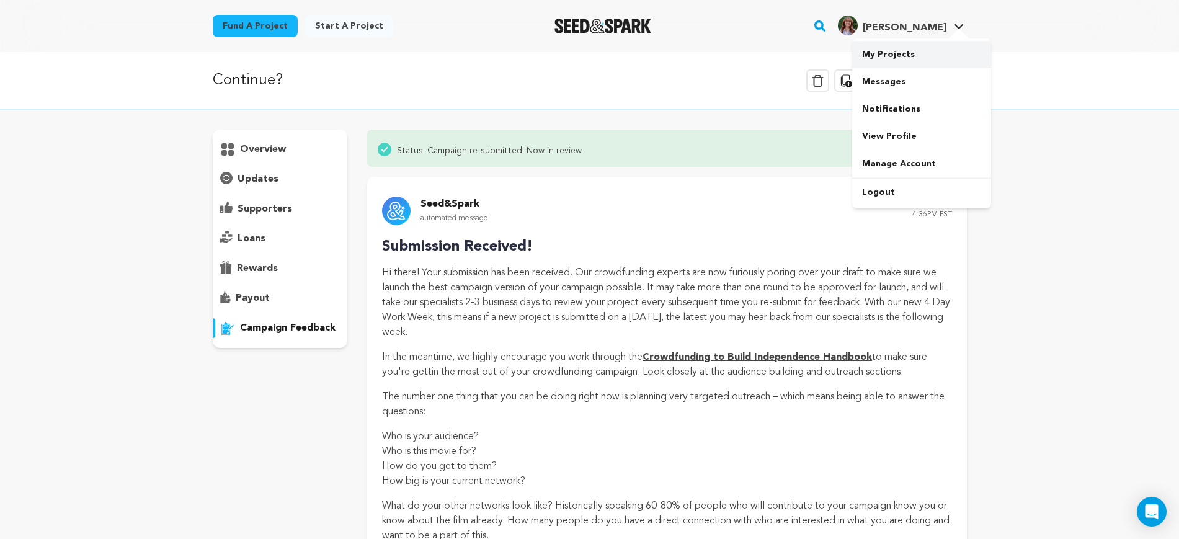
click at [915, 51] on link "My Projects" at bounding box center [921, 54] width 139 height 27
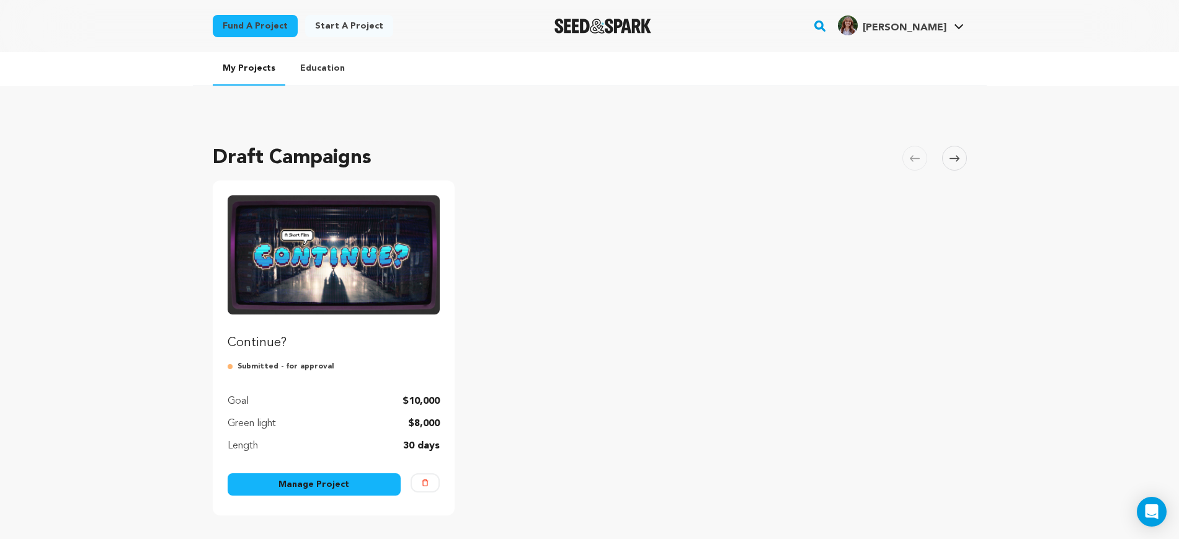
click at [389, 270] on img "Fund Continue?" at bounding box center [334, 254] width 213 height 119
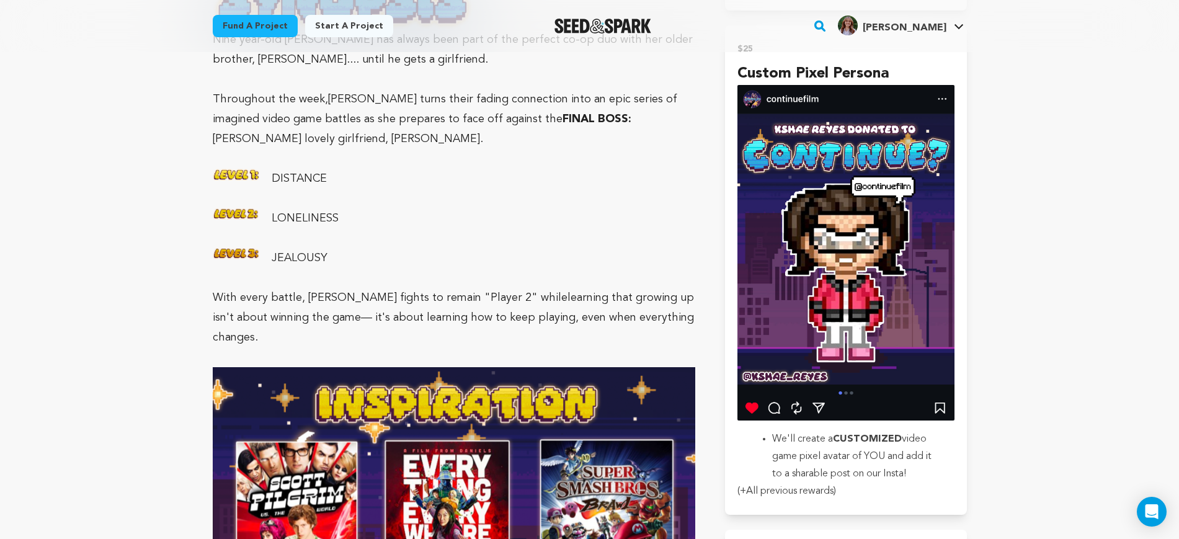
scroll to position [1240, 0]
